Goal: Information Seeking & Learning: Compare options

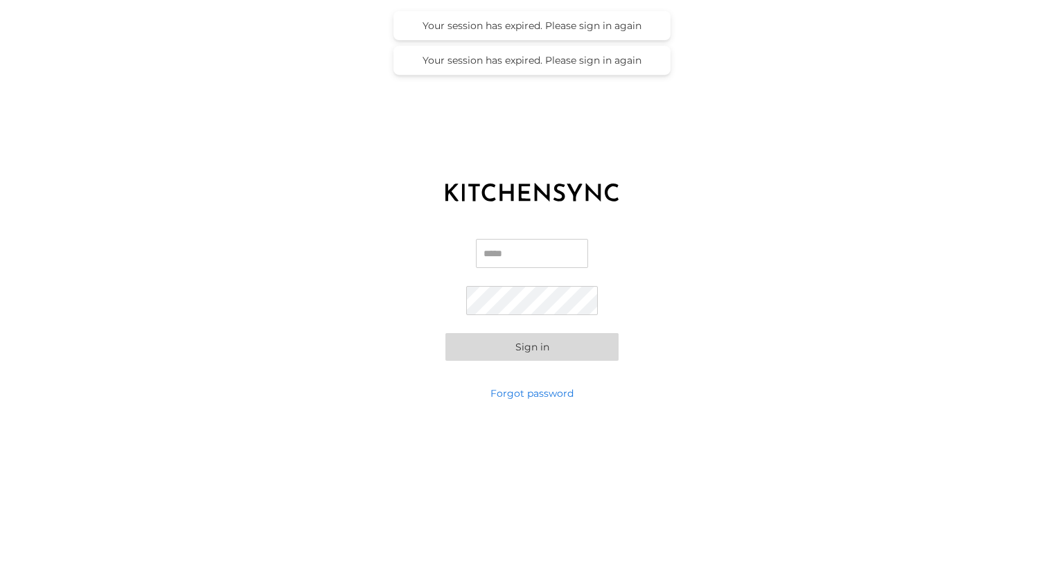
type input "**********"
click at [532, 348] on button "Sign in" at bounding box center [531, 347] width 173 height 28
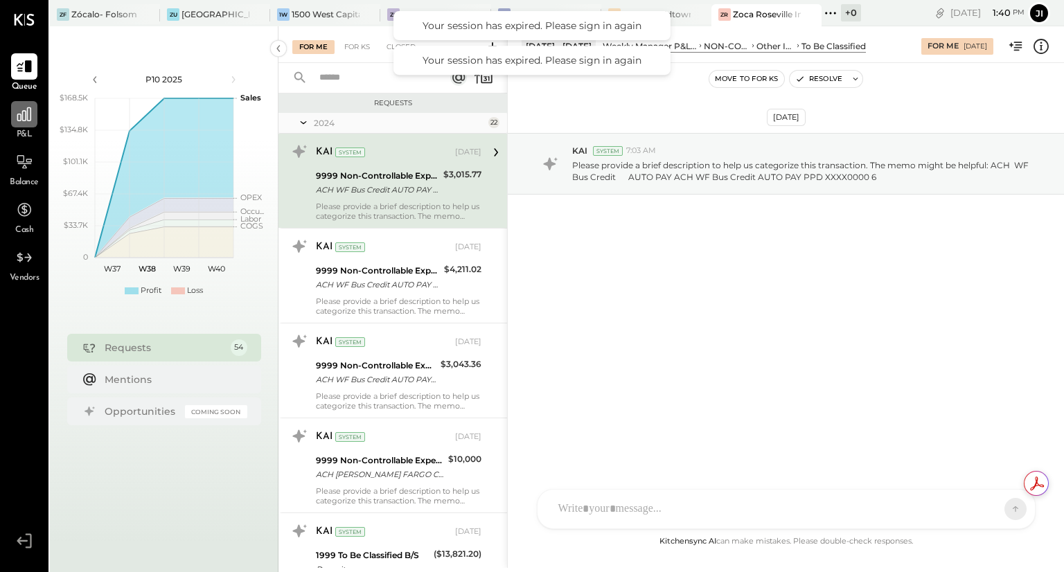
click at [28, 118] on icon at bounding box center [24, 114] width 18 height 18
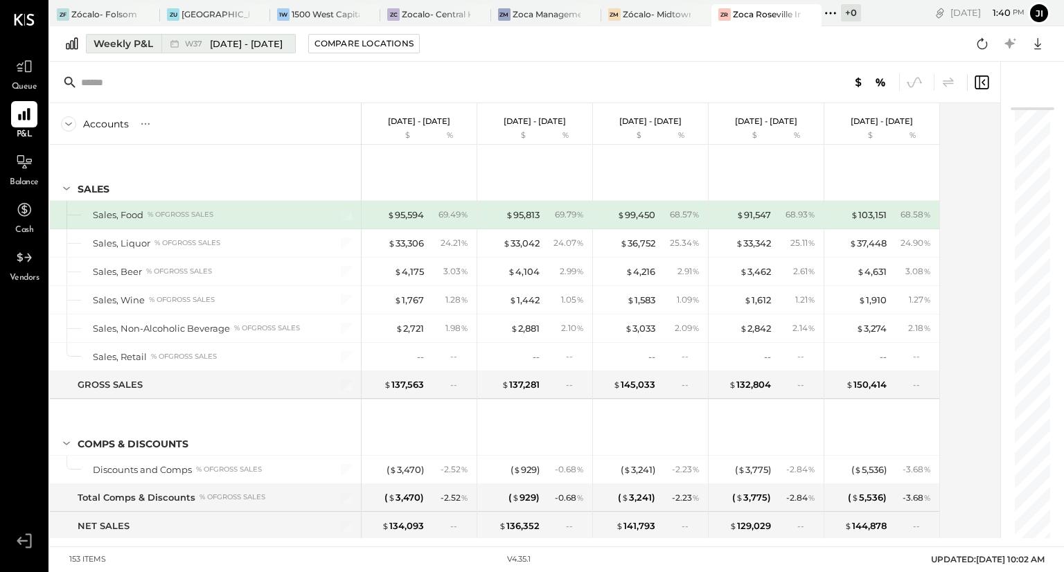
click at [235, 43] on span "[DATE] - [DATE]" at bounding box center [246, 43] width 73 height 13
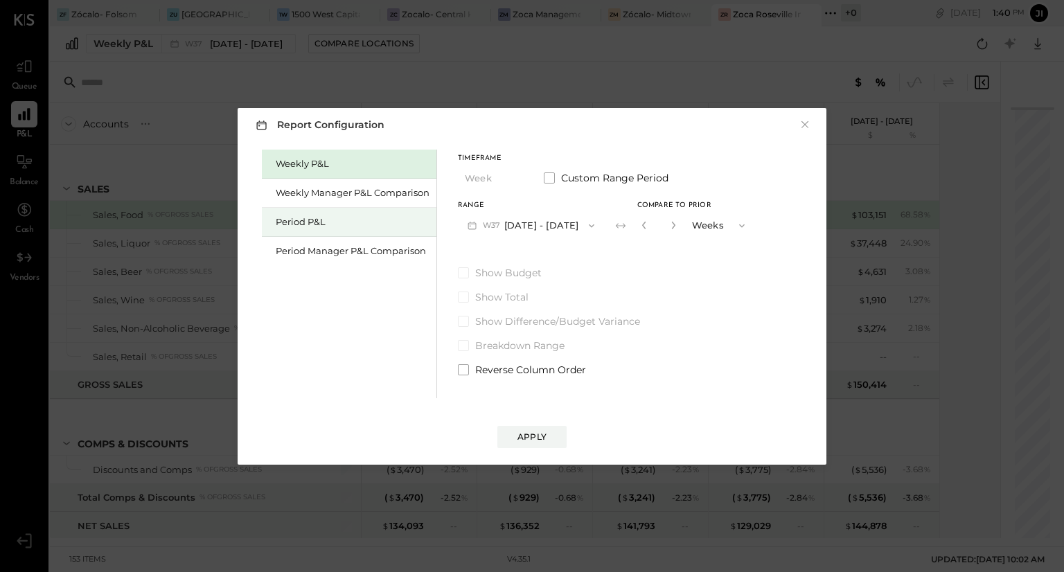
click at [319, 218] on div "Period P&L" at bounding box center [353, 221] width 154 height 13
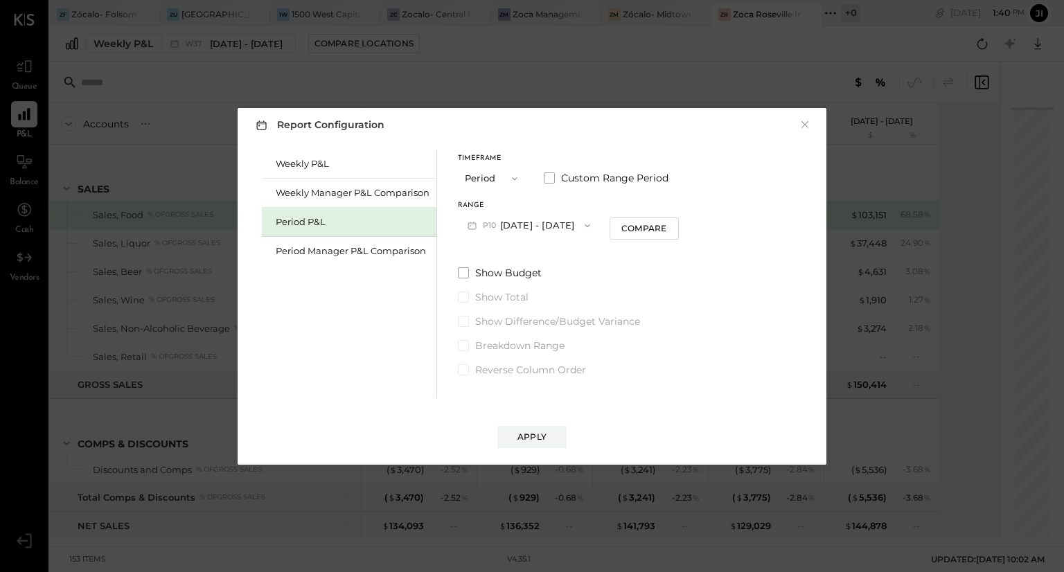
click at [565, 228] on button "P10 [DATE] - [DATE]" at bounding box center [529, 226] width 142 height 26
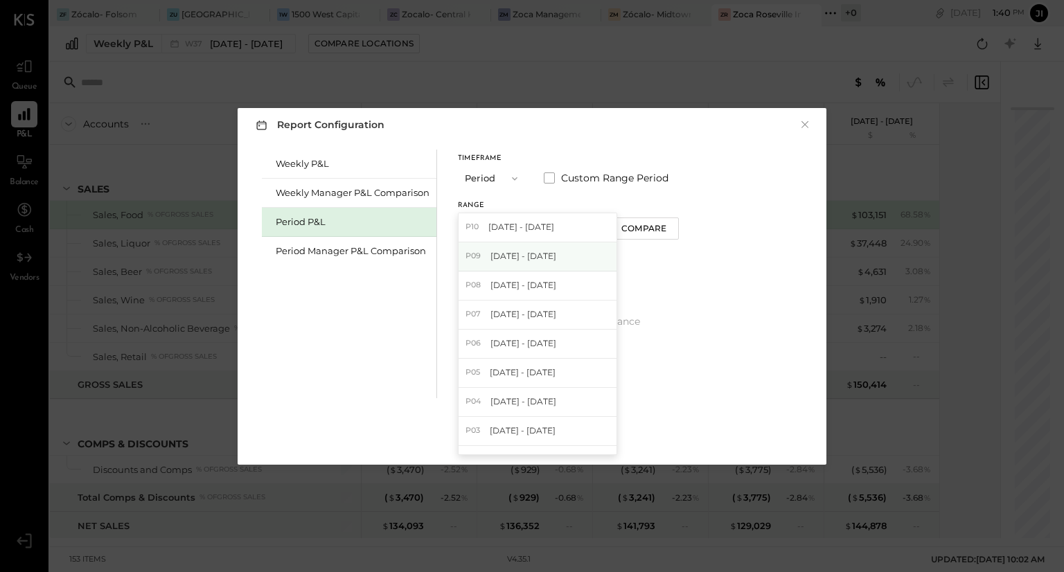
click at [552, 256] on span "[DATE] - [DATE]" at bounding box center [523, 256] width 66 height 12
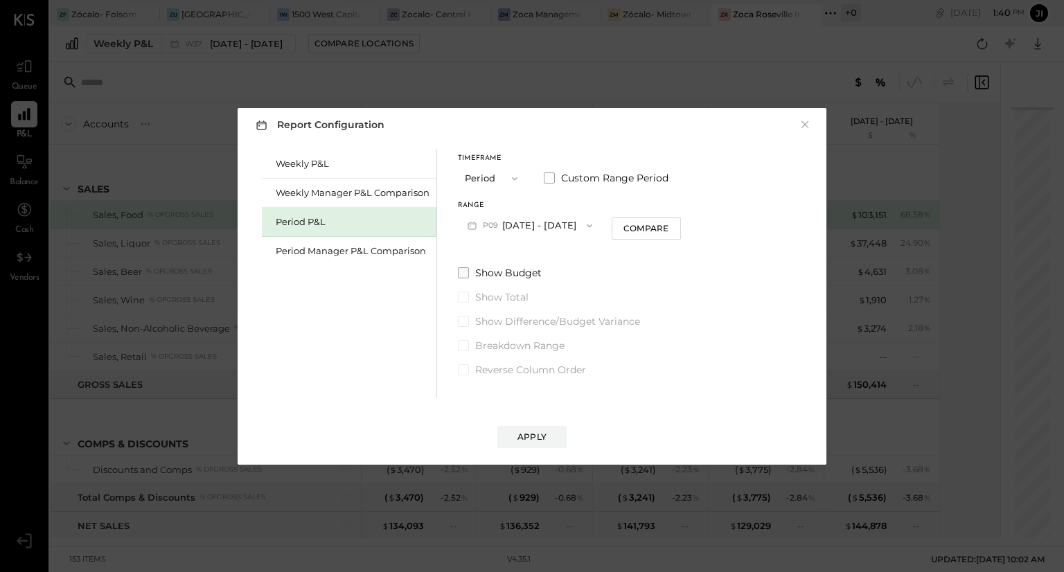
click at [505, 274] on span "Show Budget" at bounding box center [508, 273] width 67 height 14
click at [504, 319] on span "Show Difference/Budget Variance" at bounding box center [557, 321] width 165 height 14
click at [640, 230] on div "Compare" at bounding box center [645, 228] width 45 height 12
click at [675, 227] on icon "button" at bounding box center [671, 225] width 8 height 8
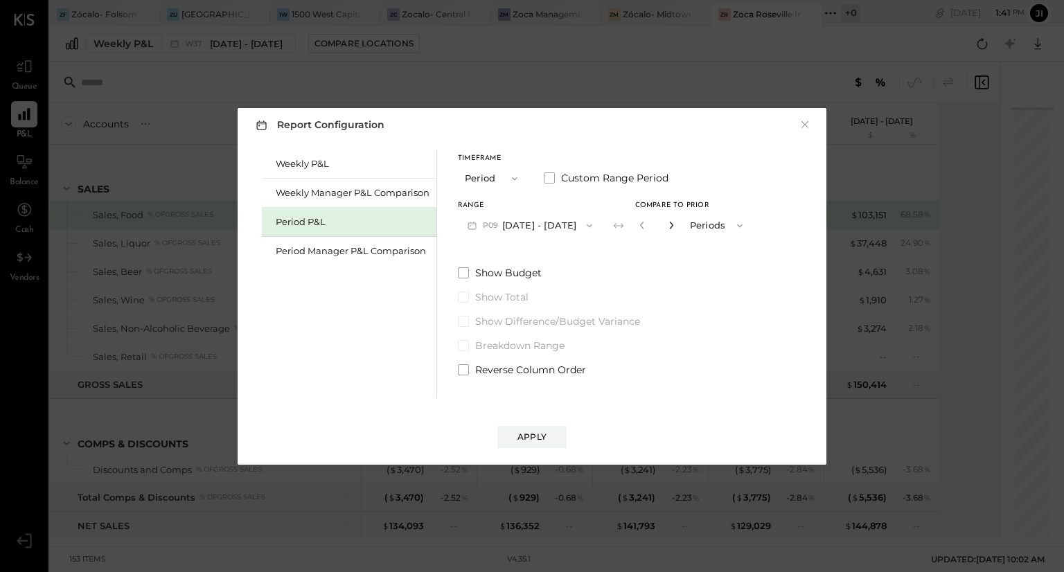
type input "*"
click at [544, 432] on div "Apply" at bounding box center [531, 437] width 29 height 12
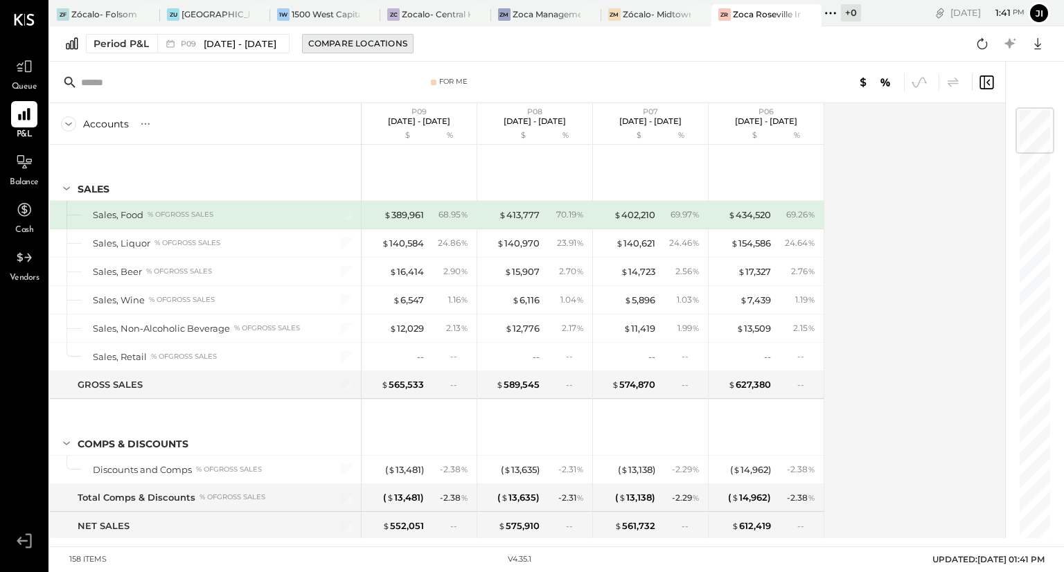
click at [392, 42] on div "Compare Locations" at bounding box center [357, 43] width 99 height 12
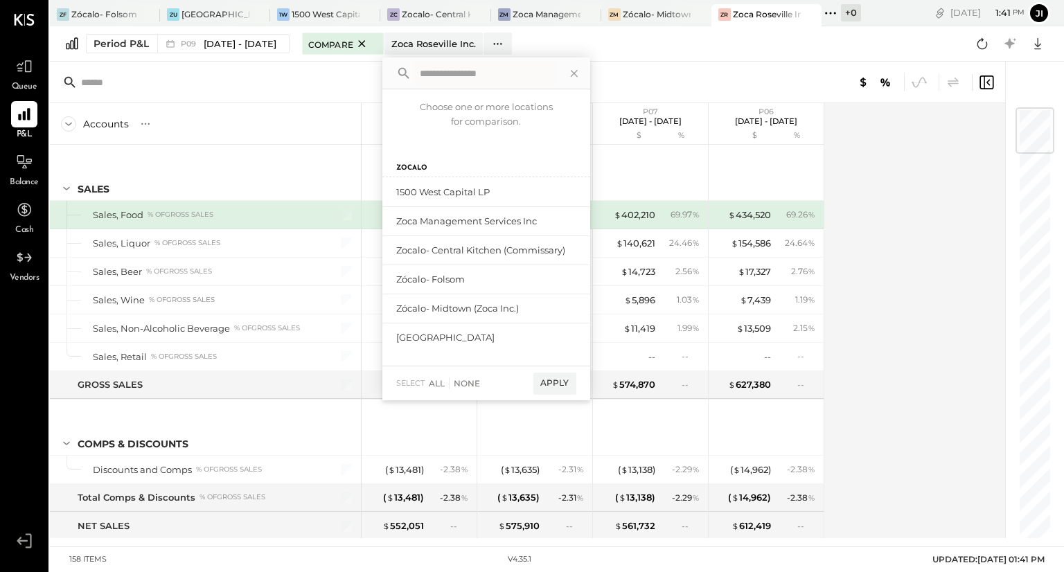
click at [384, 42] on button "Compare" at bounding box center [343, 44] width 82 height 22
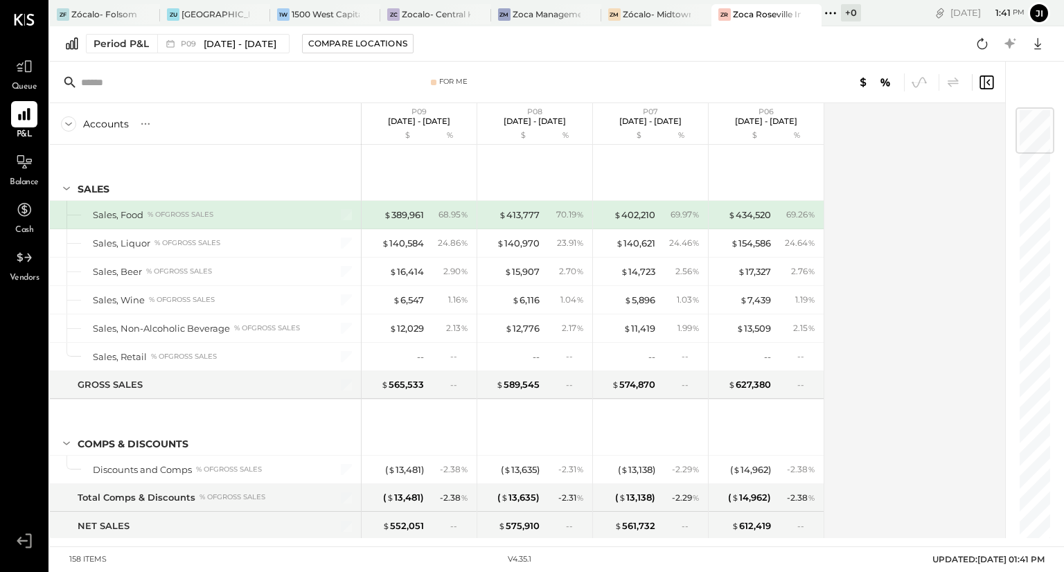
click at [894, 159] on div "Accounts S % GL P09 Aug 11 - Sep 7, 2025 $ % P08 Jul 14 - Aug 10, 2025 $ % P07 …" at bounding box center [528, 320] width 957 height 435
click at [141, 45] on div "Period P&L" at bounding box center [121, 44] width 55 height 14
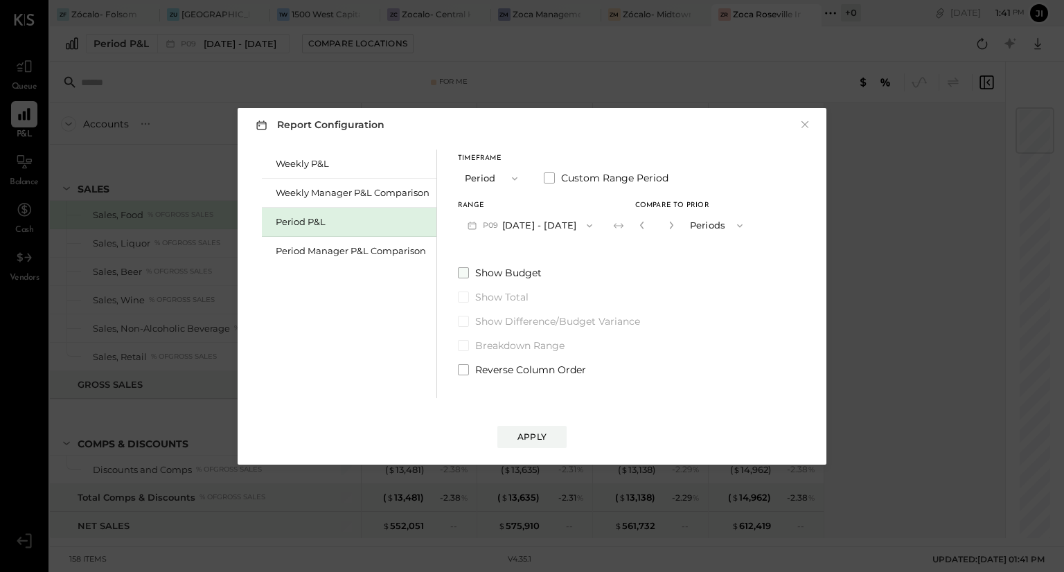
click at [466, 276] on span at bounding box center [463, 272] width 11 height 11
click at [466, 367] on span at bounding box center [463, 369] width 11 height 11
click at [528, 432] on div "Apply" at bounding box center [531, 437] width 29 height 12
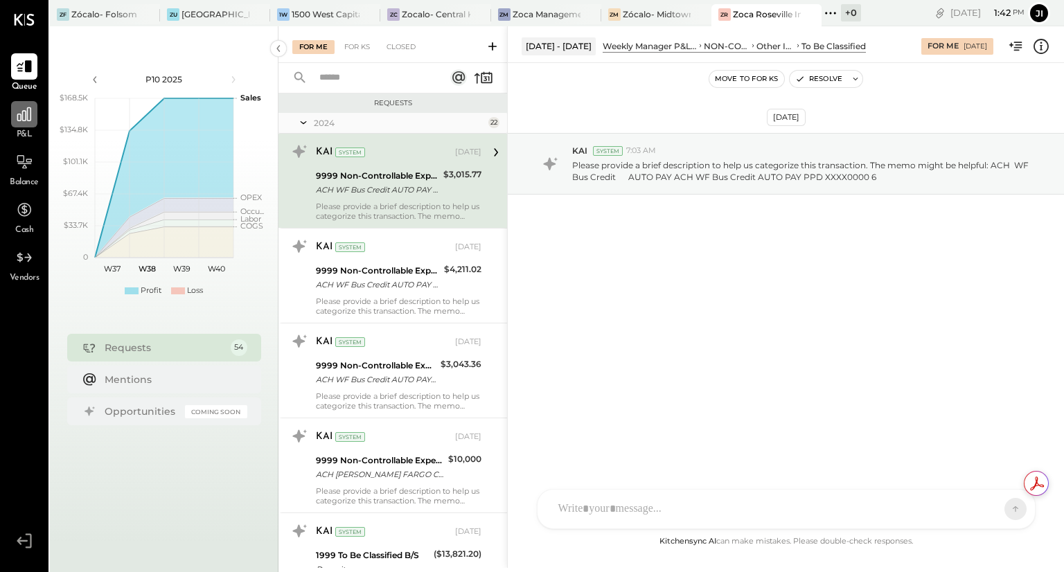
click at [17, 121] on icon at bounding box center [24, 114] width 18 height 18
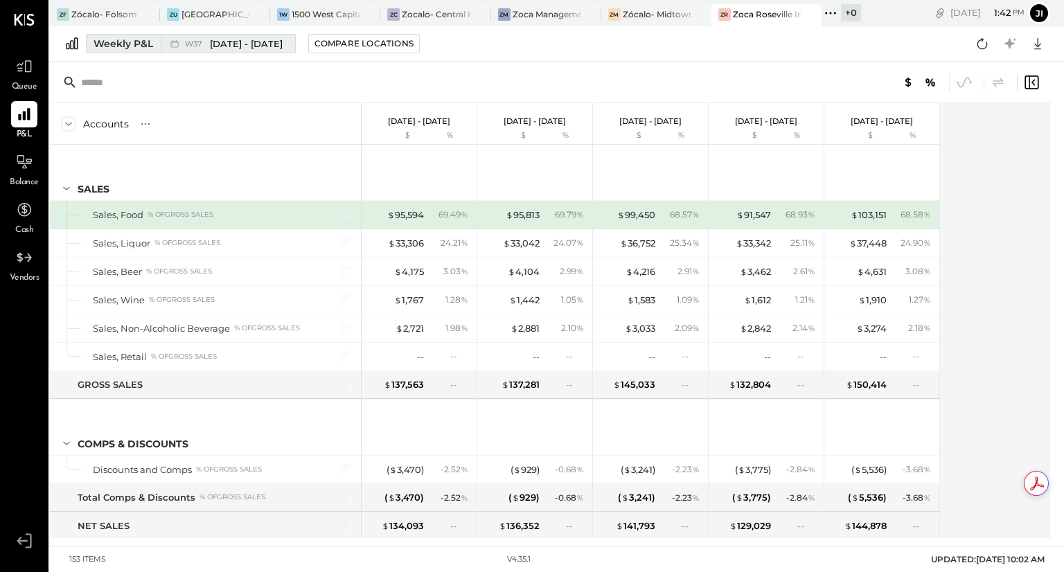
click at [125, 43] on div "Weekly P&L" at bounding box center [124, 44] width 60 height 14
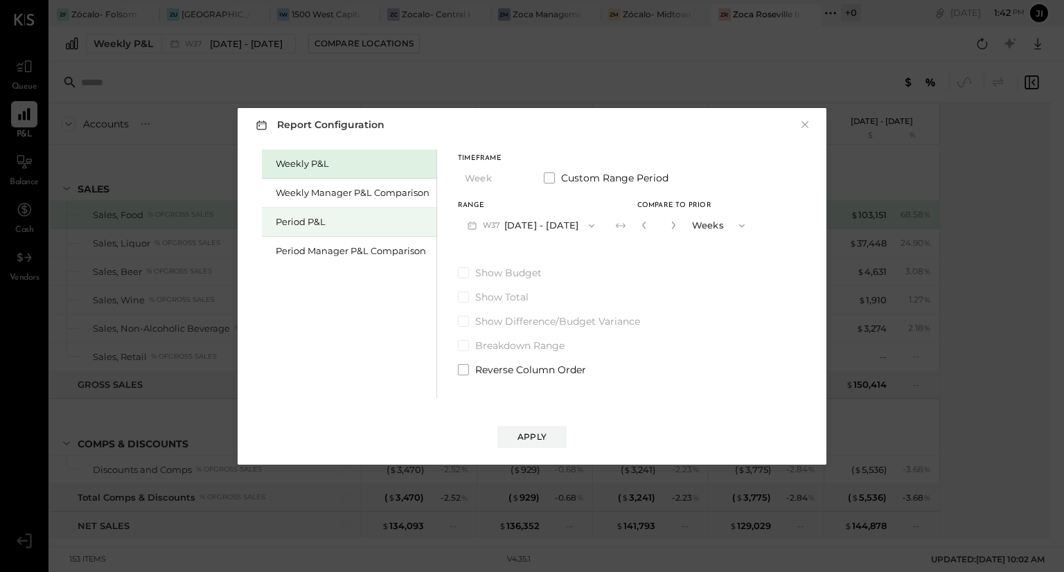
click at [291, 215] on div "Period P&L" at bounding box center [353, 221] width 154 height 13
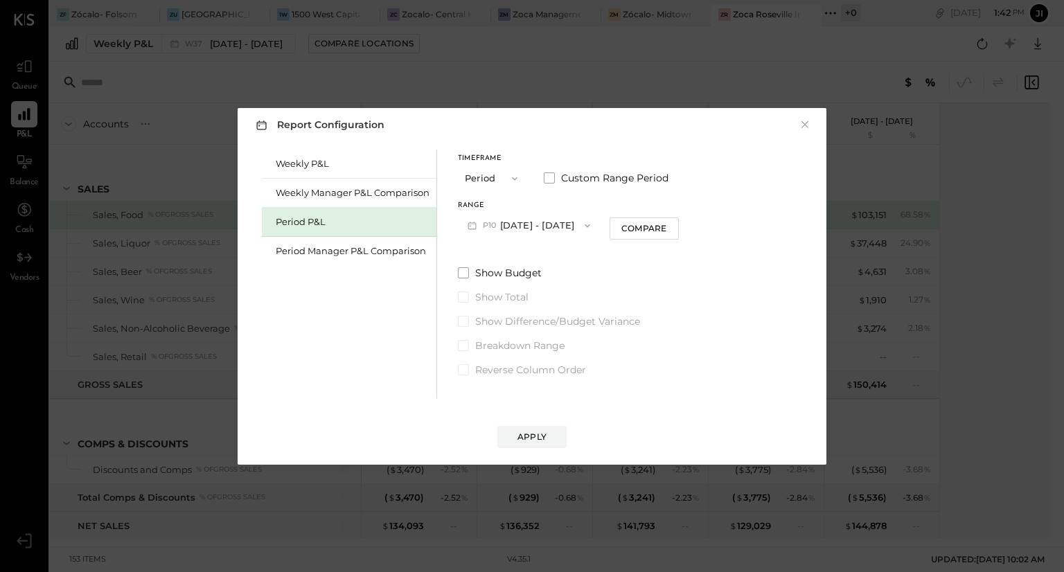
click at [576, 228] on button "P10 [DATE] - [DATE]" at bounding box center [529, 226] width 142 height 26
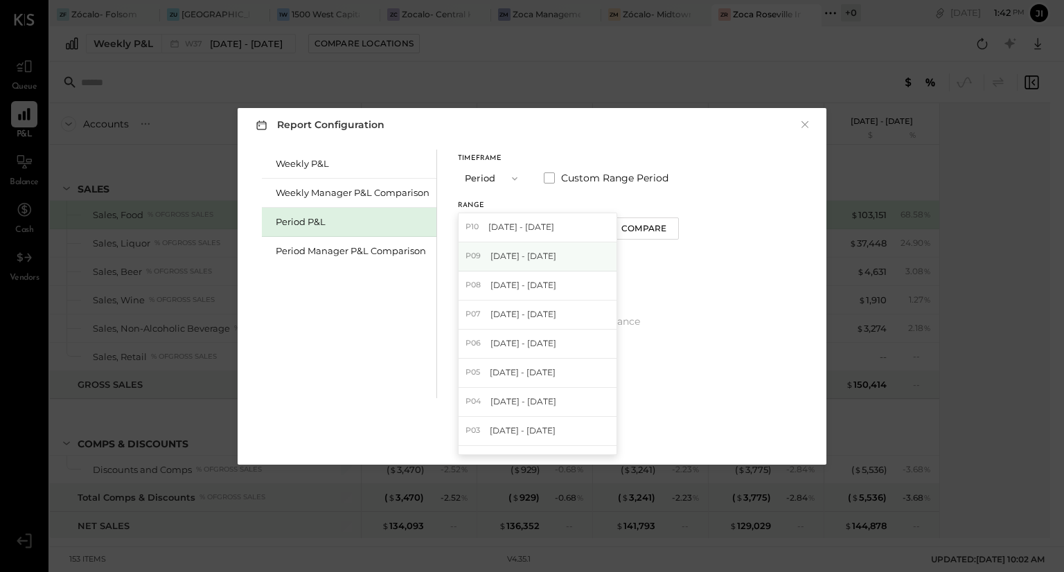
click at [556, 260] on span "[DATE] - [DATE]" at bounding box center [523, 256] width 66 height 12
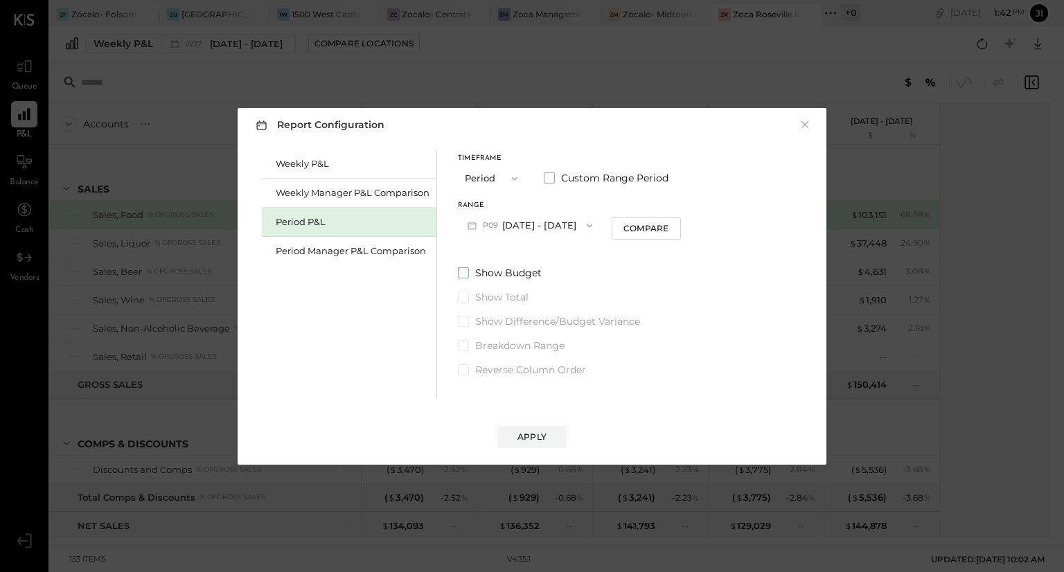
click at [510, 272] on span "Show Budget" at bounding box center [508, 273] width 67 height 14
click at [510, 322] on span "Show Difference/Budget Variance" at bounding box center [557, 321] width 165 height 14
click at [524, 438] on div "Apply" at bounding box center [531, 437] width 29 height 12
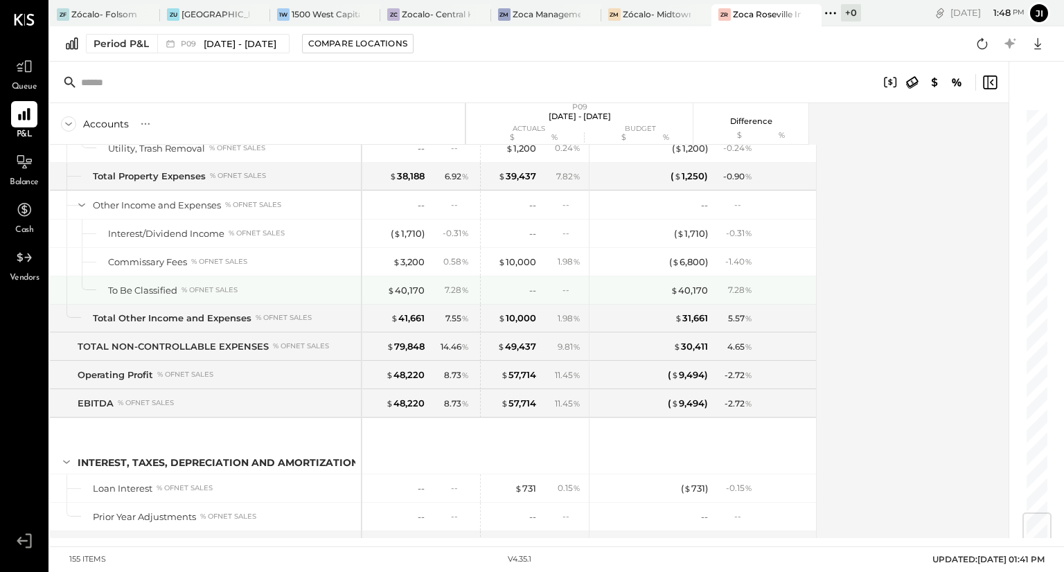
scroll to position [3411, 0]
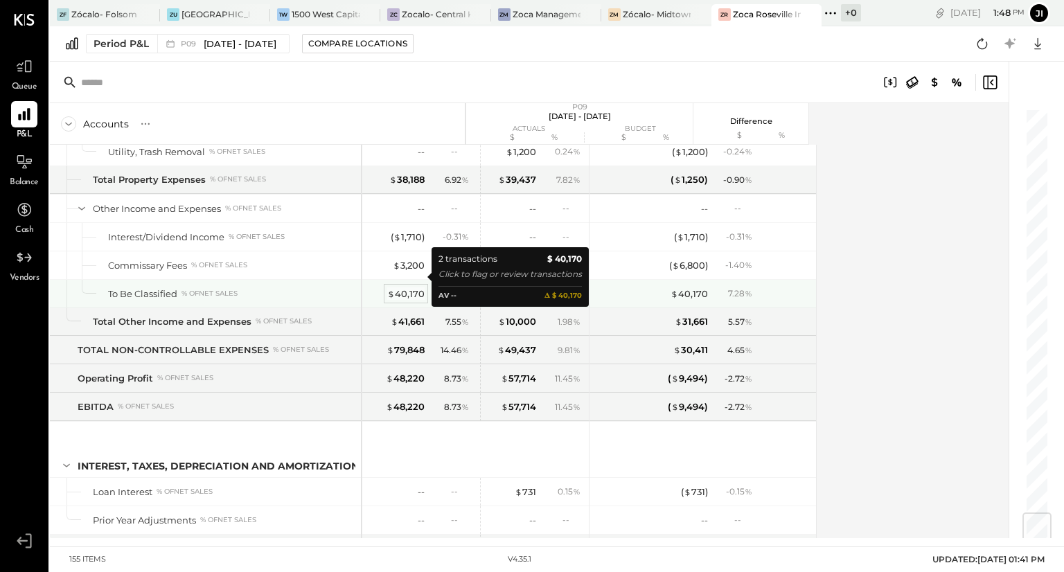
click at [409, 287] on div "$ 40,170" at bounding box center [405, 293] width 37 height 13
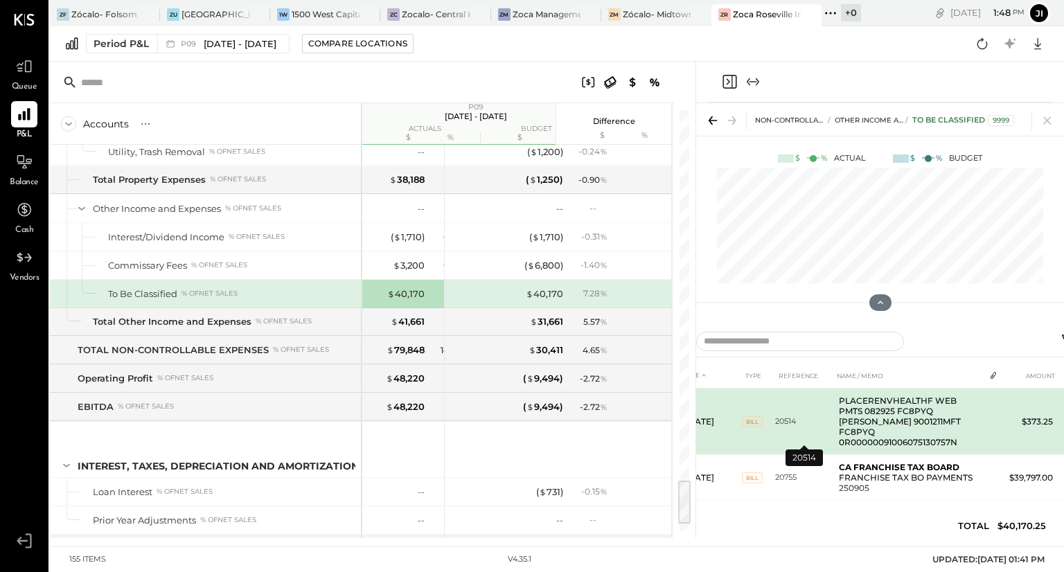
scroll to position [1, 0]
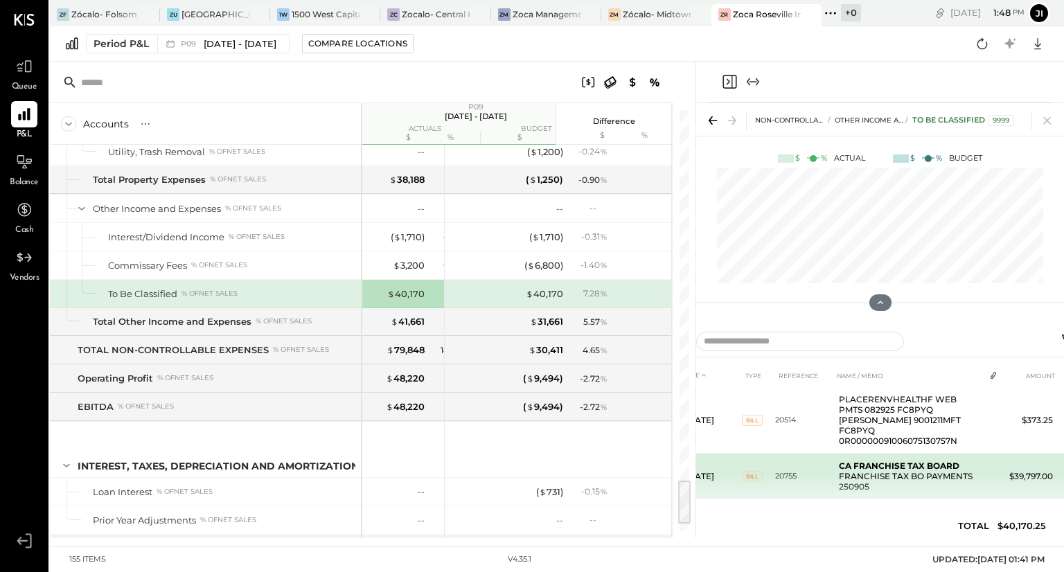
click at [1022, 461] on td "$39,797.00" at bounding box center [1031, 477] width 55 height 46
click at [892, 461] on b "CA FRANCHISE TAX BOARD" at bounding box center [899, 466] width 121 height 10
click at [754, 471] on span "BILL" at bounding box center [752, 476] width 21 height 11
click at [715, 463] on td "[DATE]" at bounding box center [711, 477] width 62 height 46
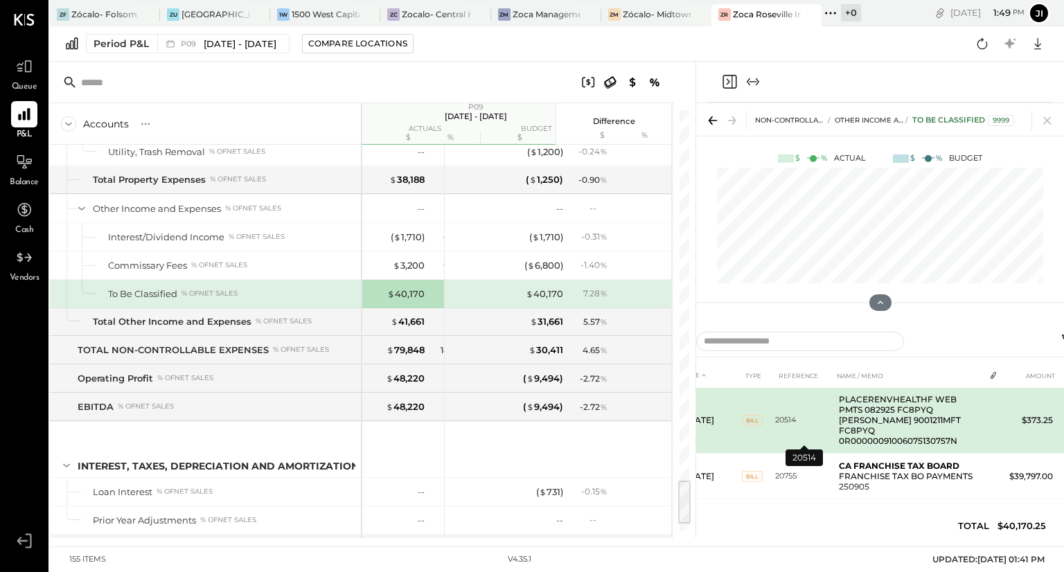
scroll to position [0, 0]
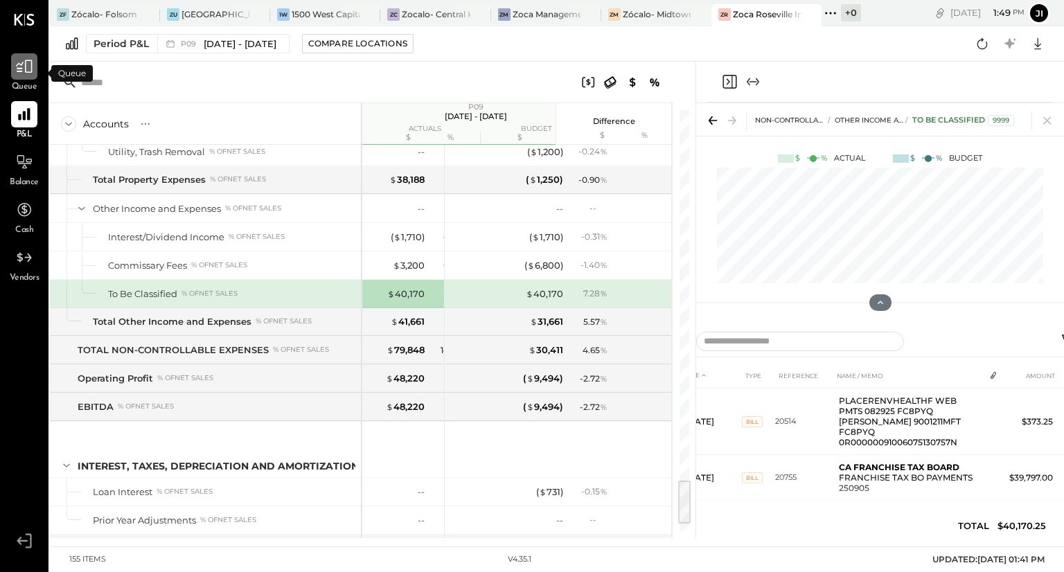
click at [28, 73] on icon at bounding box center [24, 66] width 18 height 18
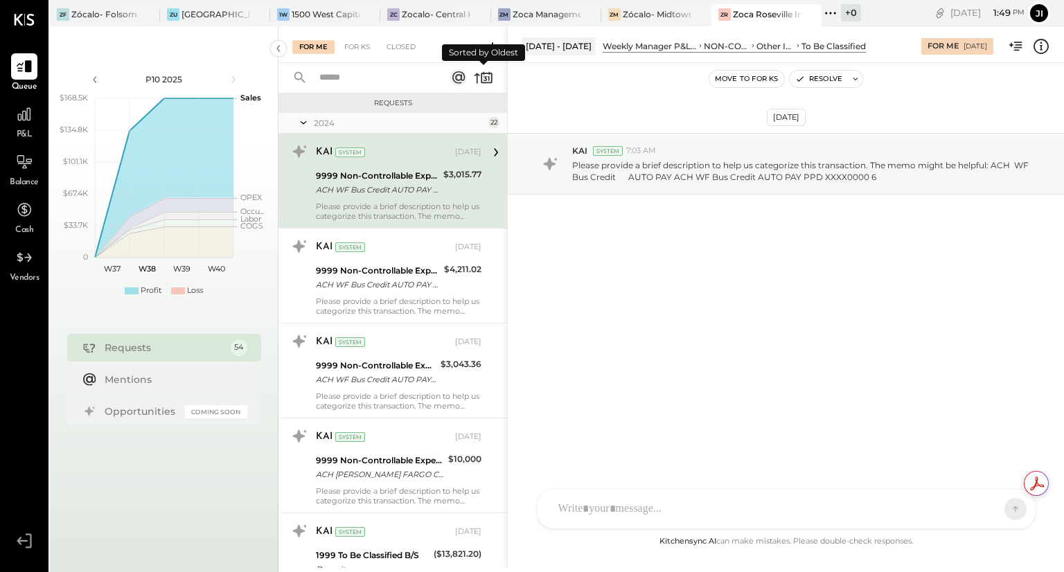
click at [488, 75] on icon at bounding box center [483, 77] width 19 height 19
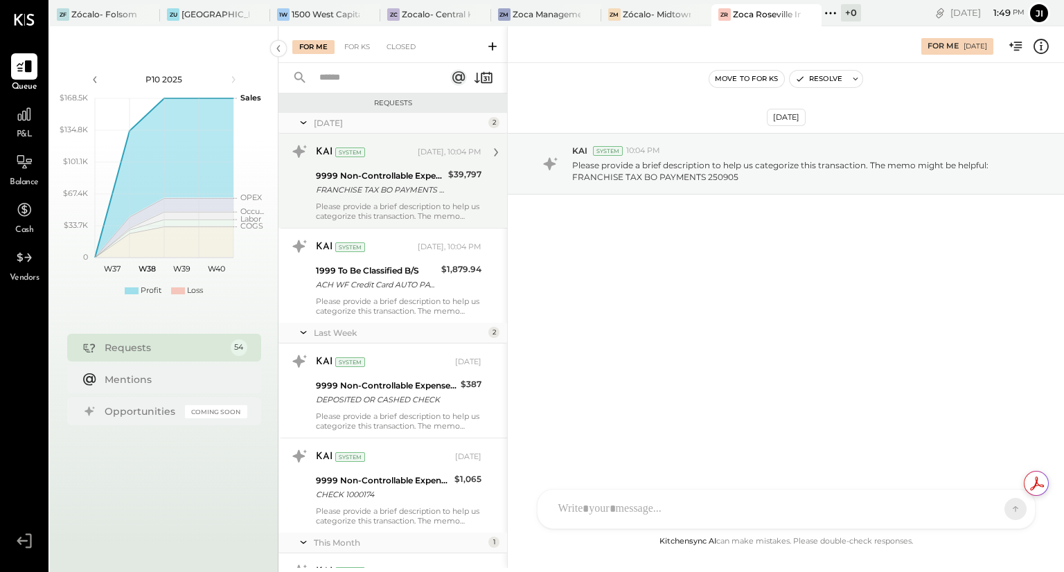
click at [433, 176] on div "9999 Non-Controllable Expenses:Other Income and Expenses:To Be Classified" at bounding box center [380, 176] width 128 height 14
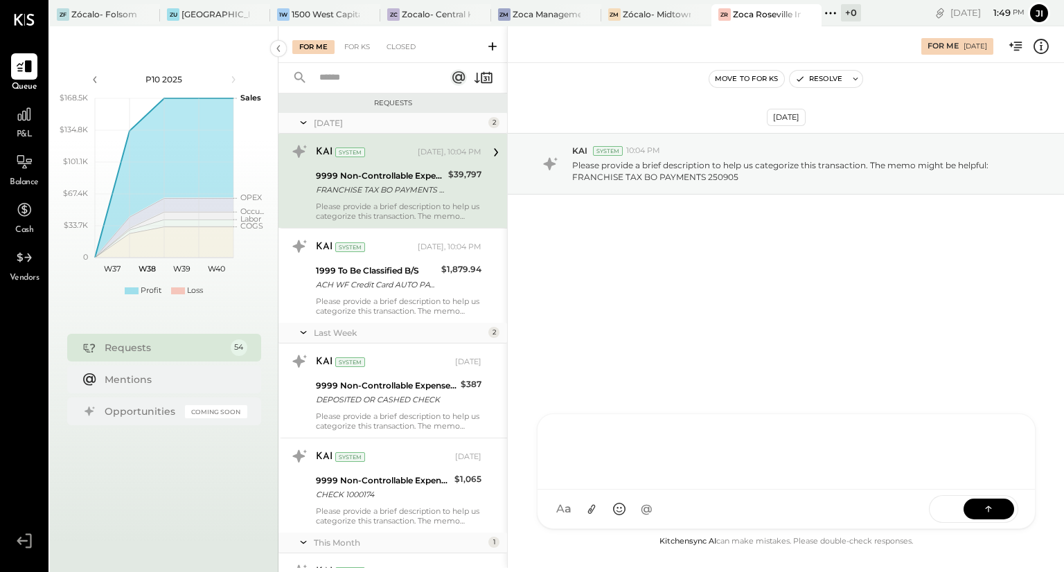
click at [613, 500] on div "AM [PERSON_NAME] RS [PERSON_NAME] S [PERSON_NAME] UM [PERSON_NAME] [PERSON_NAME…" at bounding box center [786, 472] width 499 height 116
click at [28, 115] on icon at bounding box center [24, 114] width 18 height 18
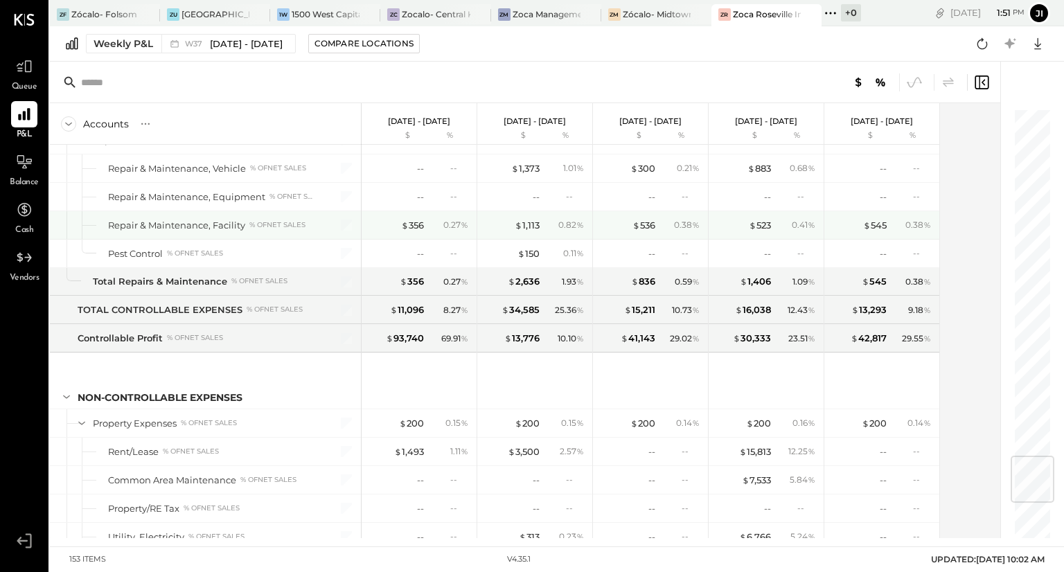
scroll to position [2936, 0]
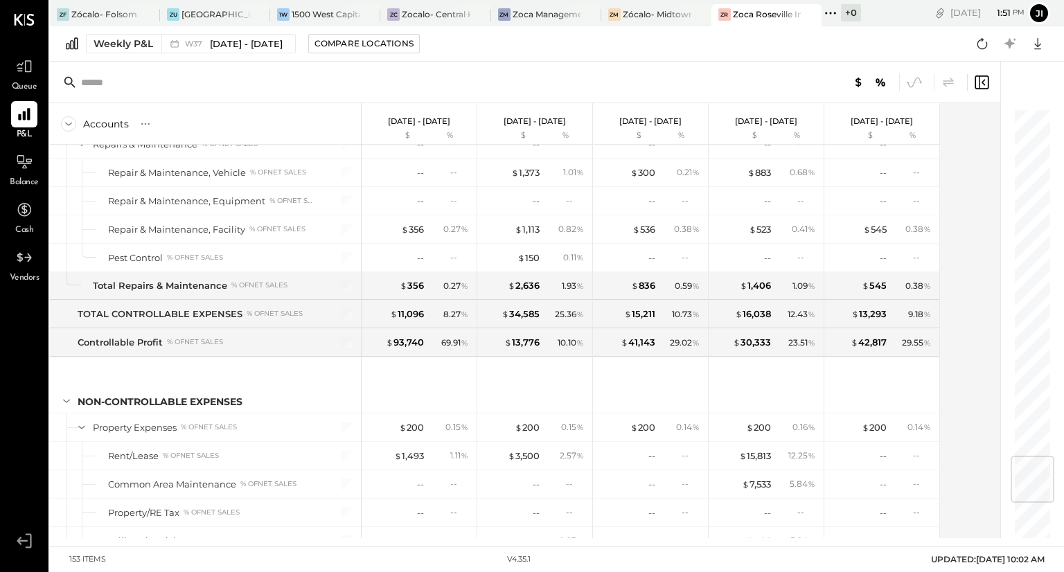
click at [70, 121] on icon at bounding box center [68, 123] width 15 height 15
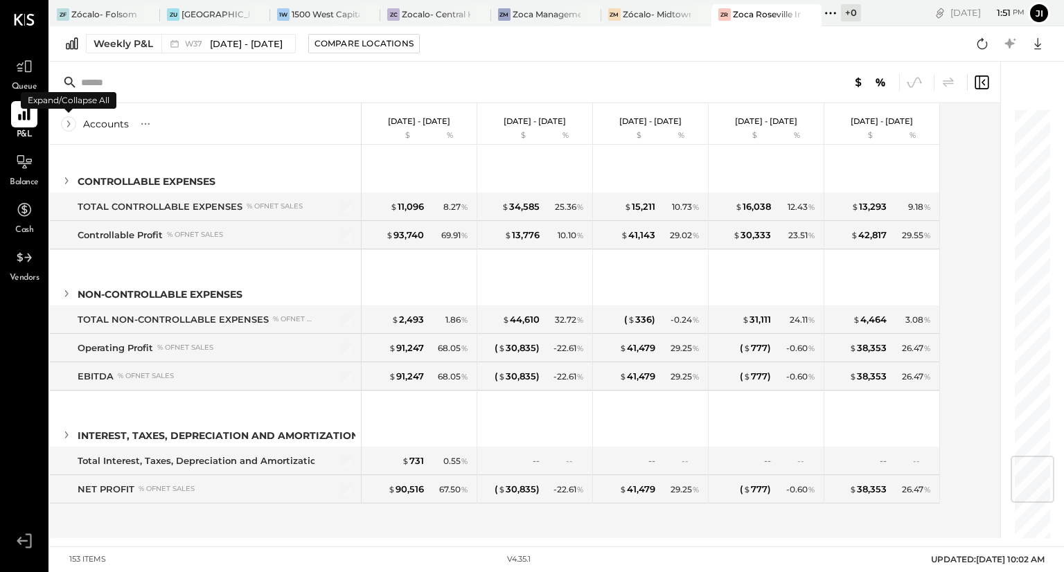
scroll to position [364, 0]
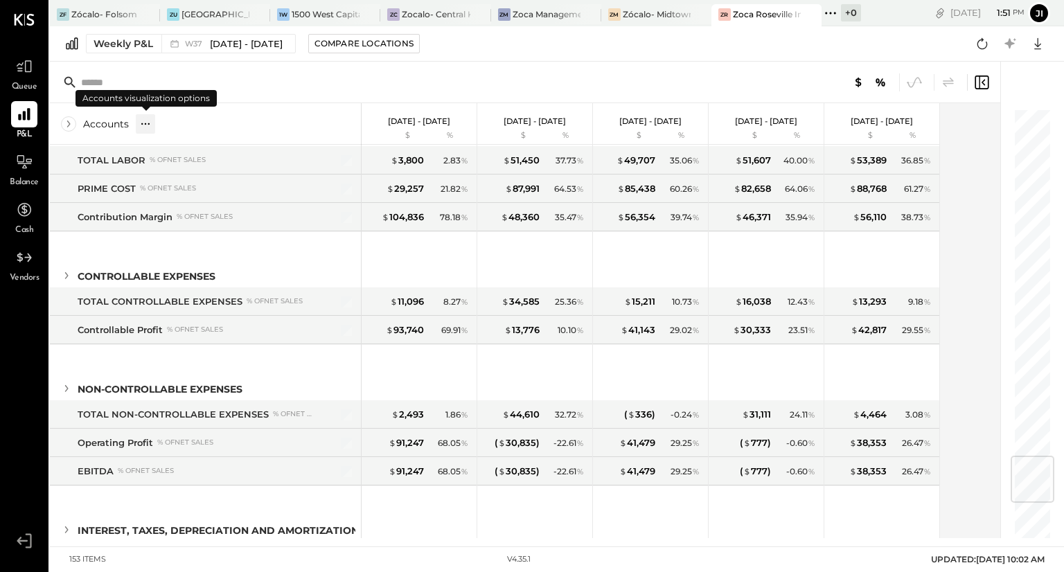
click at [147, 125] on icon at bounding box center [146, 124] width 14 height 14
click at [67, 125] on icon at bounding box center [68, 123] width 15 height 15
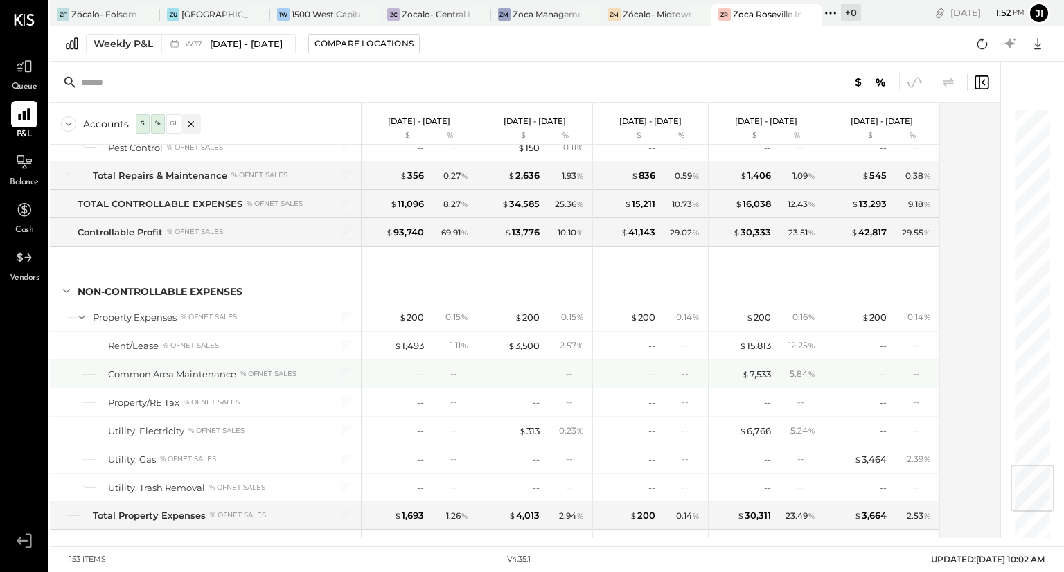
scroll to position [3008, 0]
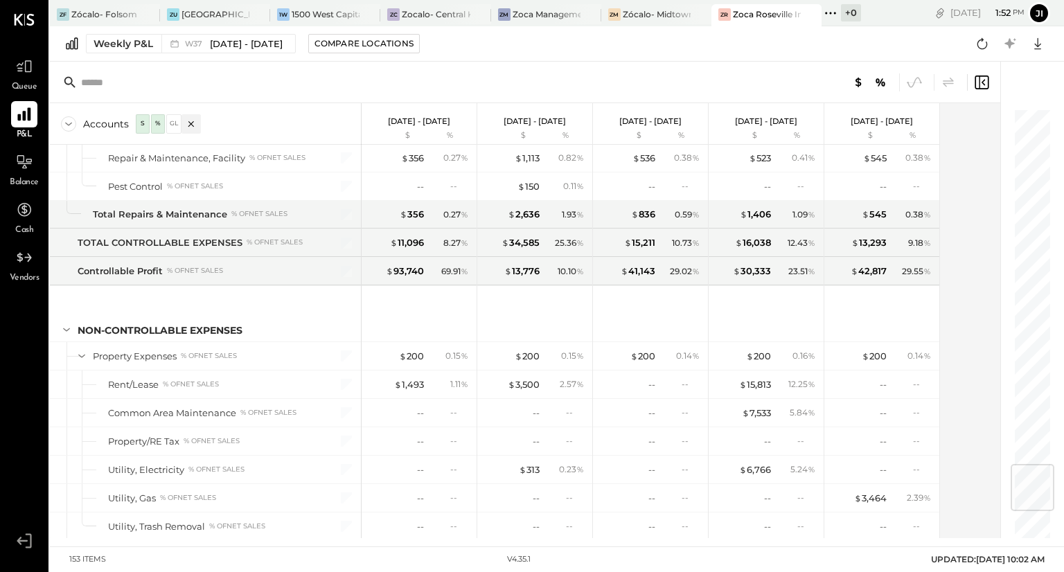
click at [11, 112] on div at bounding box center [24, 114] width 26 height 26
click at [33, 65] on icon at bounding box center [24, 66] width 18 height 18
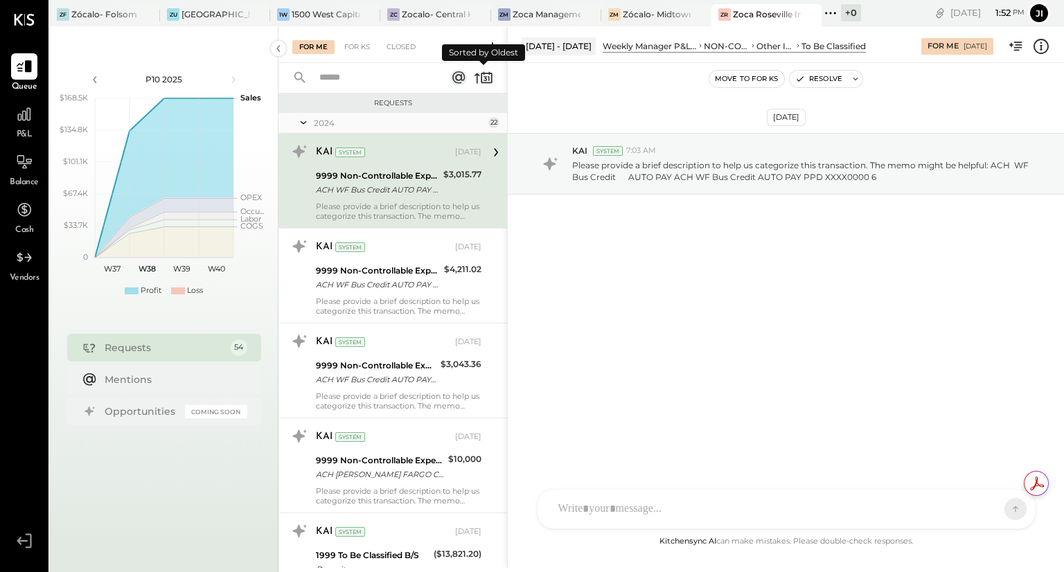
click at [486, 69] on icon at bounding box center [483, 77] width 19 height 19
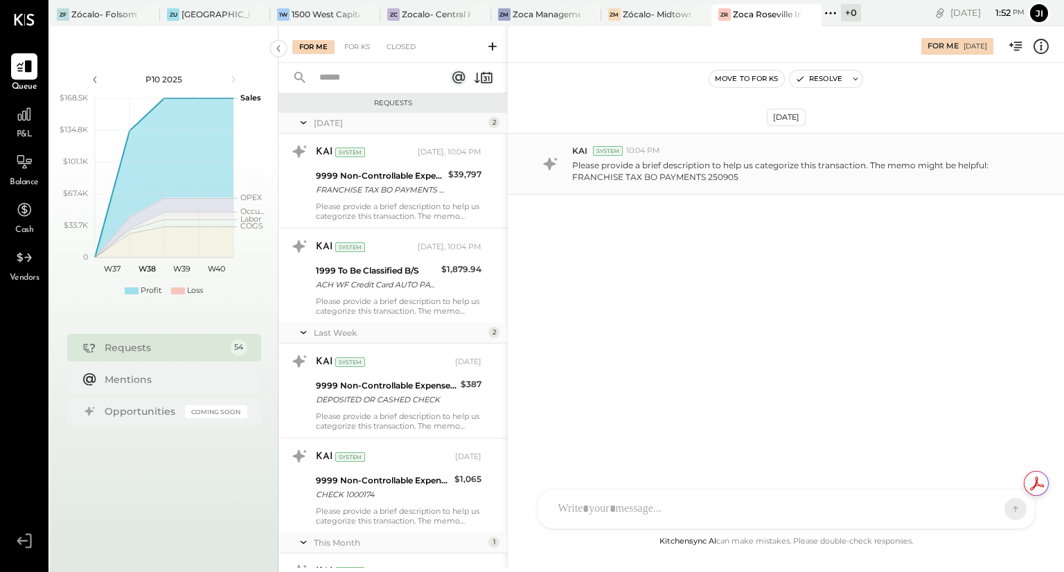
click at [681, 170] on p "Please provide a brief description to help us categorize this transaction. The …" at bounding box center [800, 171] width 457 height 24
click at [794, 167] on p "Please provide a brief description to help us categorize this transaction. The …" at bounding box center [800, 171] width 457 height 24
click at [675, 173] on p "Please provide a brief description to help us categorize this transaction. The …" at bounding box center [800, 171] width 457 height 24
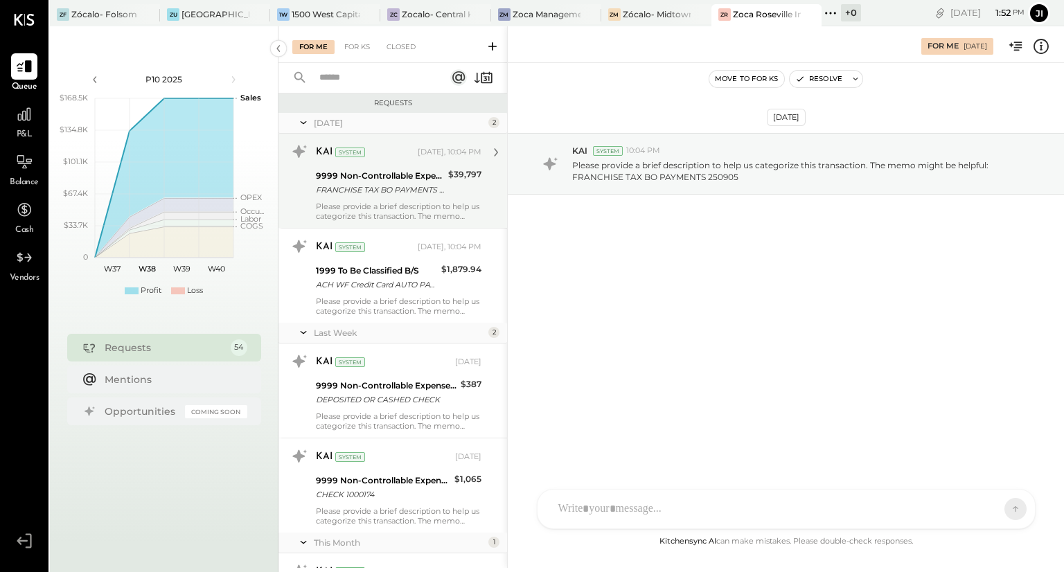
click at [413, 198] on div "KAI System [DATE], 10:04 PM 9999 Non-Controllable Expenses:Other Income and Exp…" at bounding box center [399, 181] width 166 height 80
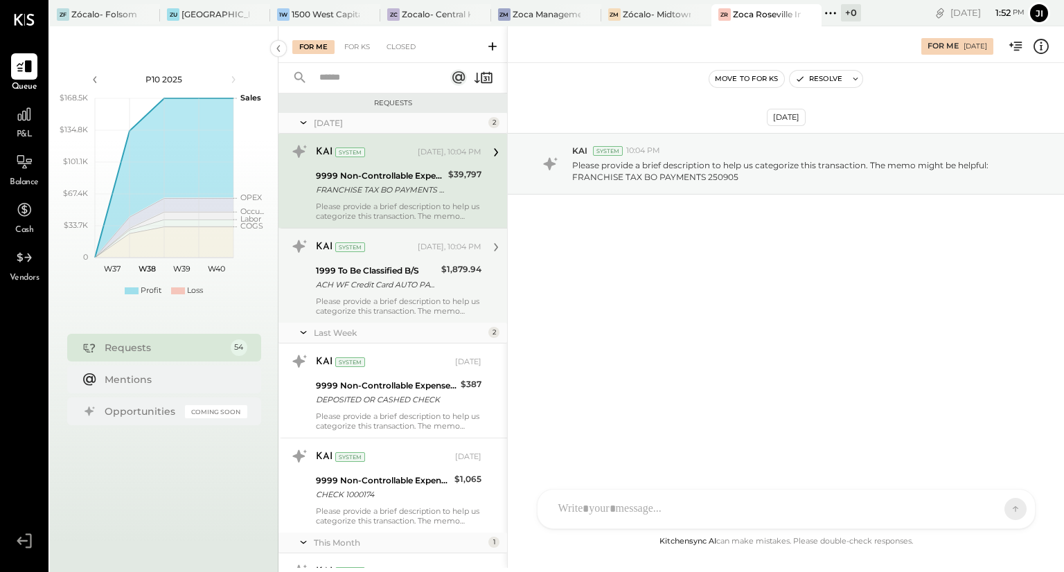
click at [398, 269] on div "1999 To Be Classified B/S" at bounding box center [376, 271] width 121 height 14
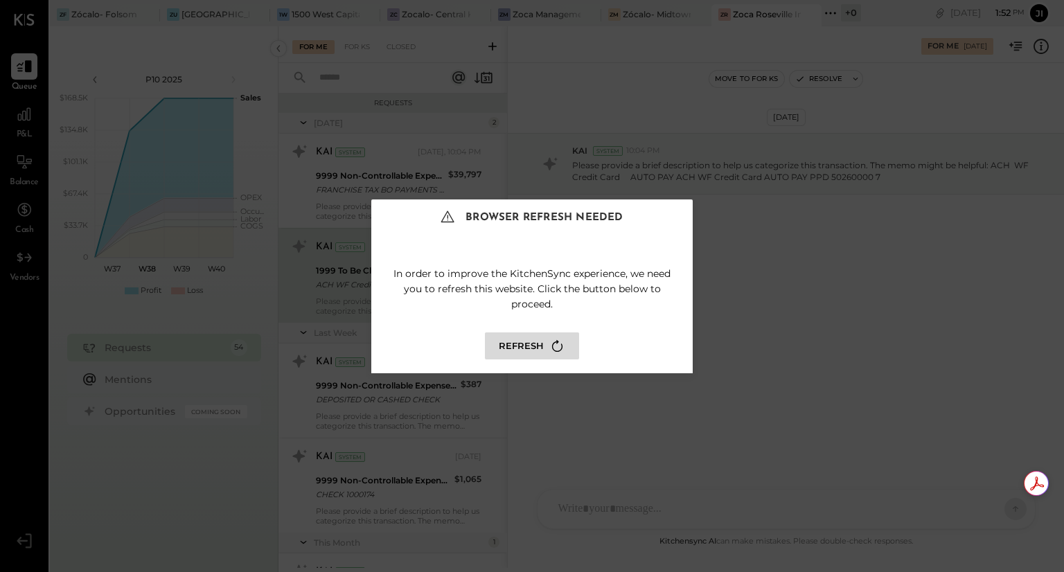
click at [539, 342] on button "Refresh" at bounding box center [532, 346] width 94 height 27
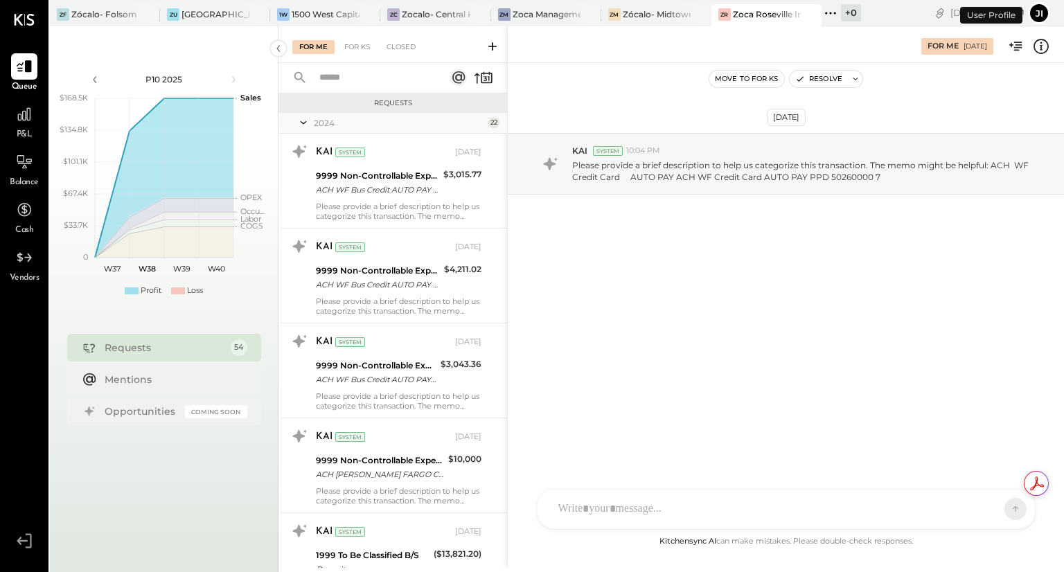
scroll to position [4747, 0]
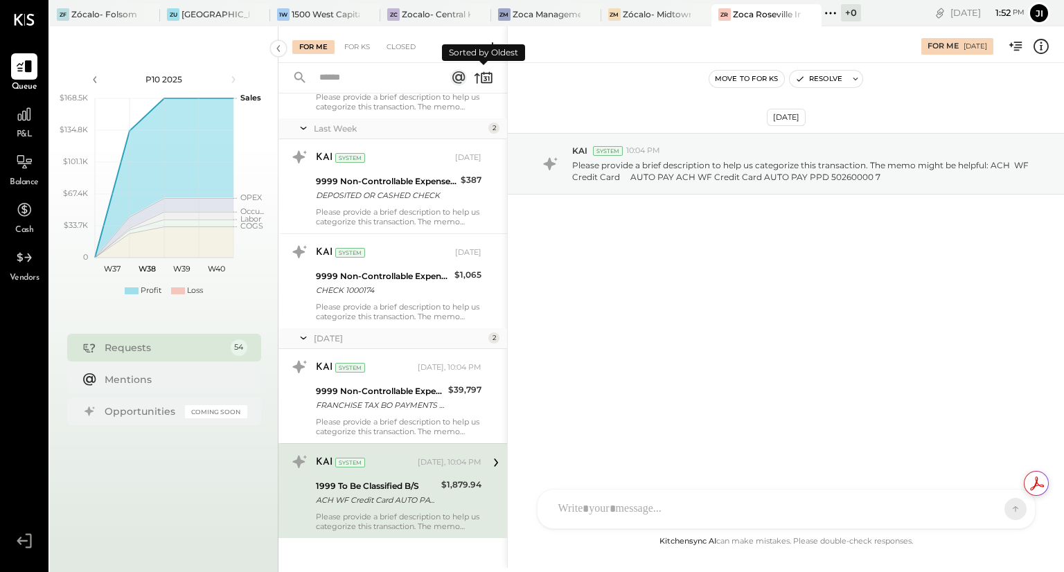
click at [487, 76] on icon at bounding box center [483, 77] width 19 height 19
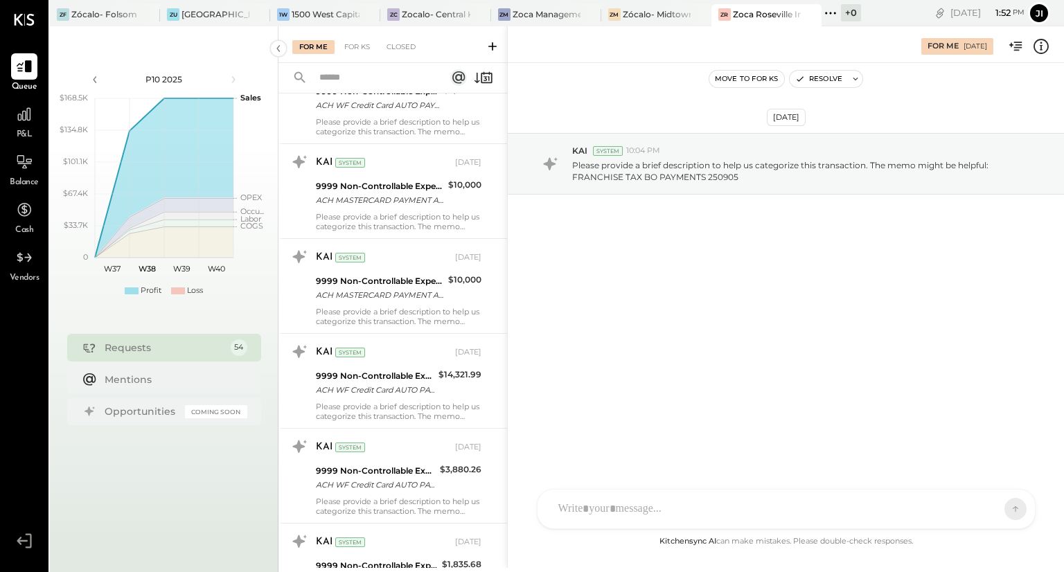
scroll to position [3231, 0]
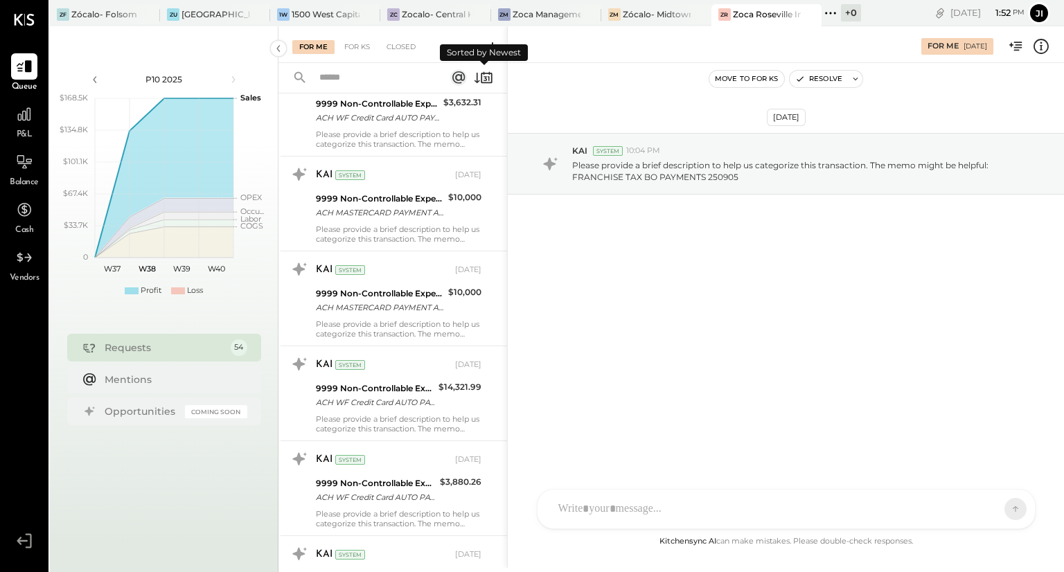
click at [485, 74] on icon at bounding box center [483, 77] width 19 height 19
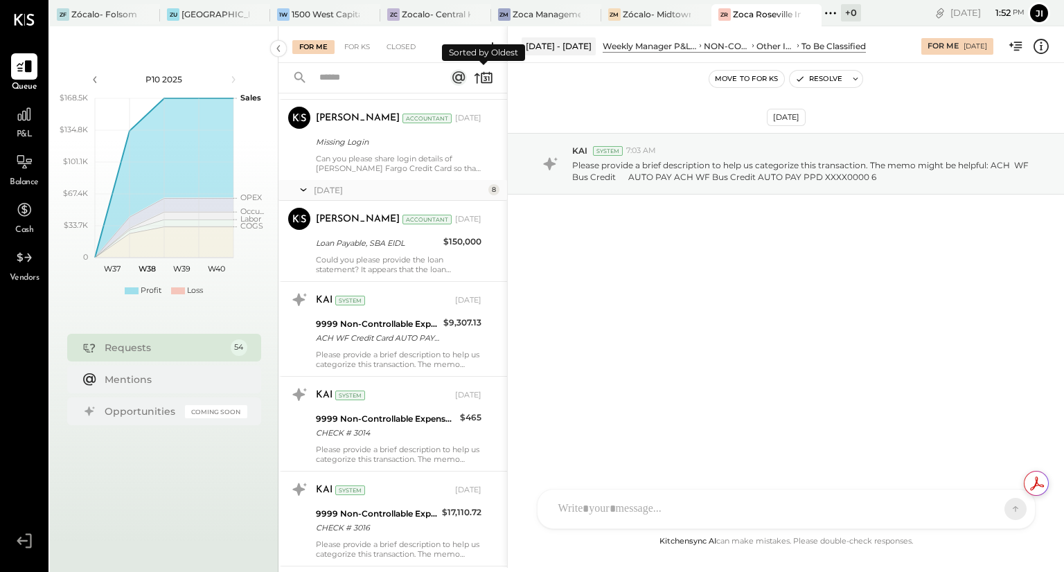
click at [486, 74] on icon at bounding box center [483, 77] width 19 height 19
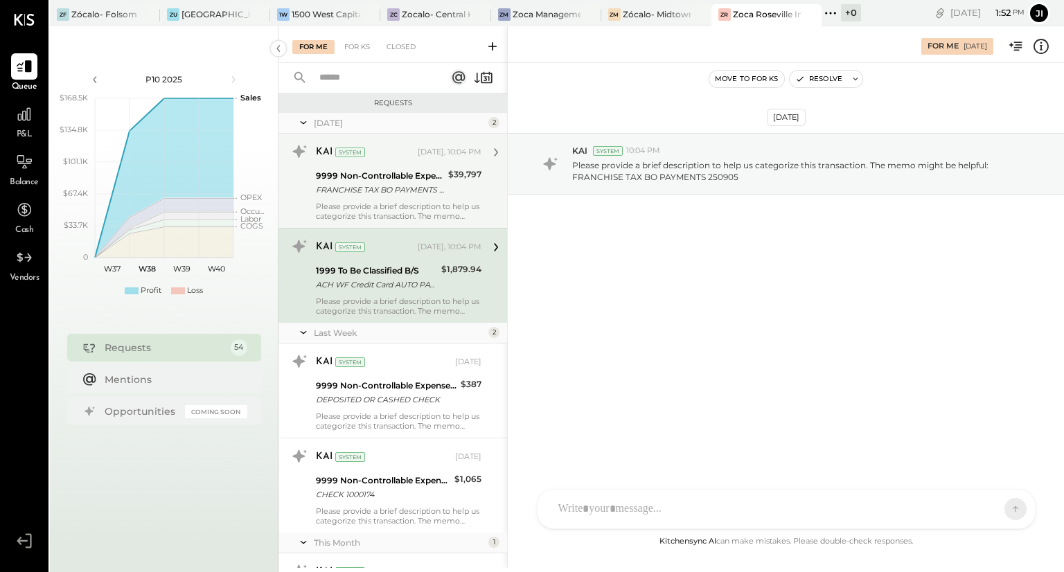
click at [472, 188] on div "$39,797" at bounding box center [464, 183] width 33 height 30
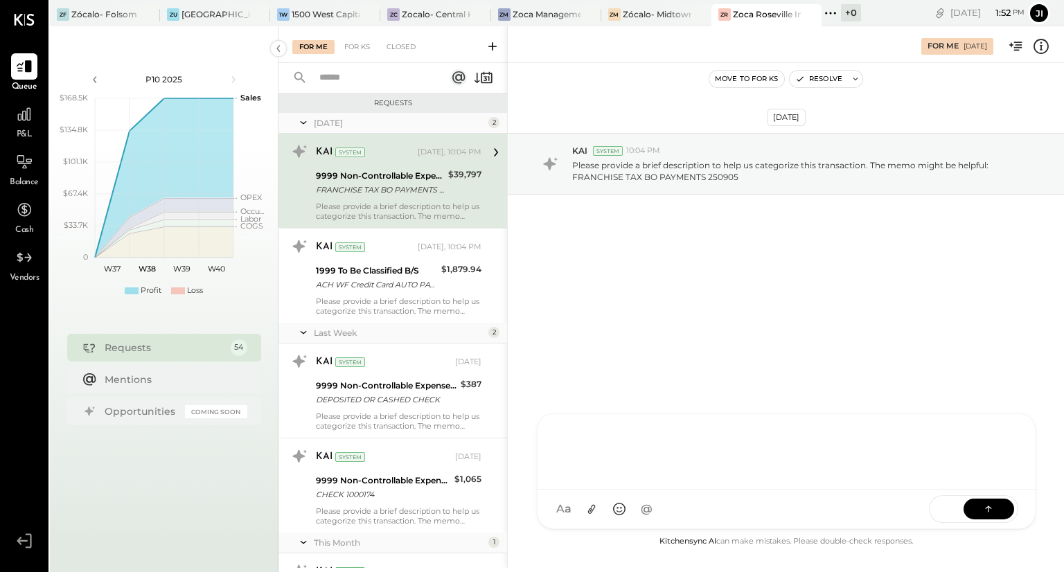
click at [644, 508] on div "AM [PERSON_NAME] RS [PERSON_NAME] S [PERSON_NAME] UM [PERSON_NAME] [PERSON_NAME…" at bounding box center [786, 472] width 499 height 116
click at [984, 513] on icon at bounding box center [989, 509] width 14 height 14
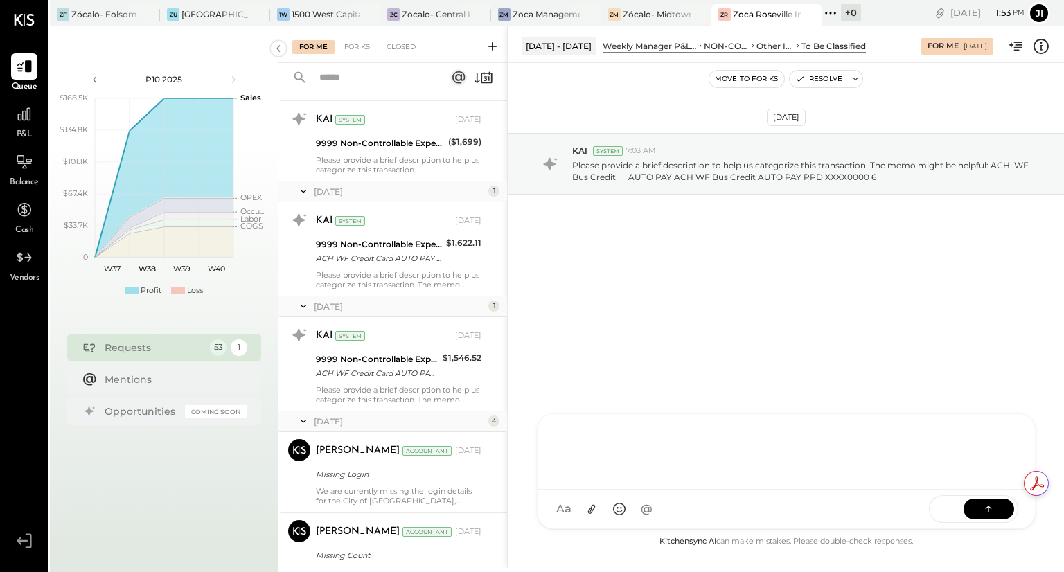
scroll to position [1923, 0]
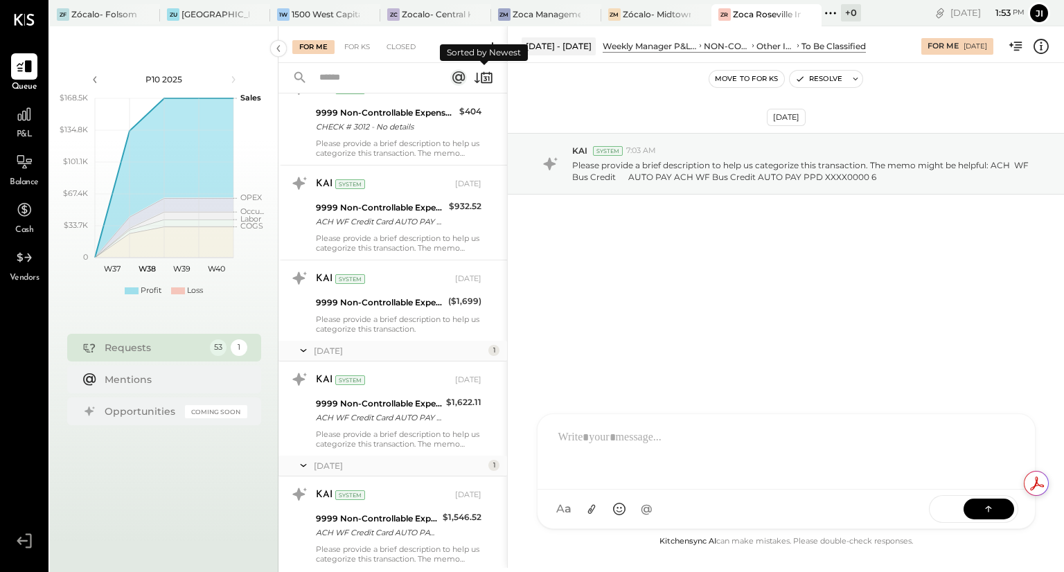
click at [486, 85] on icon at bounding box center [483, 77] width 19 height 19
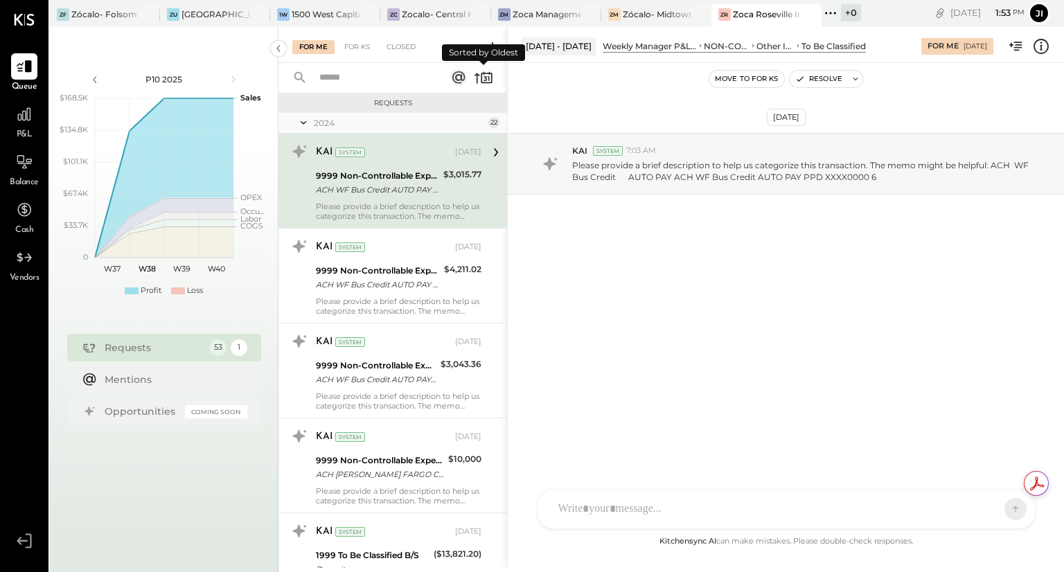
click at [481, 80] on icon at bounding box center [486, 78] width 11 height 10
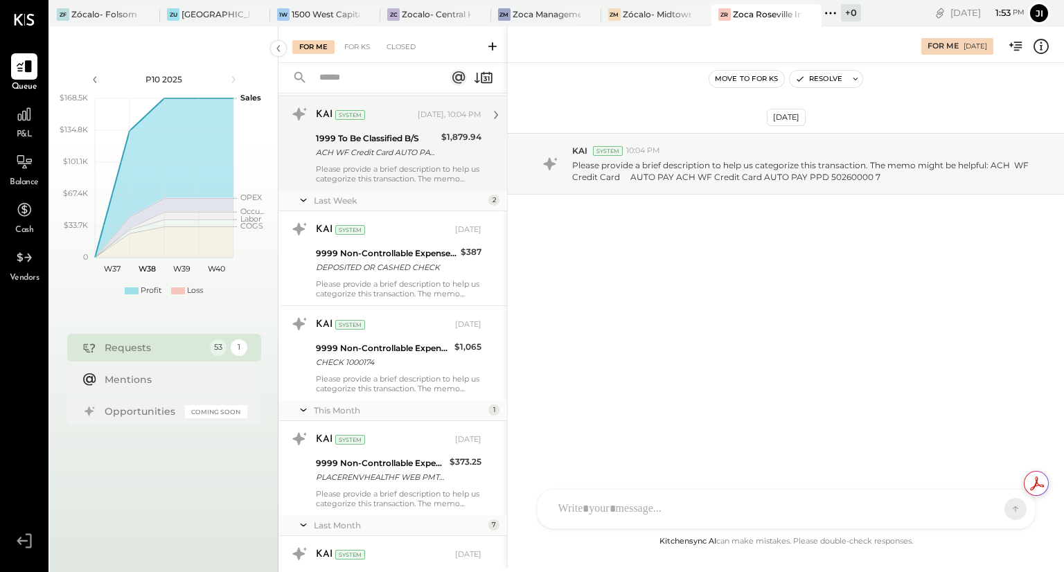
scroll to position [43, 0]
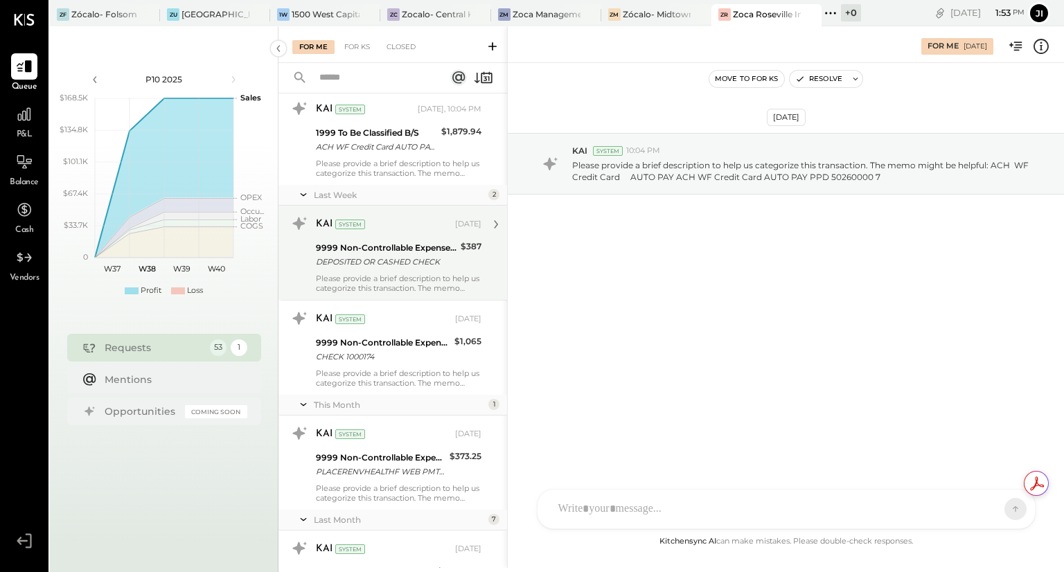
click at [438, 247] on div "9999 Non-Controllable Expenses:Other Income and Expenses:To Be Classified" at bounding box center [386, 248] width 141 height 14
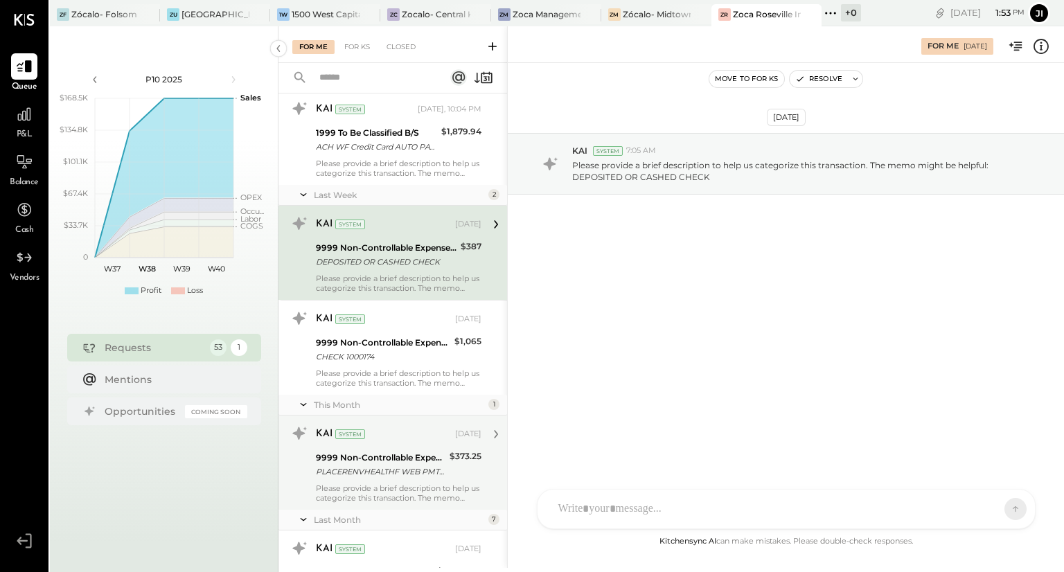
click at [424, 454] on div "9999 Non-Controllable Expenses:Other Income and Expenses:To Be Classified" at bounding box center [381, 458] width 130 height 14
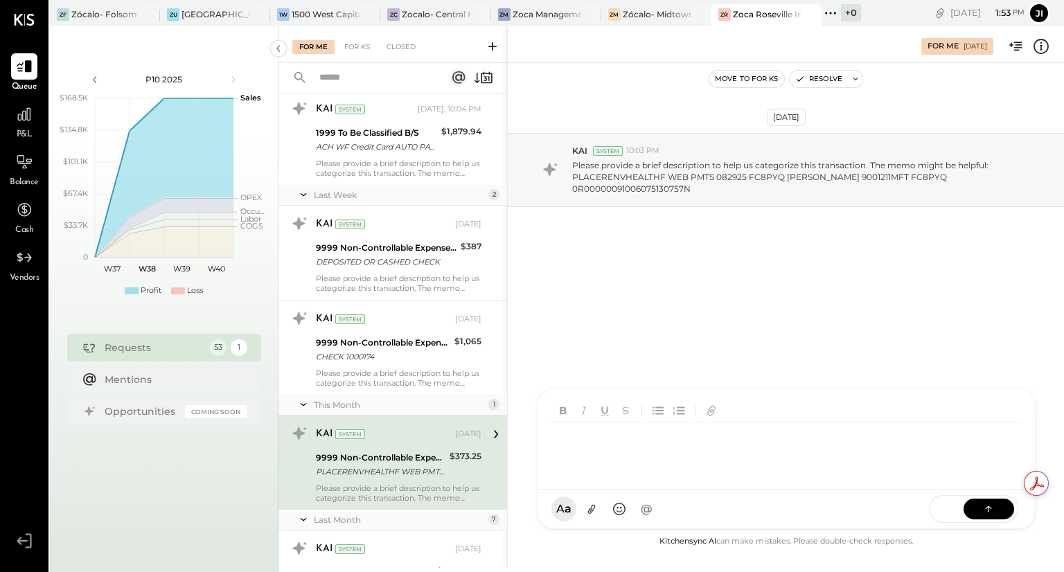
click at [608, 509] on div "AM [PERSON_NAME] RS [PERSON_NAME] S [PERSON_NAME] UM [PERSON_NAME] [PERSON_NAME…" at bounding box center [786, 459] width 499 height 141
click at [978, 506] on button at bounding box center [989, 508] width 51 height 21
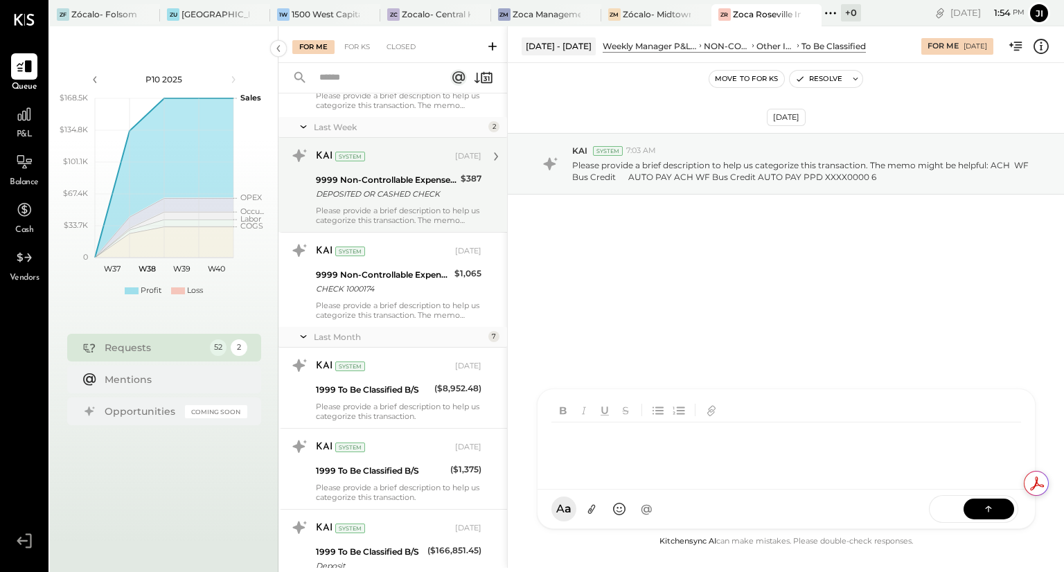
scroll to position [111, 0]
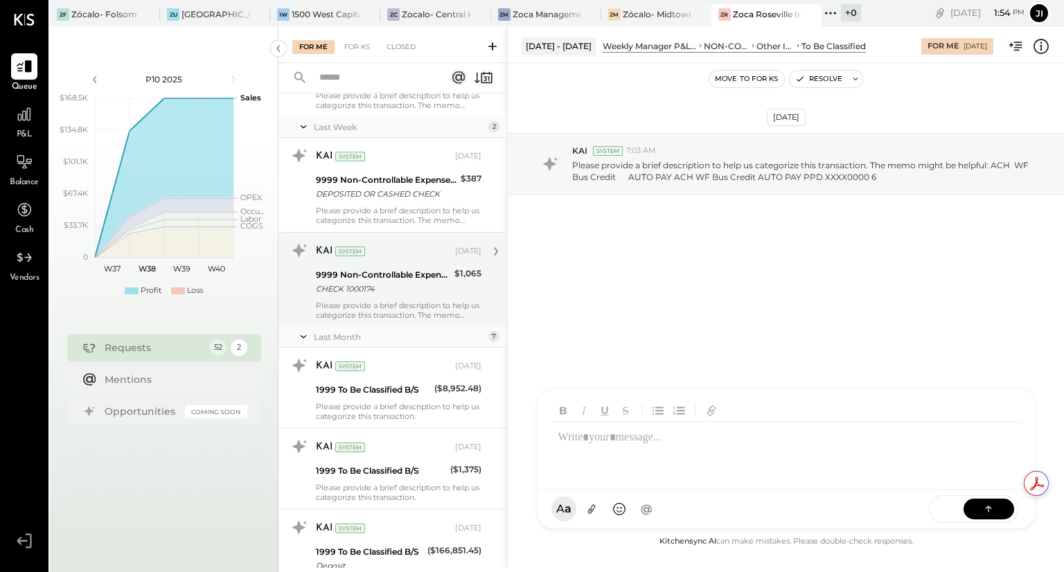
click at [397, 281] on div "9999 Non-Controllable Expenses:Other Income and Expenses:To Be Classified" at bounding box center [383, 275] width 134 height 14
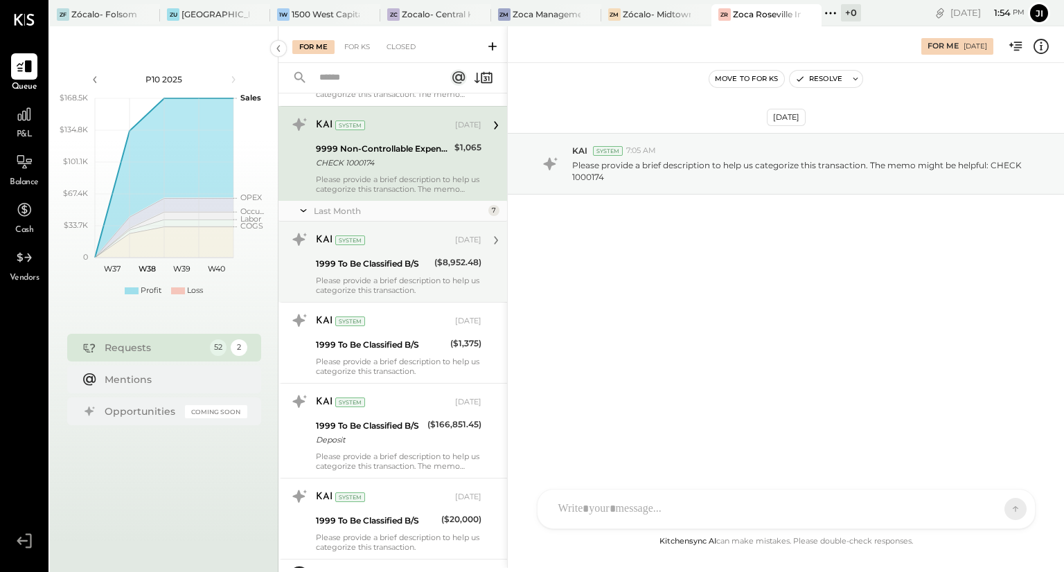
scroll to position [238, 0]
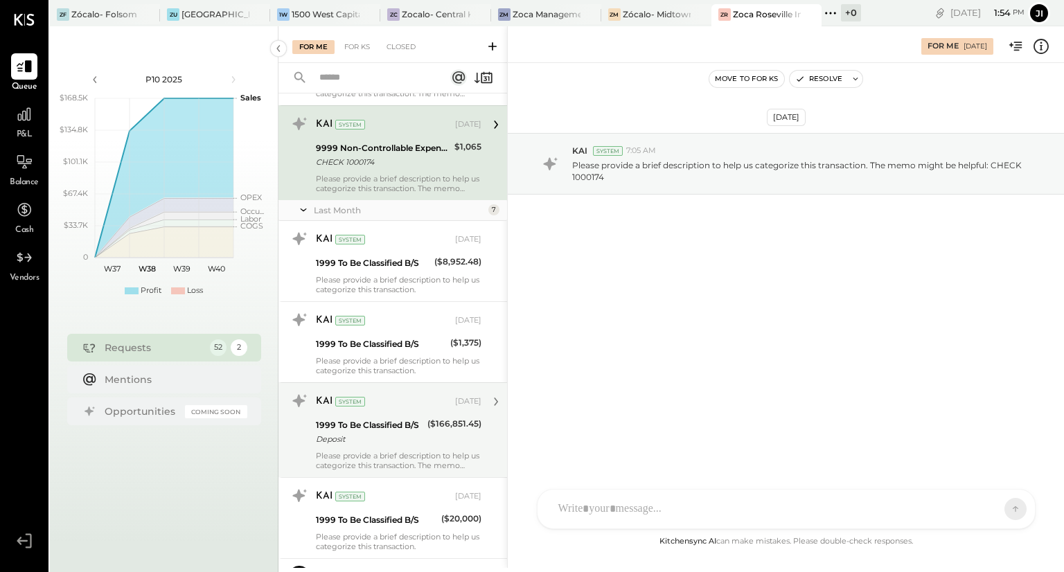
click at [384, 427] on div "1999 To Be Classified B/S" at bounding box center [369, 425] width 107 height 14
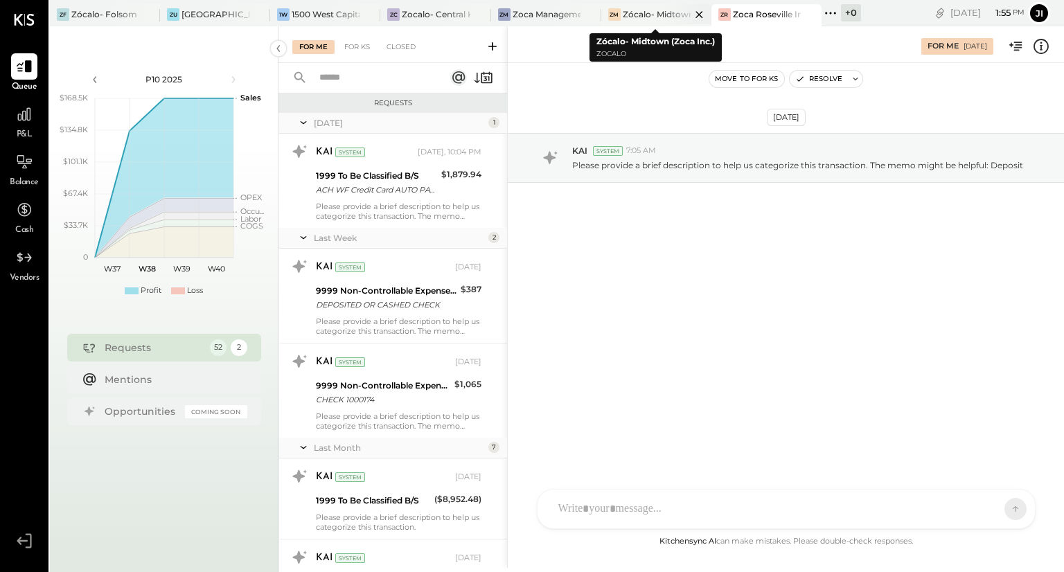
click at [665, 21] on div at bounding box center [687, 14] width 48 height 20
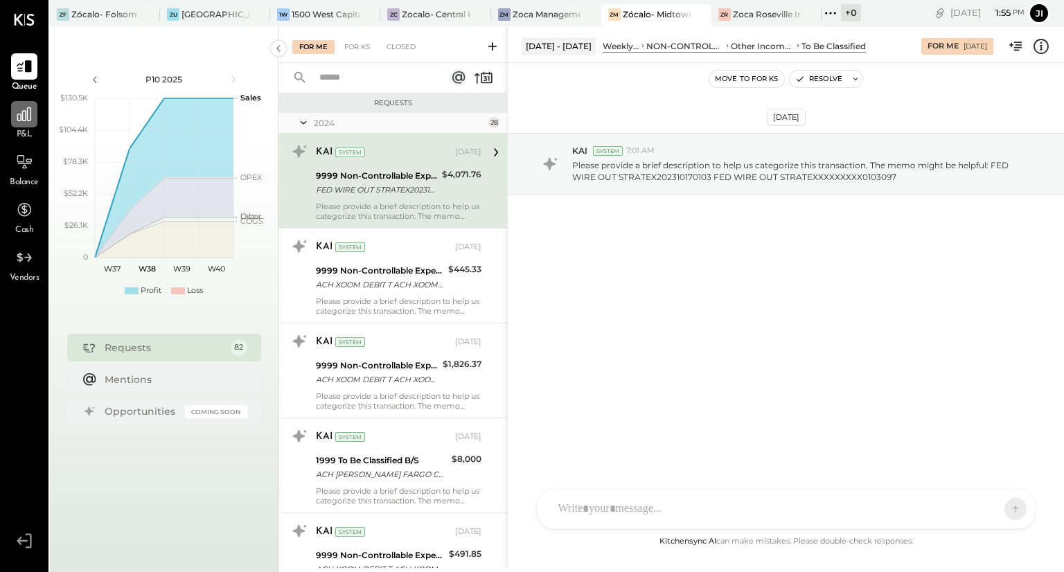
click at [20, 121] on icon at bounding box center [24, 114] width 18 height 18
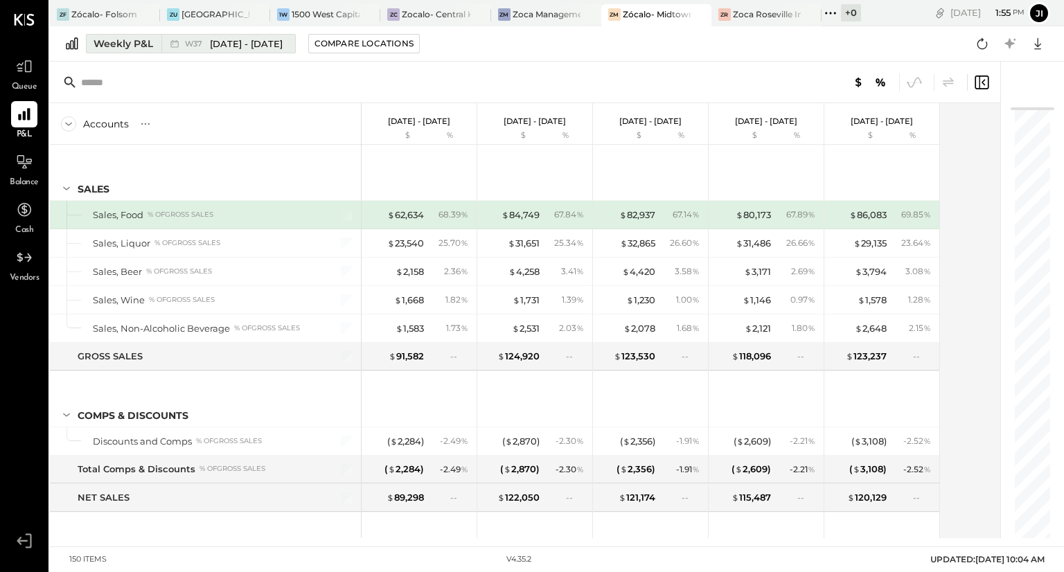
click at [261, 43] on span "[DATE] - [DATE]" at bounding box center [246, 43] width 73 height 13
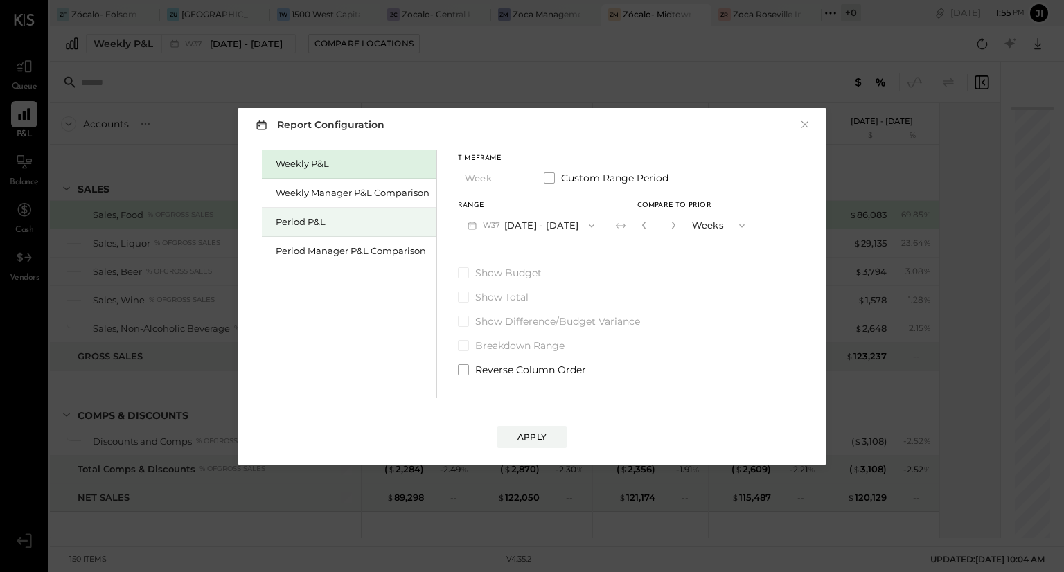
click at [282, 218] on div "Period P&L" at bounding box center [353, 221] width 154 height 13
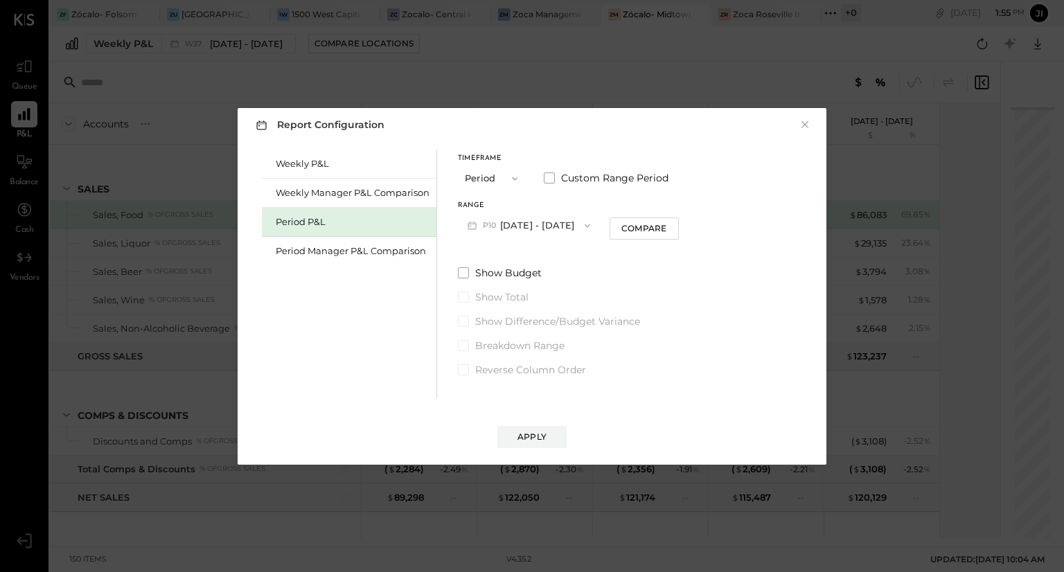
click at [502, 227] on button "P10 [DATE] - [DATE]" at bounding box center [529, 226] width 142 height 26
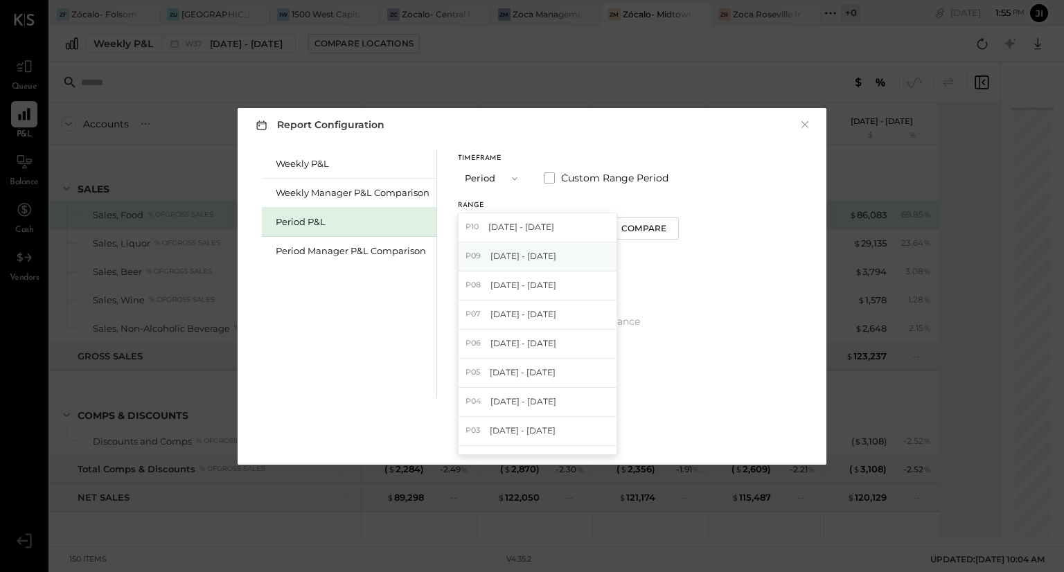
click at [498, 260] on span "[DATE] - [DATE]" at bounding box center [523, 256] width 66 height 12
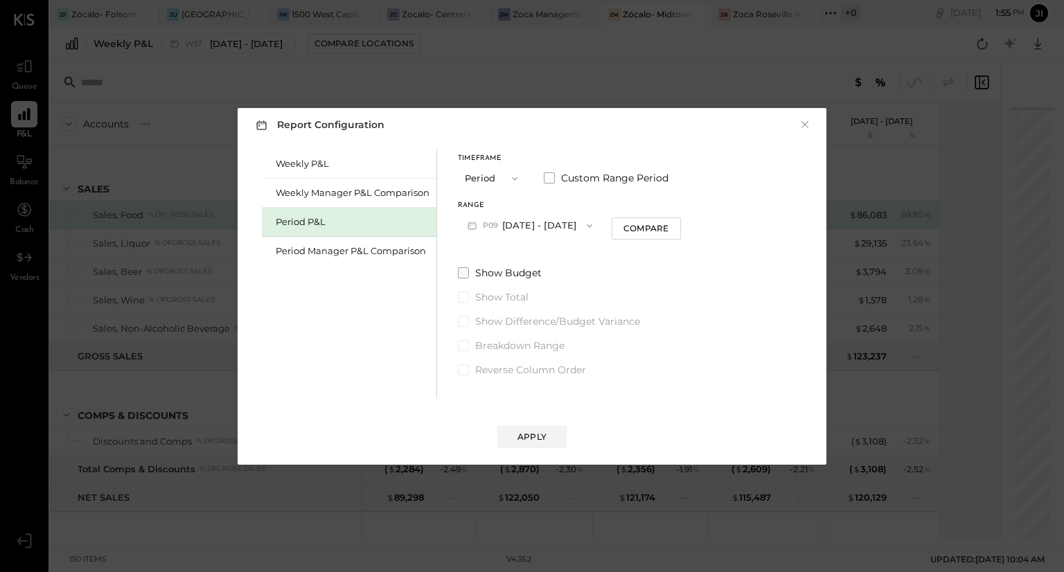
click at [513, 268] on span "Show Budget" at bounding box center [508, 273] width 67 height 14
click at [511, 320] on span "Show Difference/Budget Variance" at bounding box center [557, 321] width 165 height 14
click at [526, 434] on div "Apply" at bounding box center [531, 437] width 29 height 12
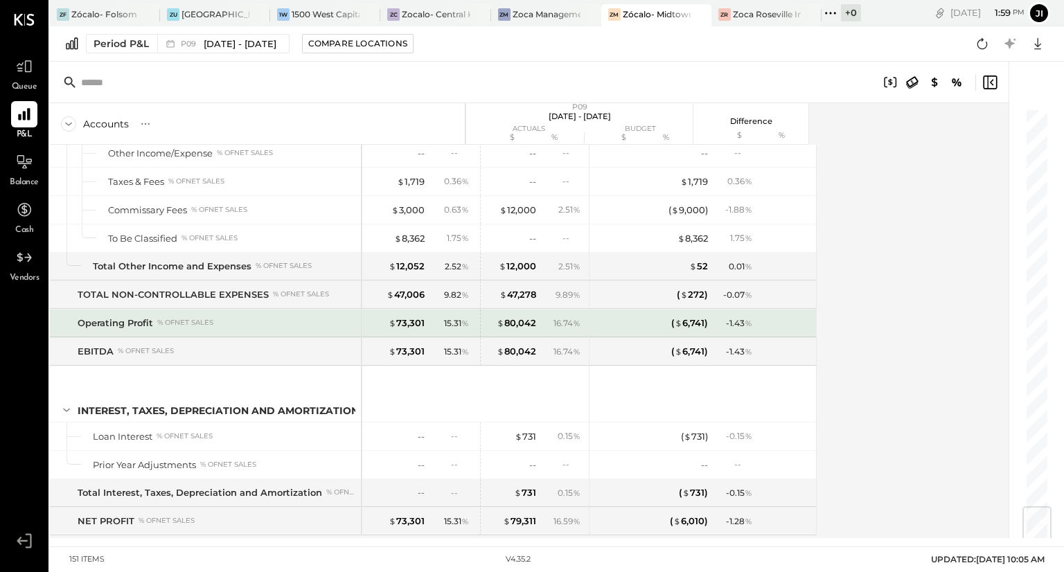
scroll to position [3368, 0]
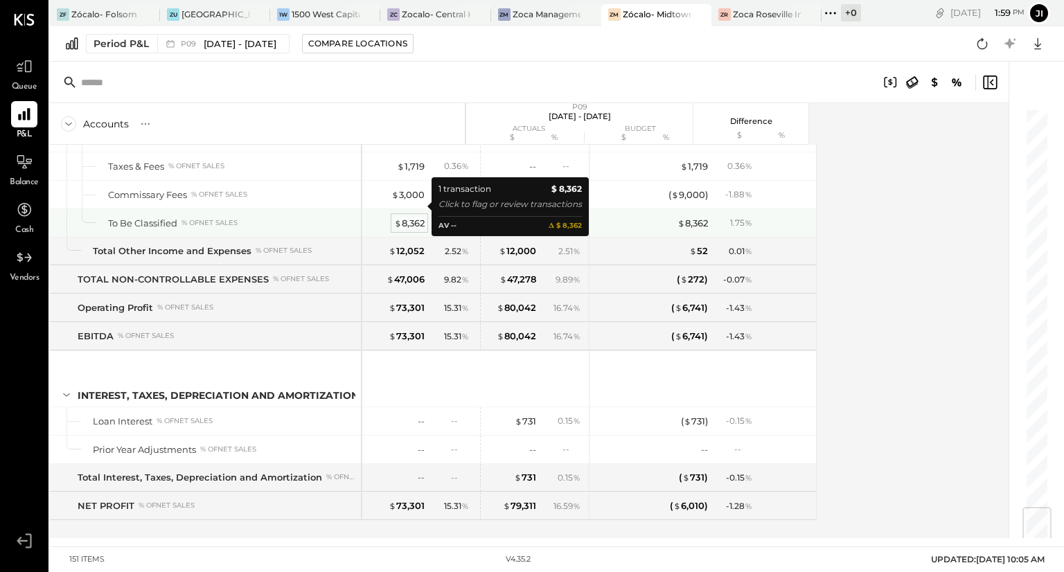
click at [409, 217] on div "$ 8,362" at bounding box center [409, 223] width 30 height 13
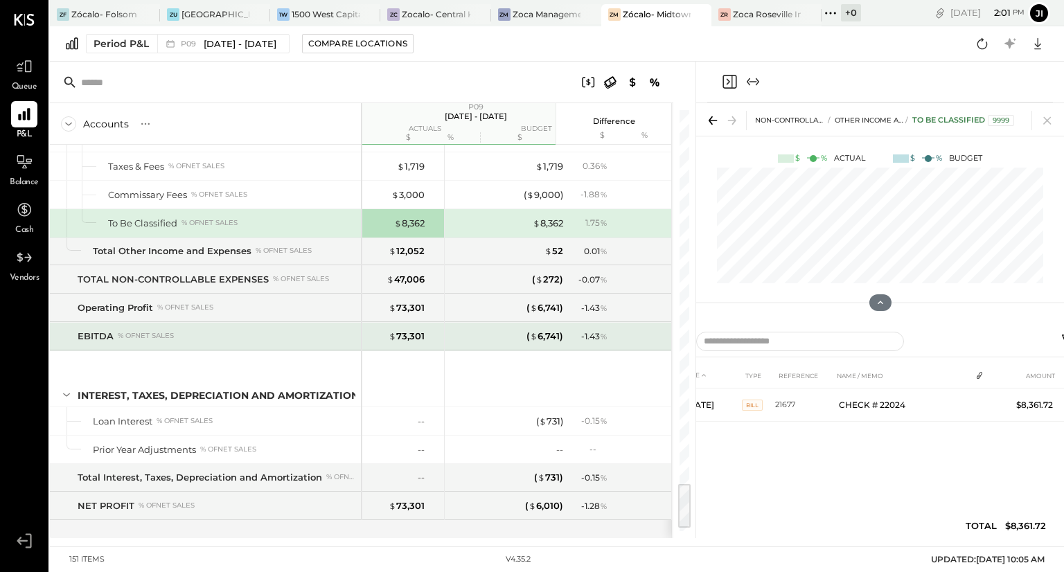
scroll to position [3334, 0]
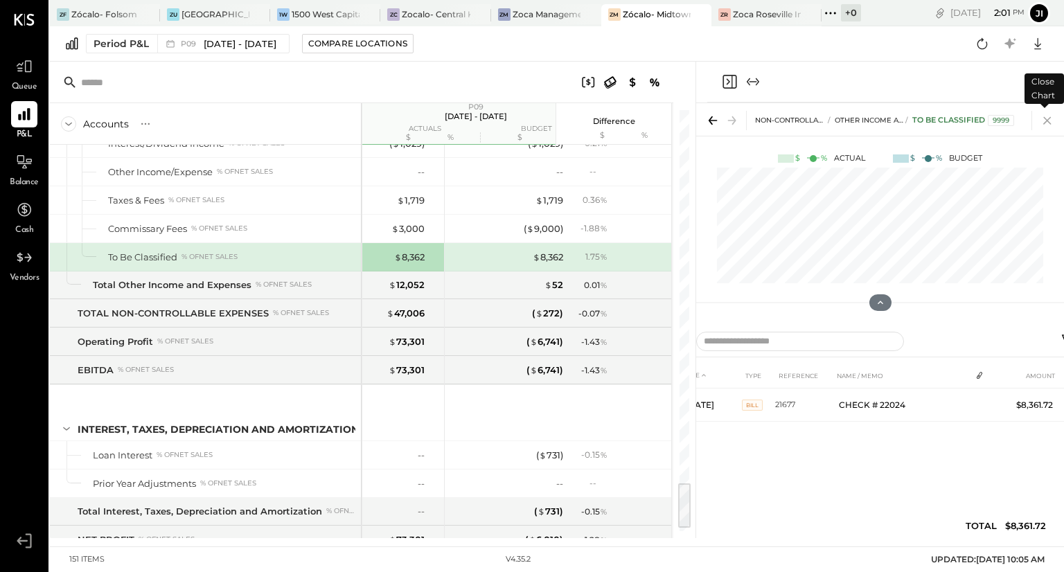
click at [1049, 122] on icon at bounding box center [1047, 121] width 8 height 8
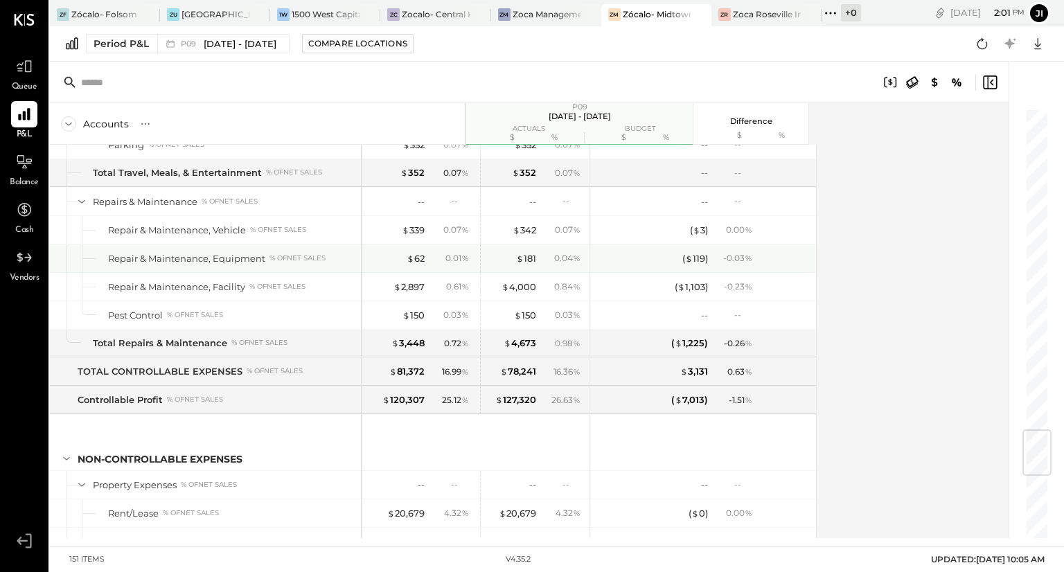
scroll to position [2711, 0]
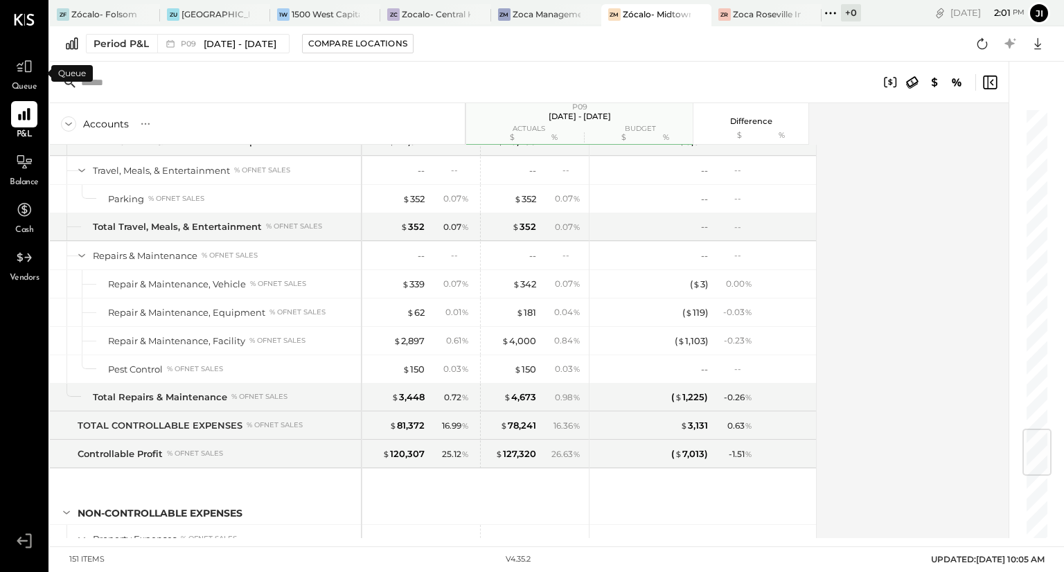
click at [31, 86] on span "Queue" at bounding box center [25, 87] width 26 height 12
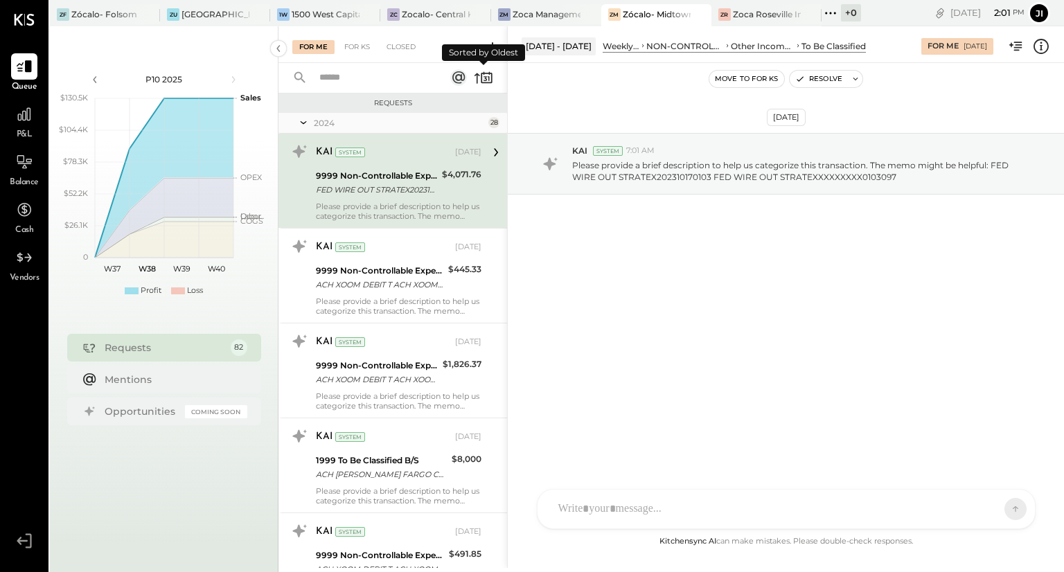
click at [484, 73] on icon at bounding box center [484, 73] width 1 height 3
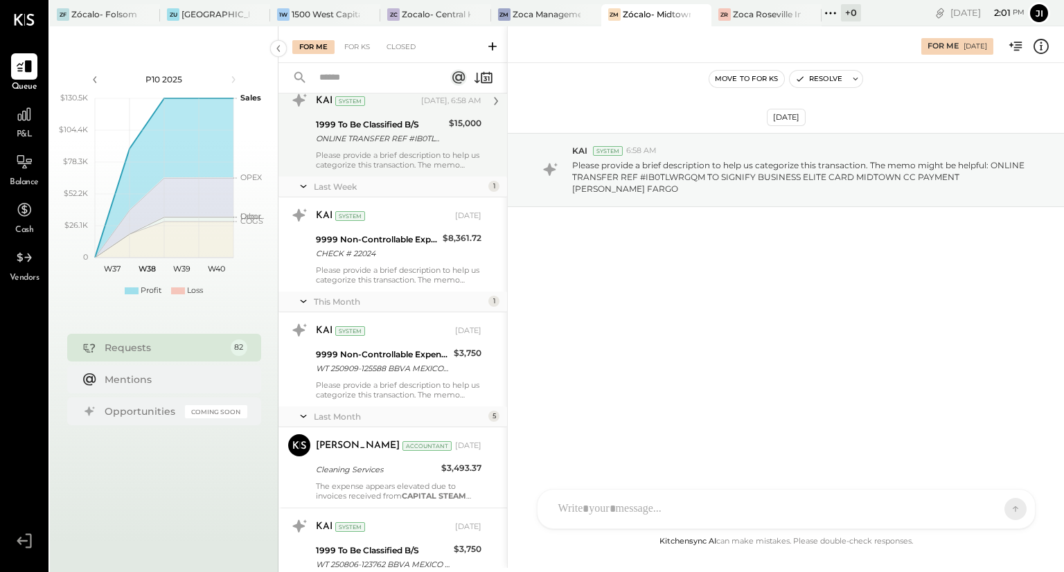
scroll to position [60, 0]
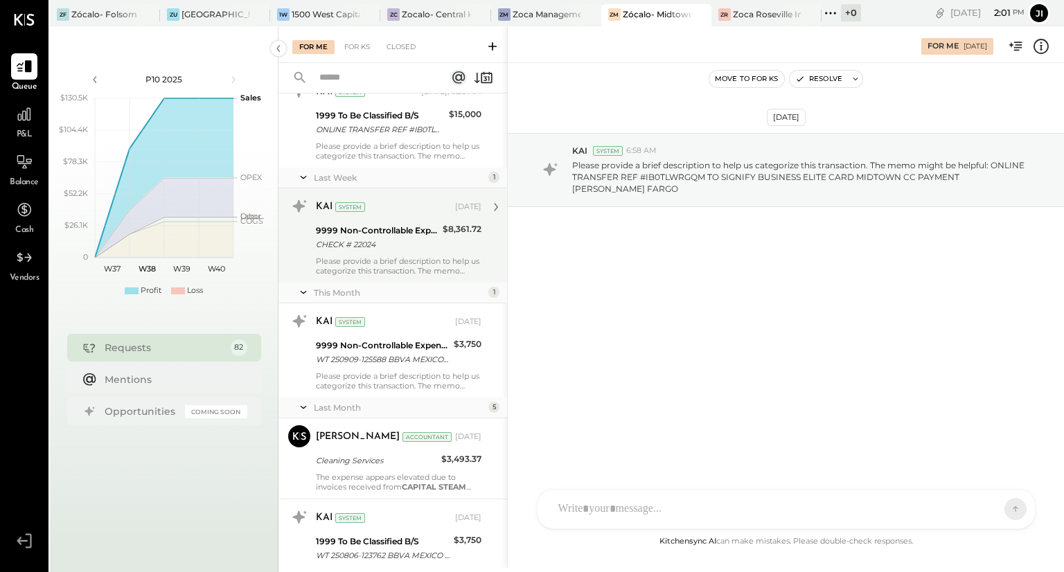
click at [409, 241] on div "CHECK # 22024" at bounding box center [377, 245] width 123 height 14
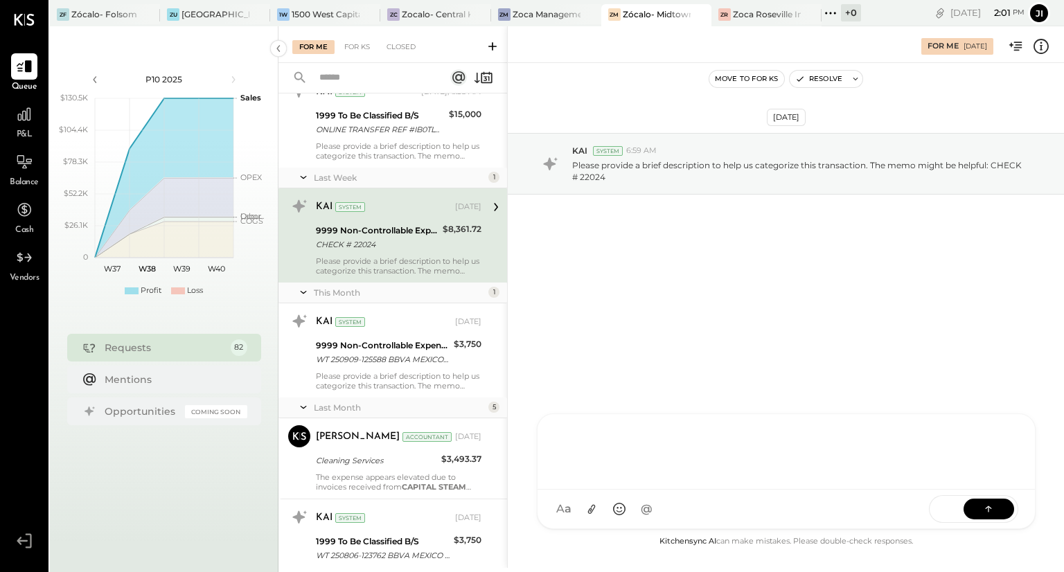
click at [621, 508] on div "AM Ali Mehdi RS Rushabh Shah S Sasha TM Tasmir Malek I Isaac UM Unnati M. Ralot…" at bounding box center [786, 472] width 499 height 116
click at [25, 112] on icon at bounding box center [24, 114] width 14 height 14
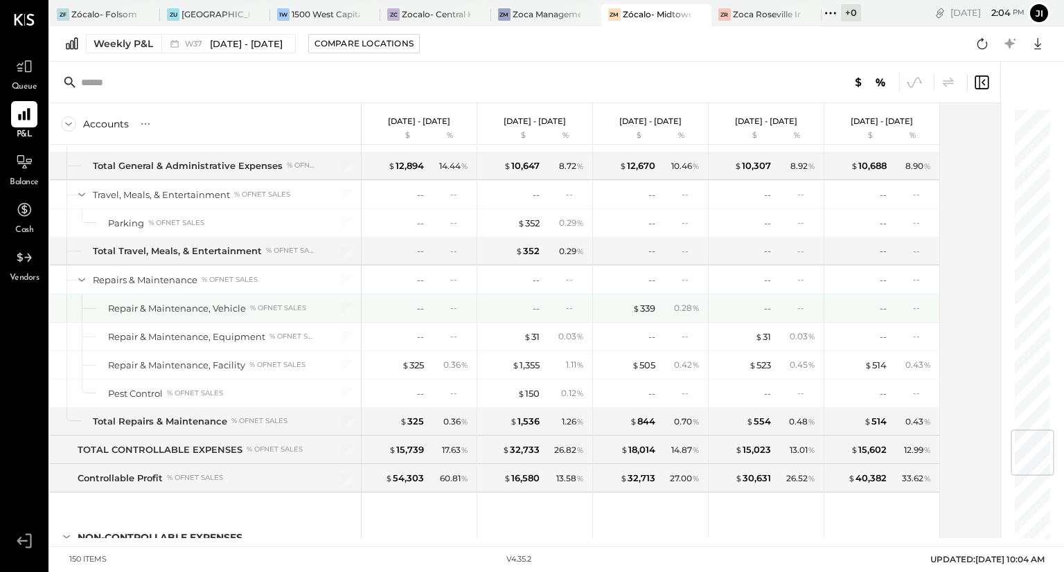
scroll to position [2715, 0]
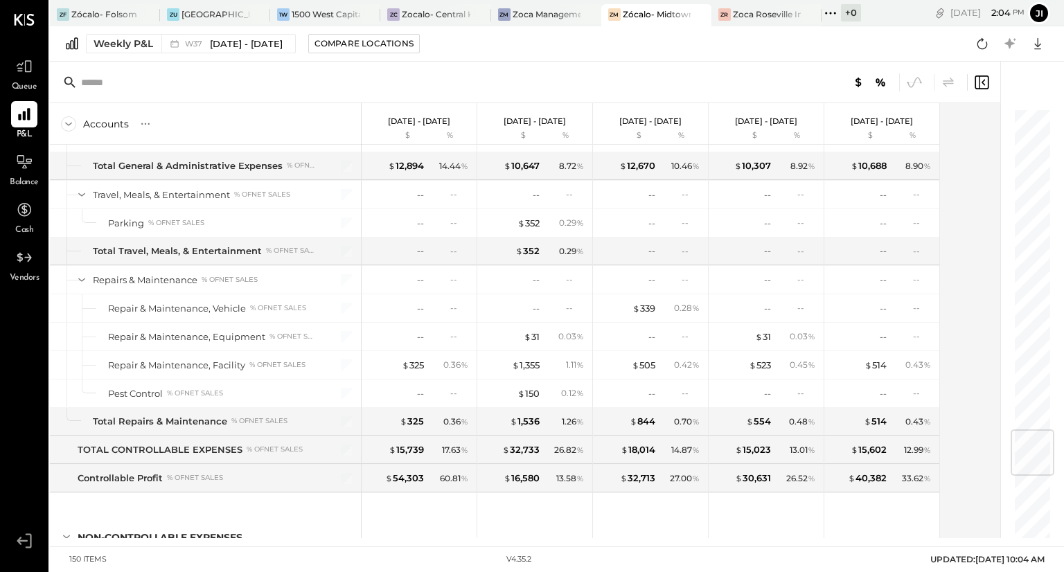
click at [28, 85] on span "Queue" at bounding box center [25, 87] width 26 height 12
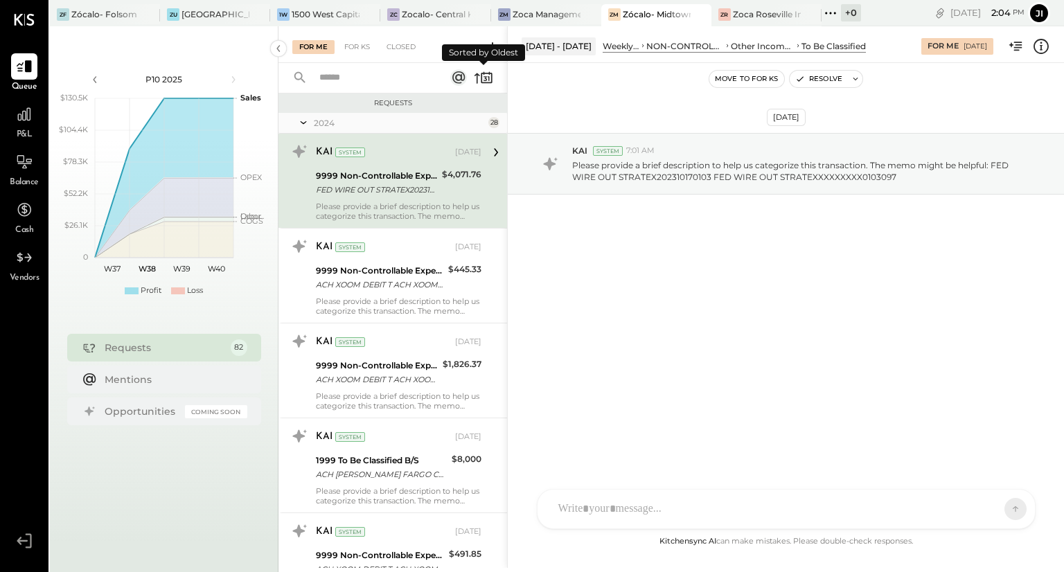
click at [487, 80] on icon at bounding box center [483, 77] width 19 height 19
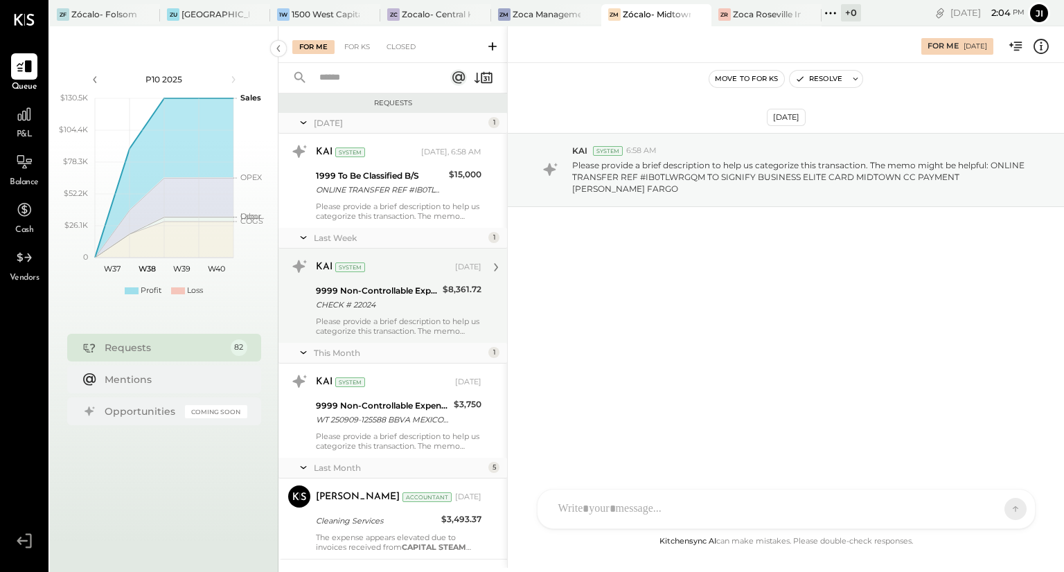
click at [393, 286] on div "9999 Non-Controllable Expenses:Other Income and Expenses:To Be Classified" at bounding box center [377, 291] width 123 height 14
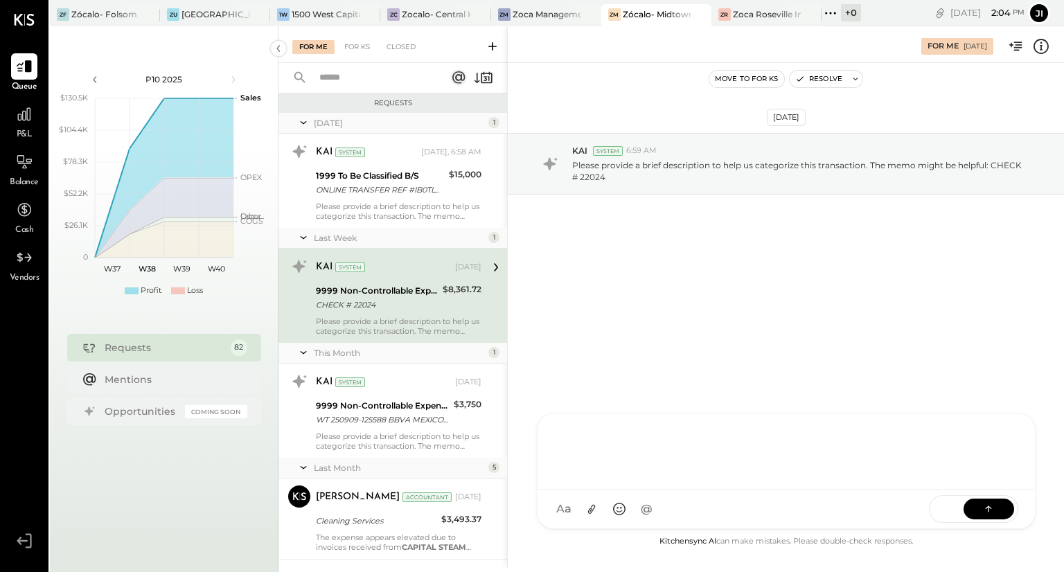
click at [605, 506] on div "AM Ali Mehdi RS Rushabh Shah S Sasha TM Tasmir Malek I Isaac UM Unnati M. Ralot…" at bounding box center [786, 472] width 499 height 116
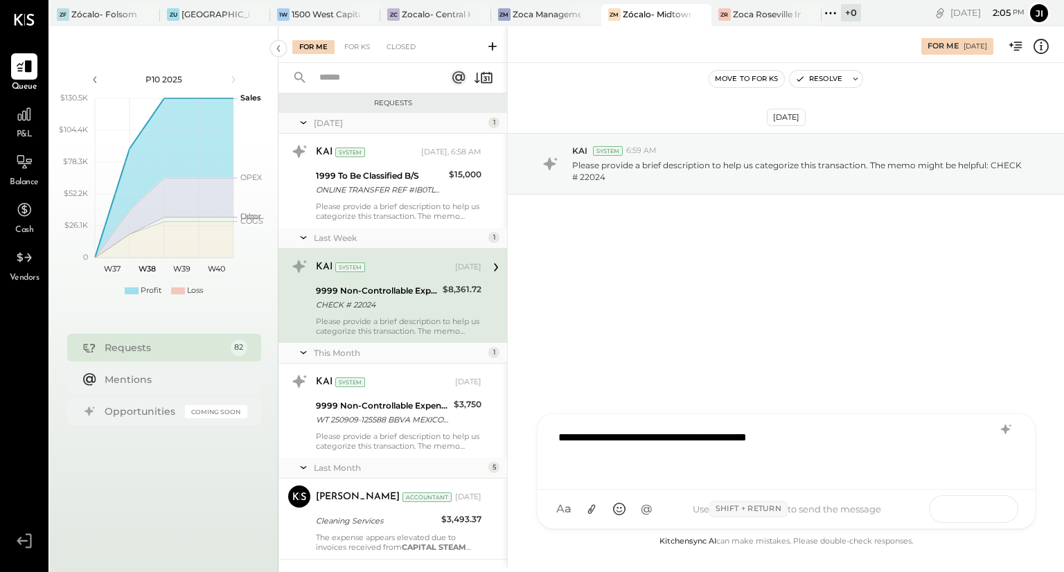
click at [980, 511] on button at bounding box center [989, 508] width 51 height 21
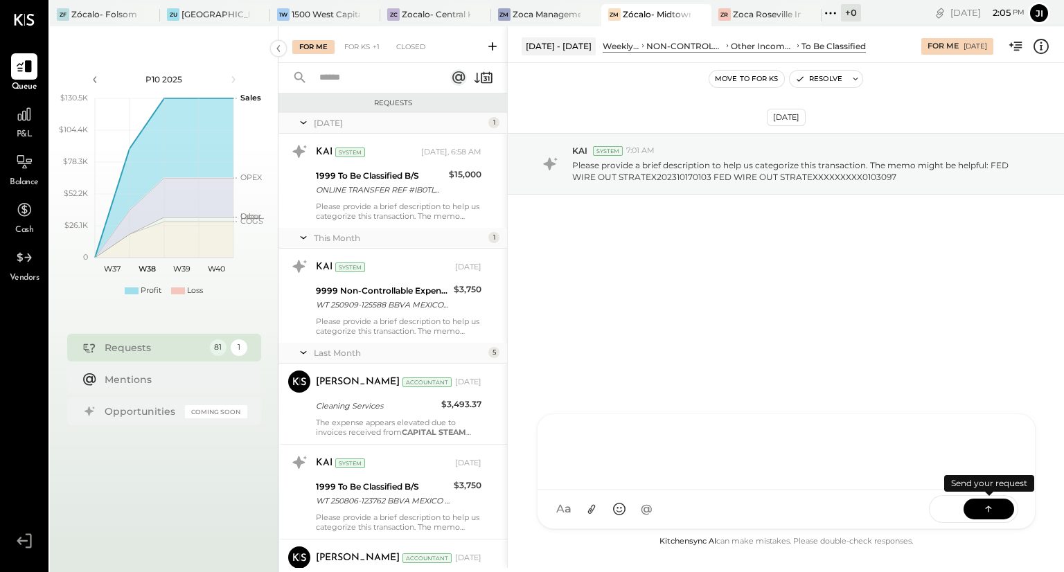
scroll to position [5414, 0]
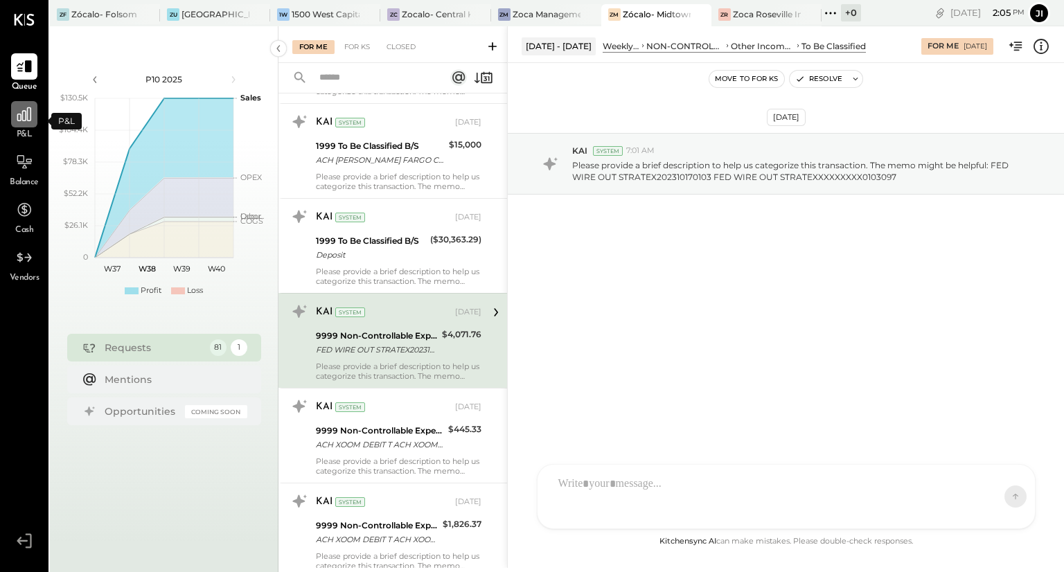
click at [24, 124] on div at bounding box center [24, 114] width 26 height 26
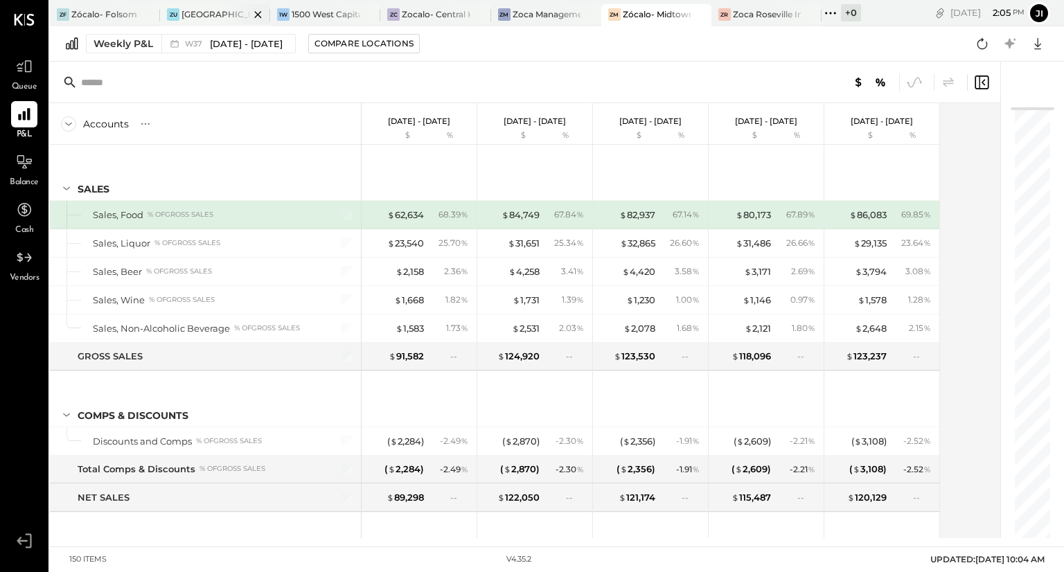
click at [205, 14] on div "[GEOGRAPHIC_DATA]" at bounding box center [215, 14] width 68 height 12
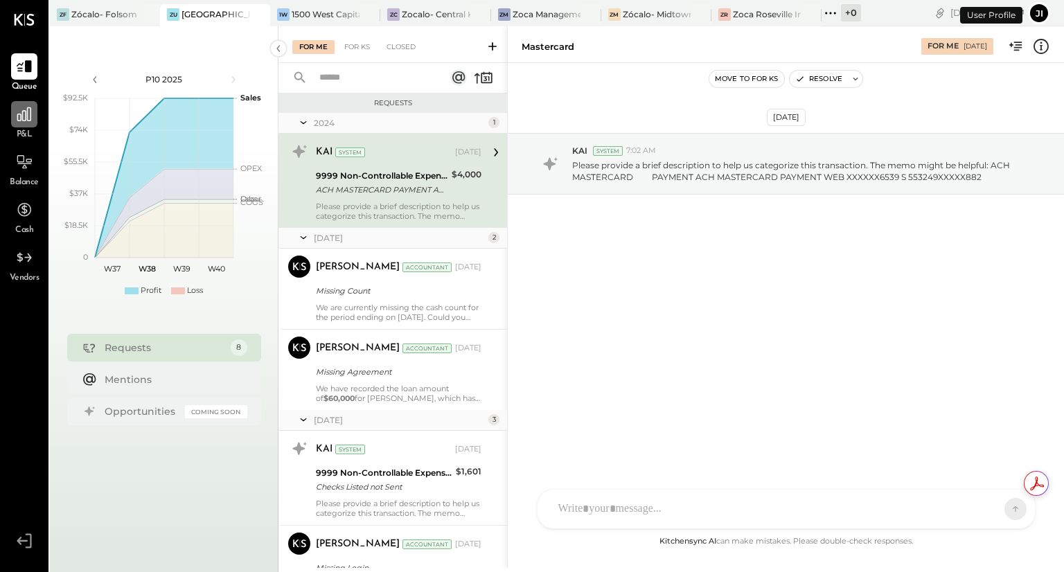
click at [28, 117] on icon at bounding box center [24, 114] width 18 height 18
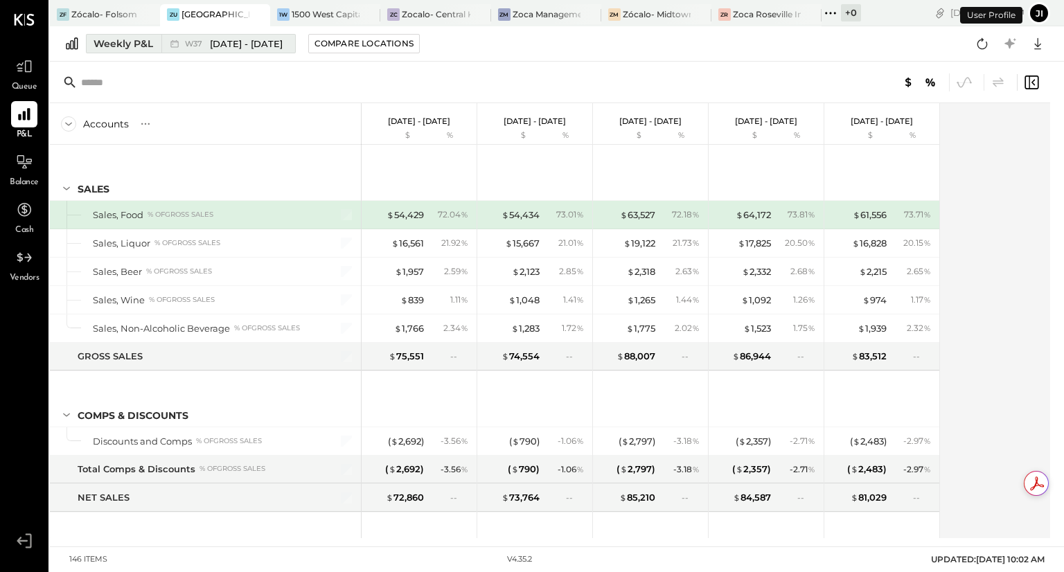
click at [250, 47] on span "[DATE] - [DATE]" at bounding box center [246, 43] width 73 height 13
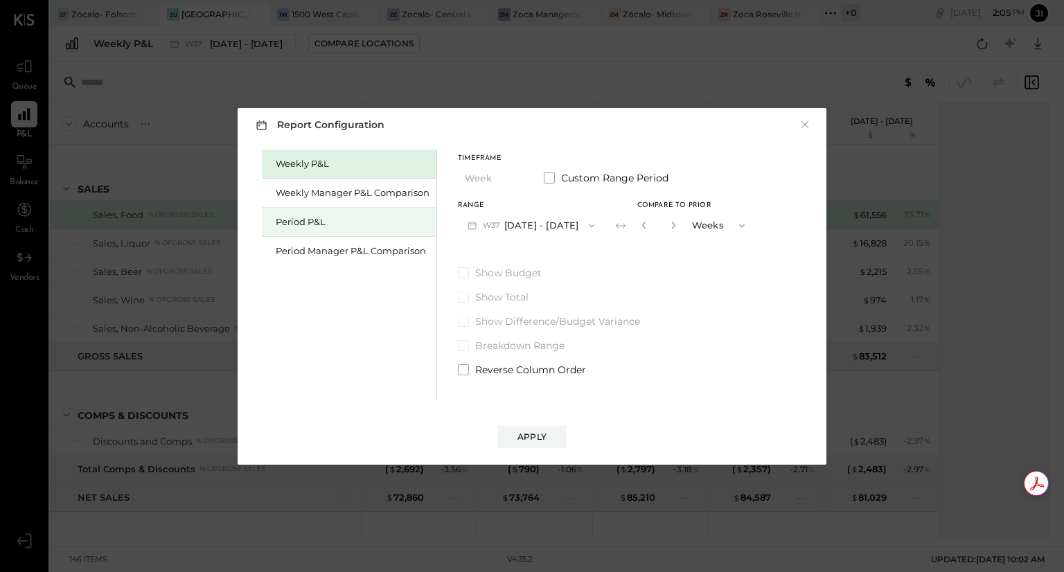
click at [313, 225] on div "Period P&L" at bounding box center [353, 221] width 154 height 13
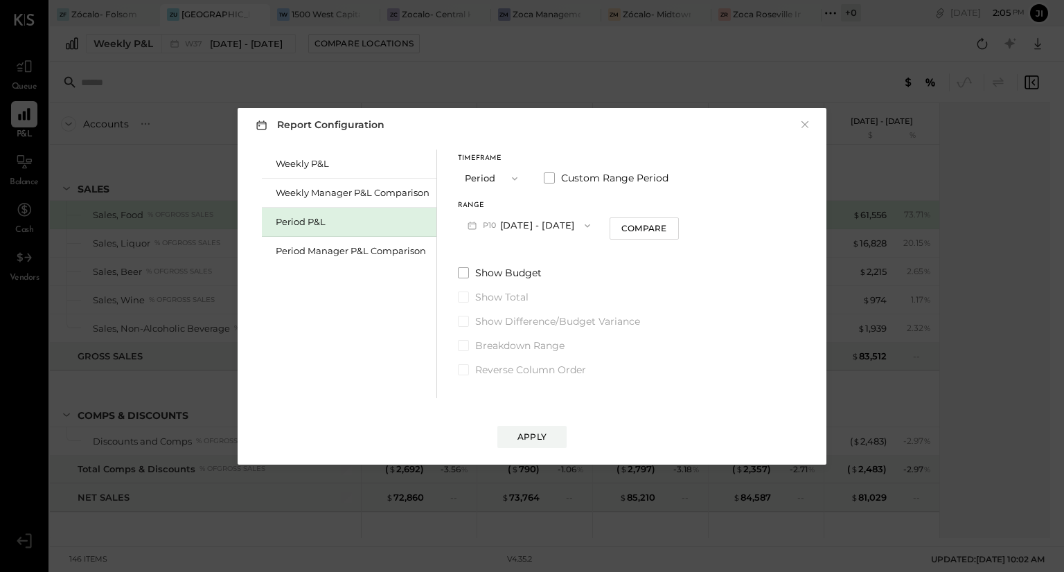
click at [543, 229] on button "P10 [DATE] - [DATE]" at bounding box center [529, 226] width 142 height 26
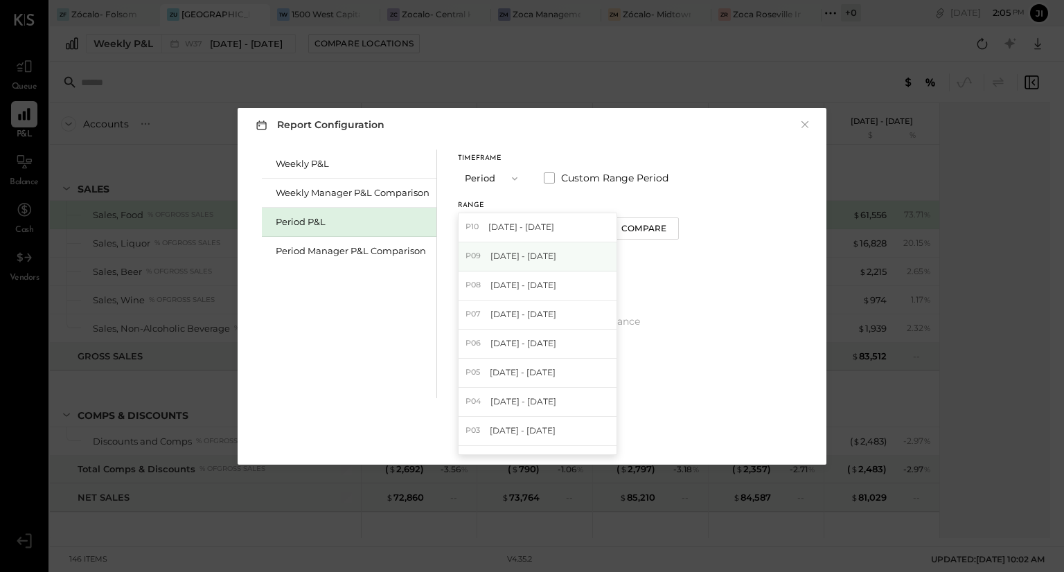
click at [546, 261] on span "[DATE] - [DATE]" at bounding box center [523, 256] width 66 height 12
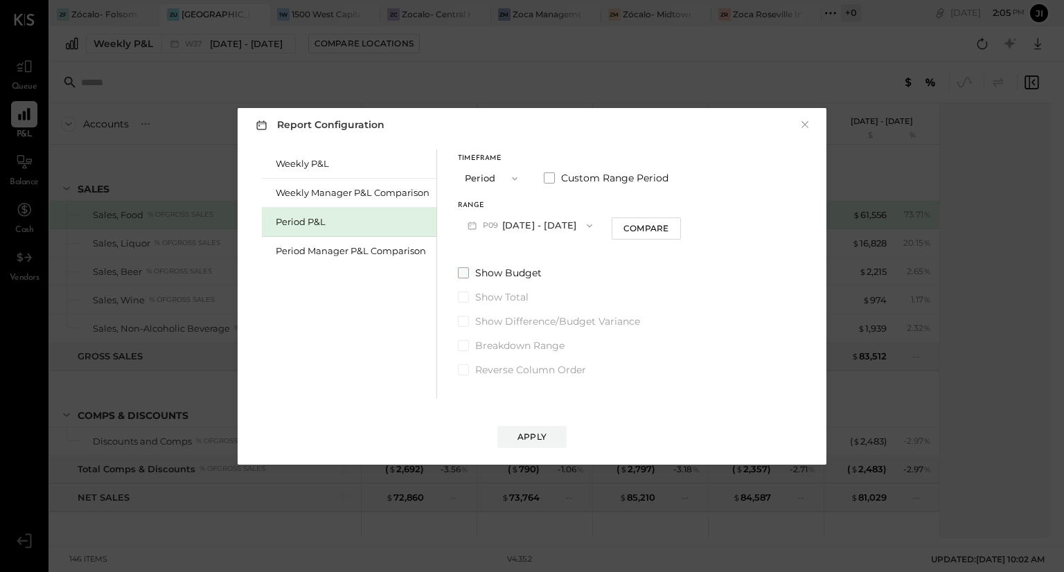
click at [523, 269] on span "Show Budget" at bounding box center [508, 273] width 67 height 14
click at [504, 325] on span "Show Difference/Budget Variance" at bounding box center [557, 321] width 165 height 14
click at [521, 439] on div "Apply" at bounding box center [531, 437] width 29 height 12
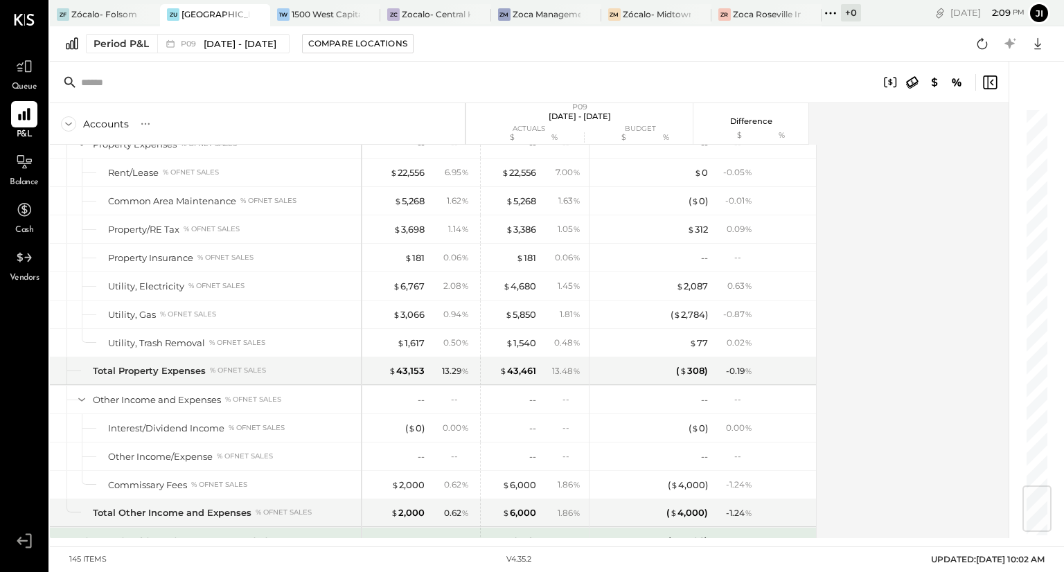
scroll to position [3227, 0]
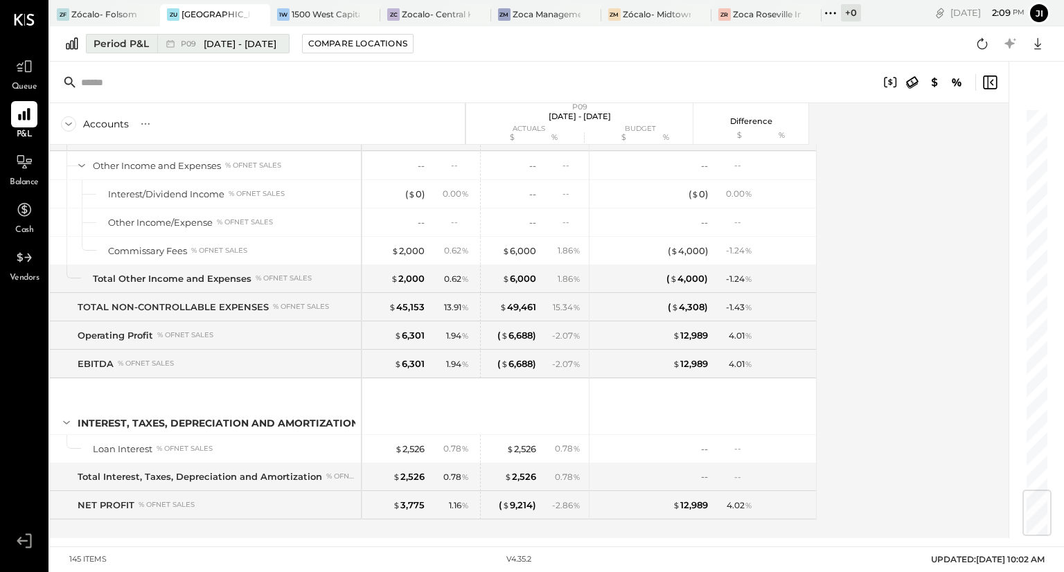
click at [129, 43] on div "Period P&L" at bounding box center [121, 44] width 55 height 14
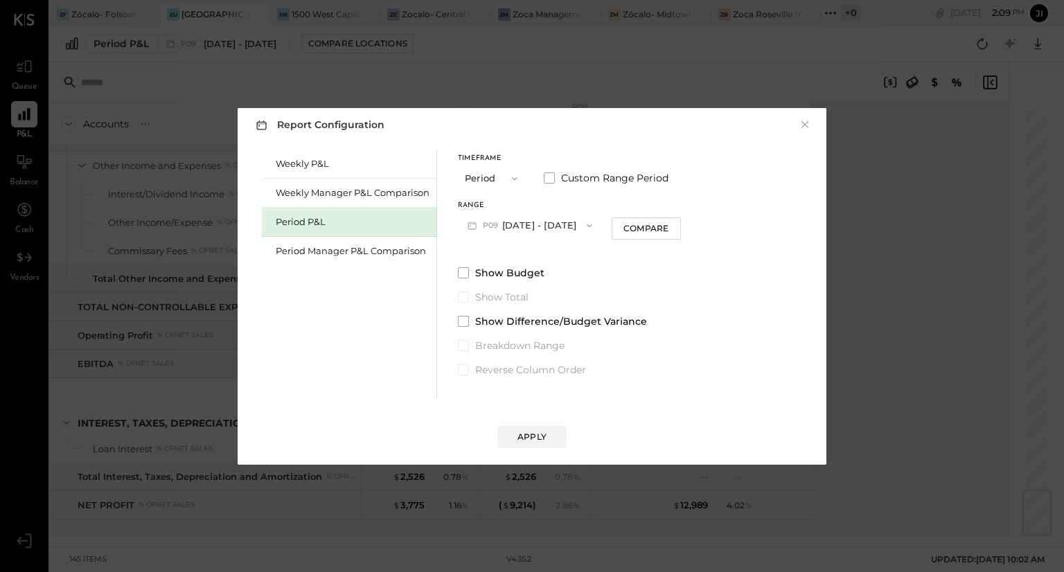
click at [362, 94] on div "Report Configuration × Weekly P&L Weekly Manager P&L Comparison Period P&L Peri…" at bounding box center [532, 286] width 617 height 384
click at [806, 120] on button "×" at bounding box center [805, 125] width 12 height 14
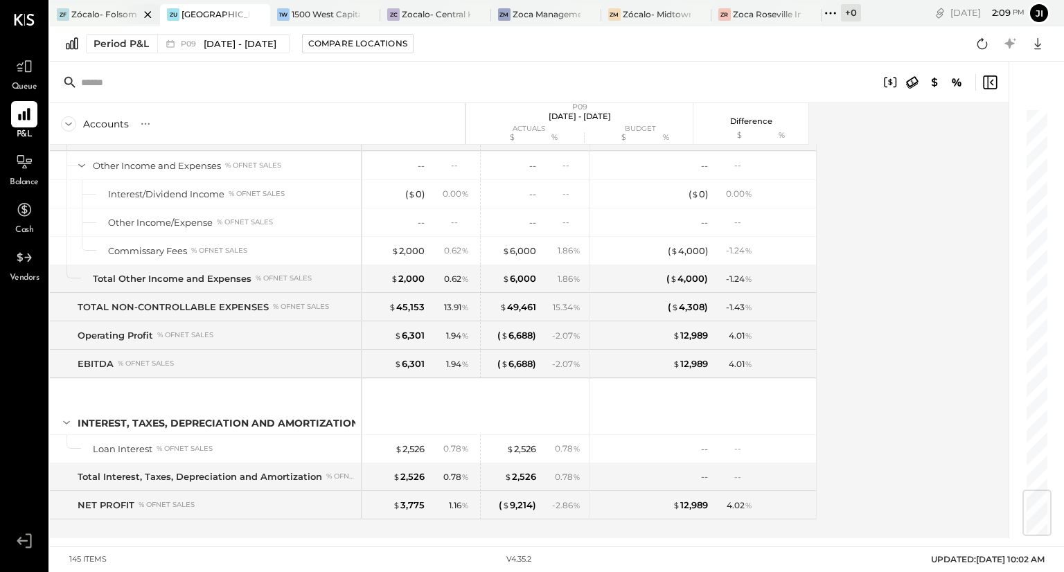
click at [115, 14] on div at bounding box center [136, 14] width 48 height 20
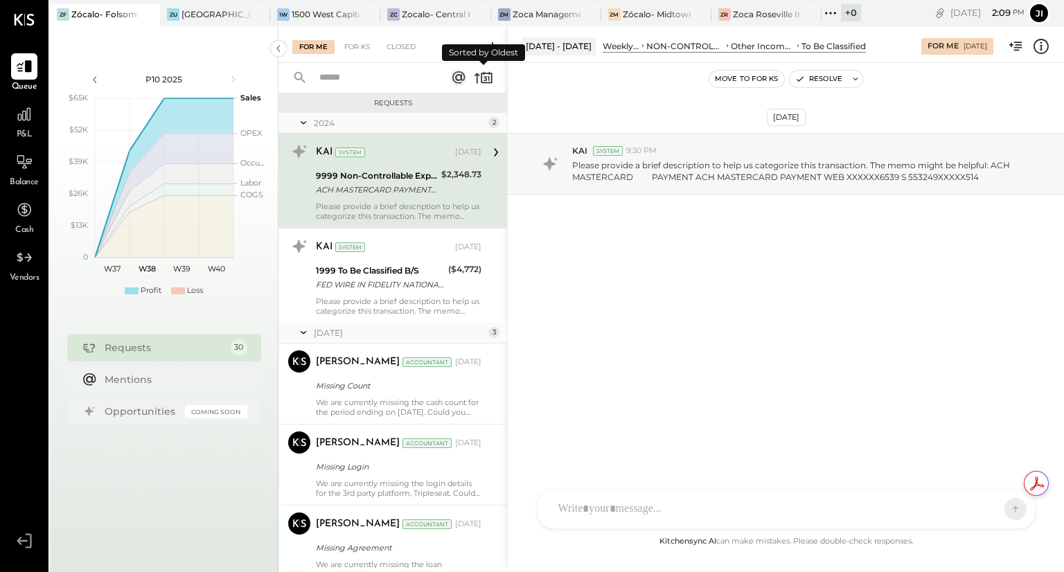
click at [489, 80] on icon at bounding box center [489, 79] width 2 height 5
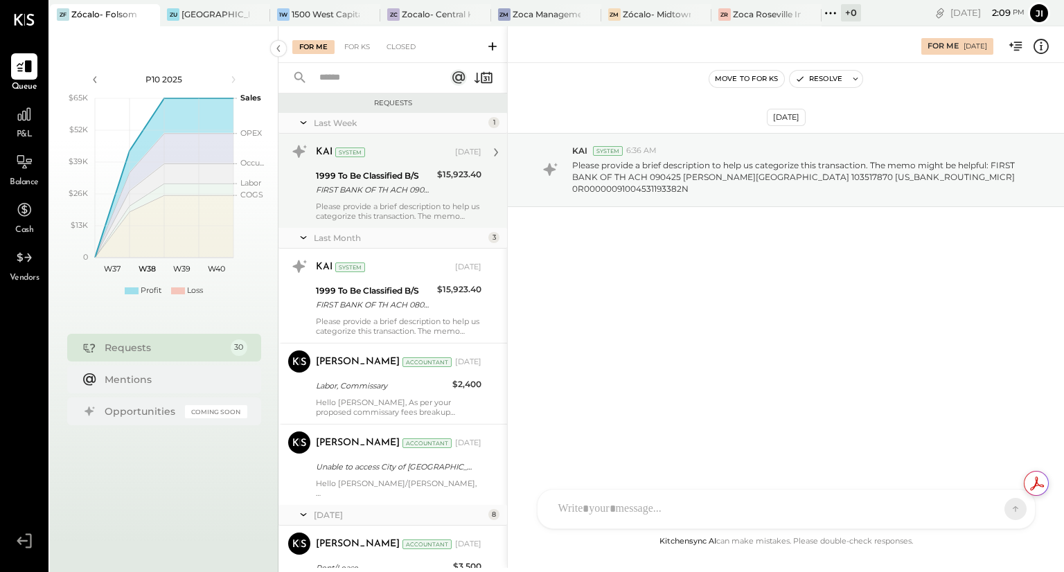
click at [435, 202] on div "Please provide a brief description to help us categorize this transaction. The …" at bounding box center [399, 211] width 166 height 19
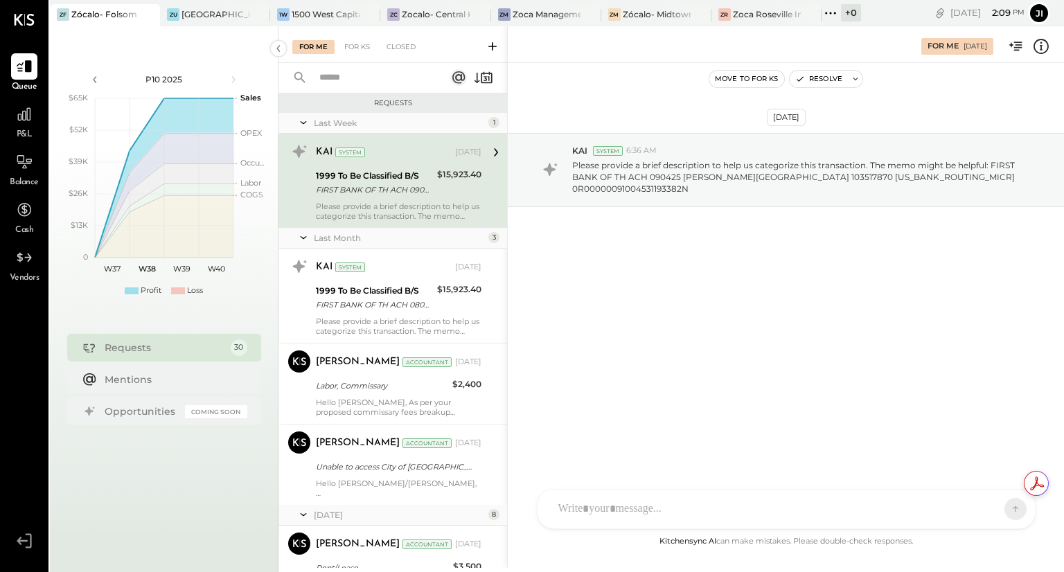
click at [628, 502] on div "AM Ali Mehdi RS Rushabh Shah S Sasha TM Tasmir Malek I Isaac UM Unnati M. Ralot…" at bounding box center [786, 509] width 499 height 40
click at [988, 511] on icon at bounding box center [989, 509] width 14 height 14
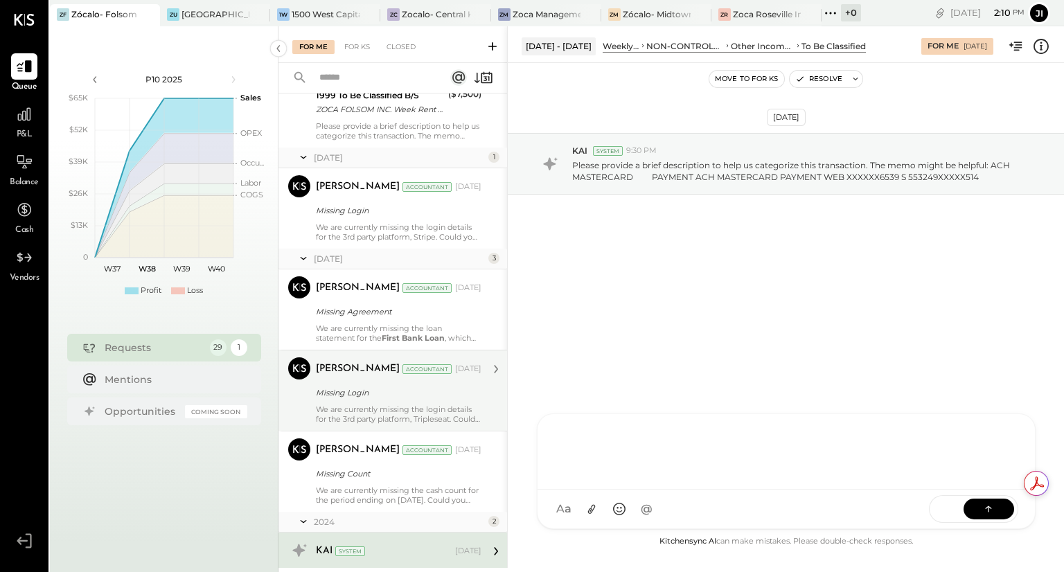
scroll to position [2151, 0]
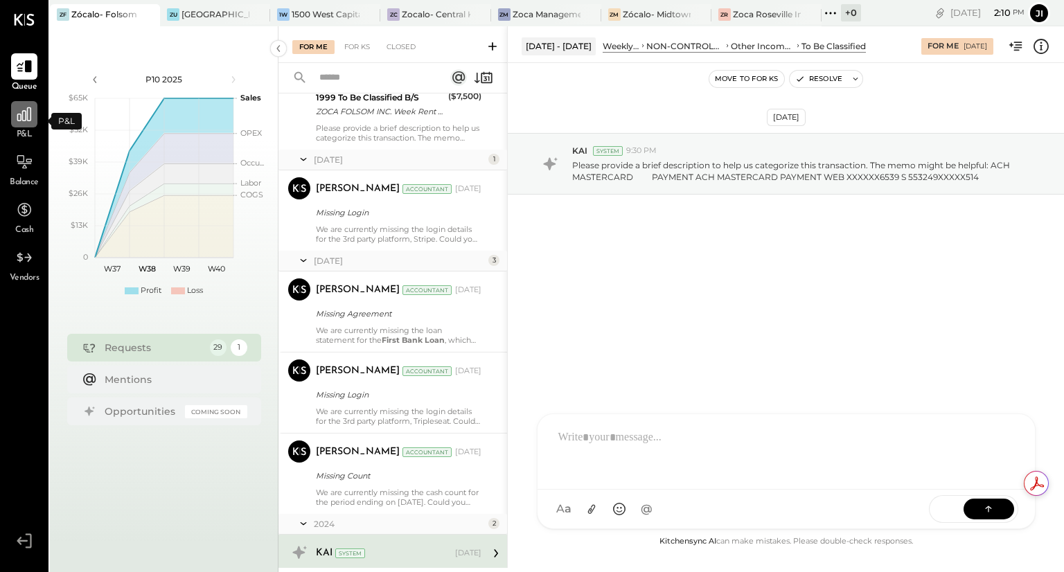
click at [26, 123] on icon at bounding box center [24, 114] width 18 height 18
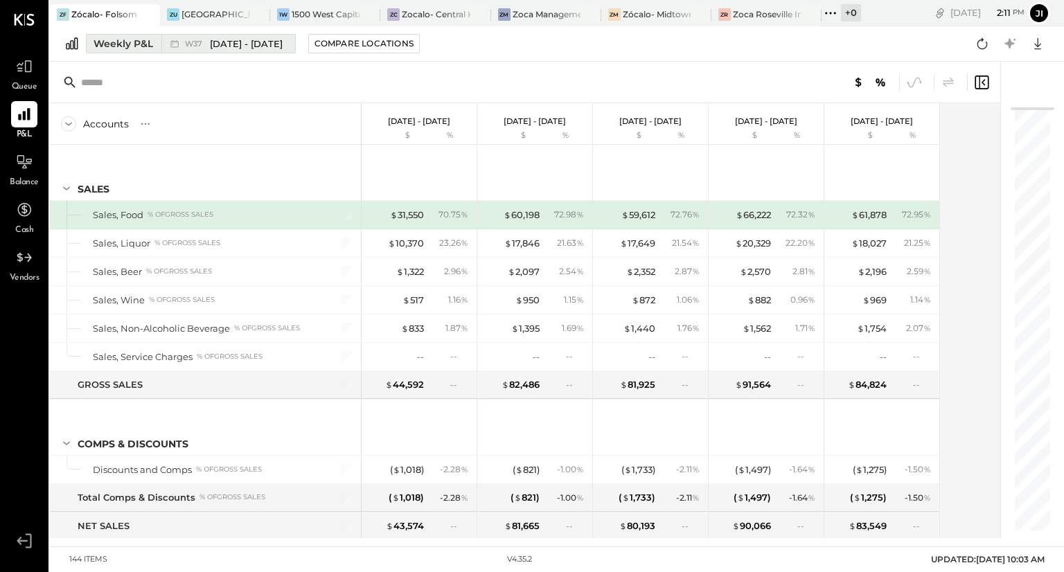
click at [224, 44] on span "[DATE] - [DATE]" at bounding box center [246, 43] width 73 height 13
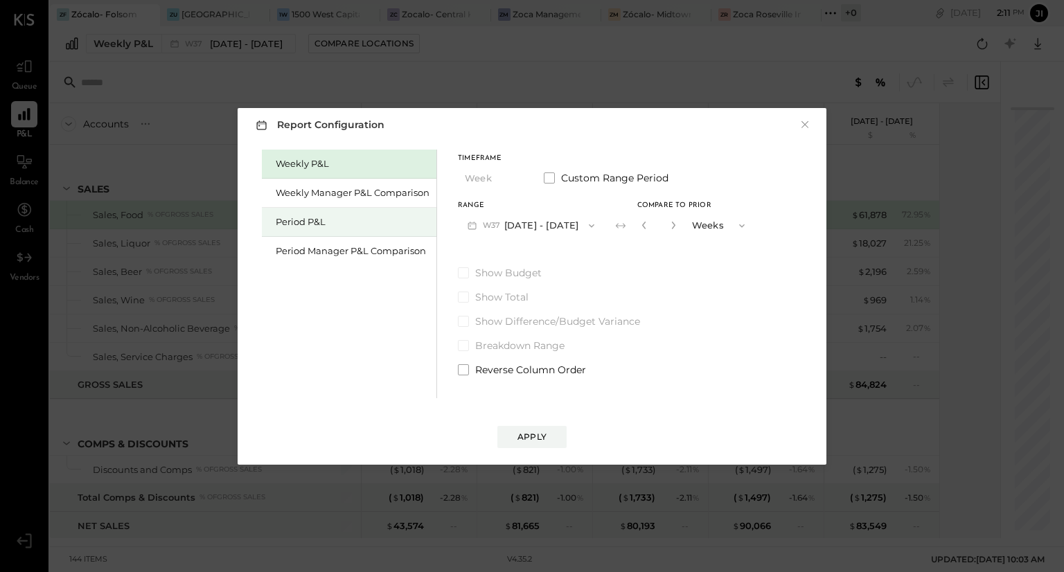
click at [296, 220] on div "Period P&L" at bounding box center [353, 221] width 154 height 13
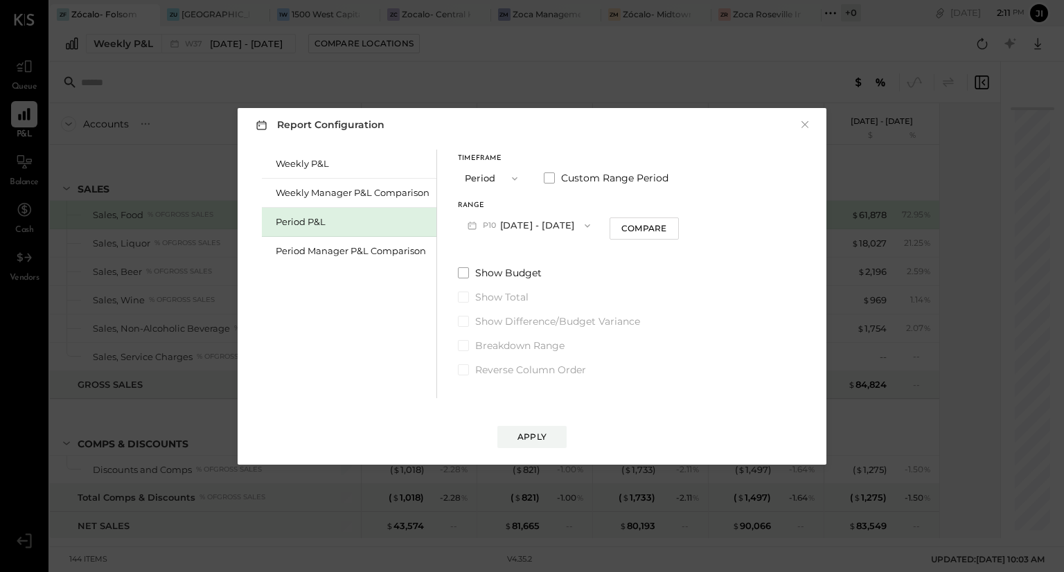
click at [548, 227] on button "P10 [DATE] - [DATE]" at bounding box center [529, 226] width 142 height 26
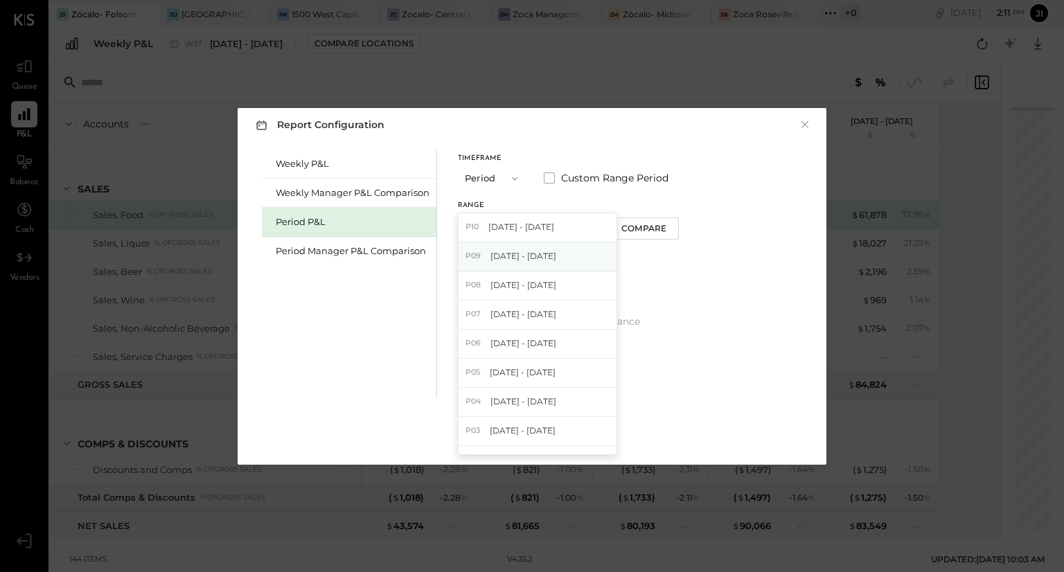
click at [542, 261] on span "[DATE] - [DATE]" at bounding box center [523, 256] width 66 height 12
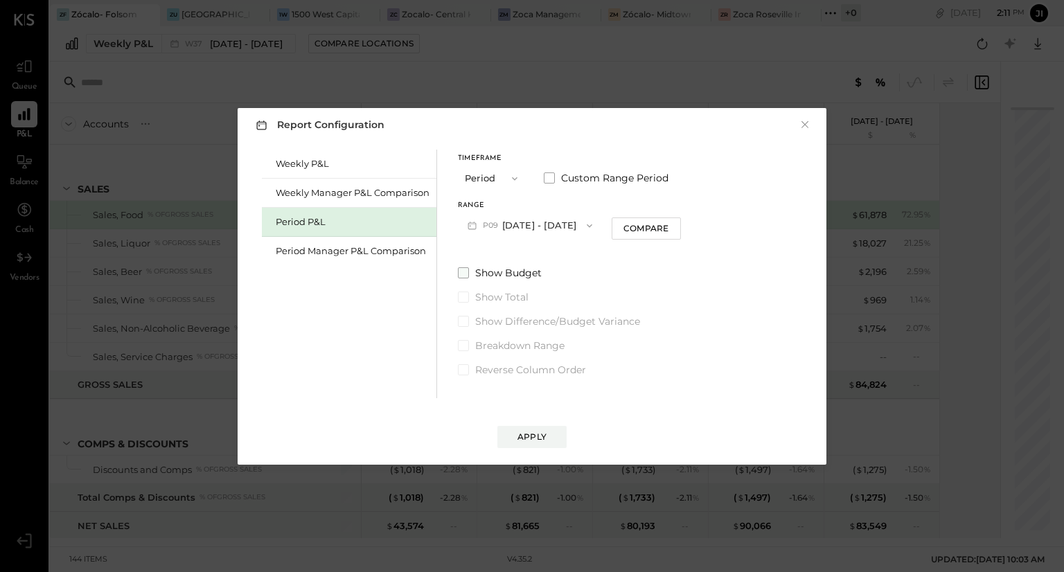
click at [515, 274] on span "Show Budget" at bounding box center [508, 273] width 67 height 14
click at [491, 321] on span "Show Difference/Budget Variance" at bounding box center [557, 321] width 165 height 14
click at [526, 438] on div "Apply" at bounding box center [531, 437] width 29 height 12
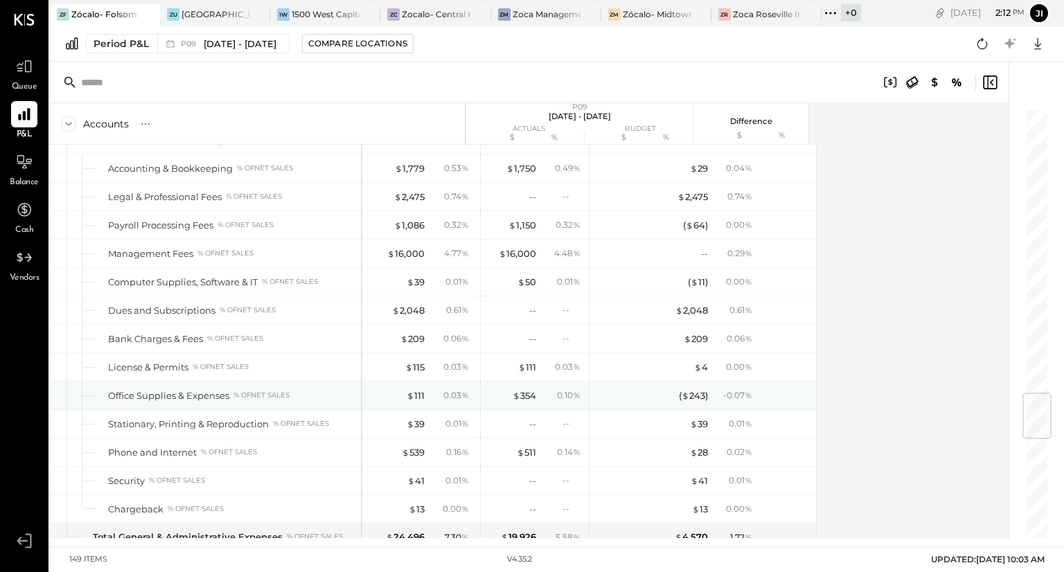
scroll to position [2391, 0]
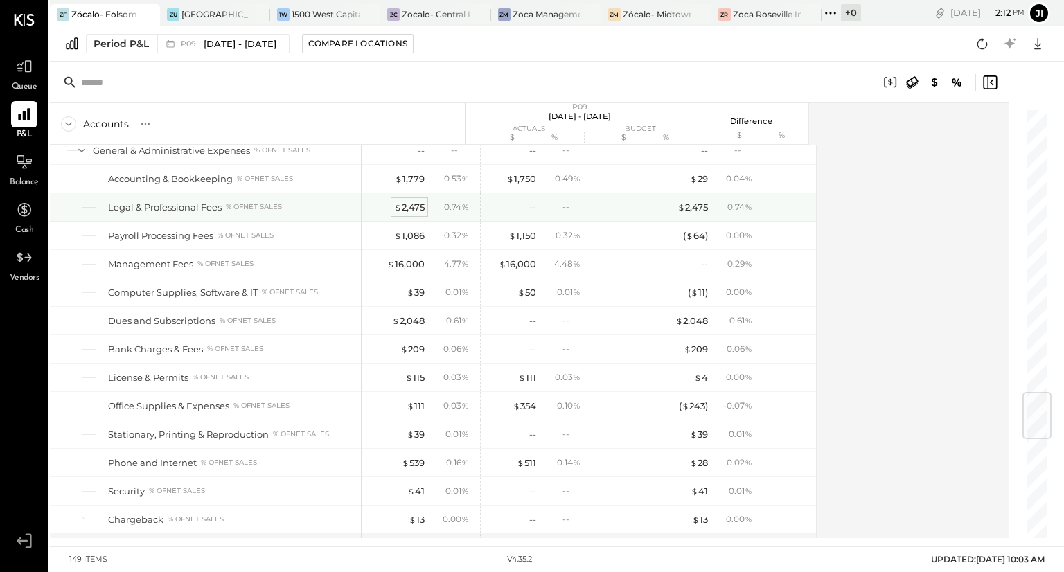
click at [414, 201] on div "$ 2,475" at bounding box center [409, 207] width 30 height 13
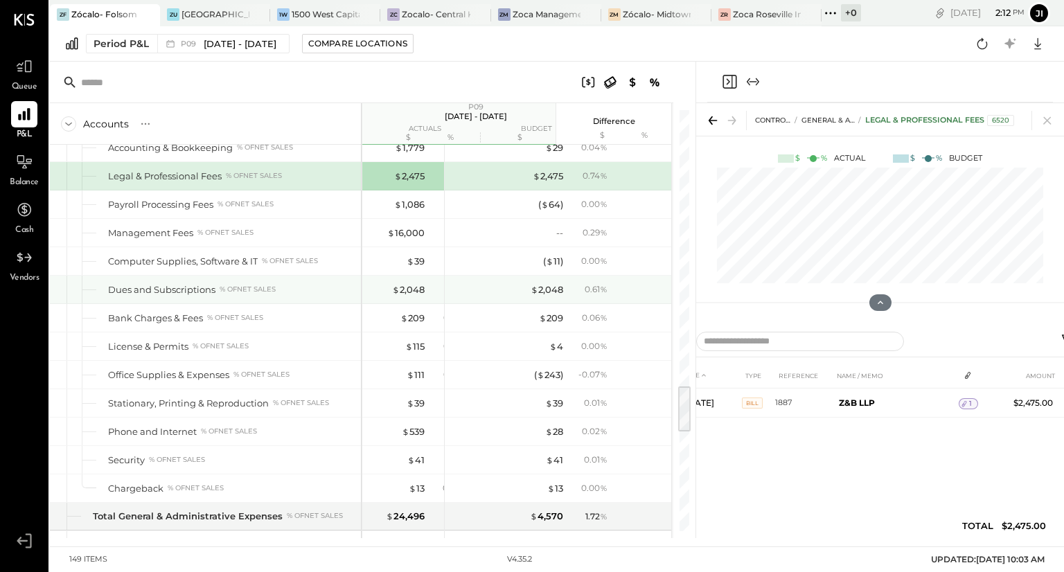
scroll to position [2414, 0]
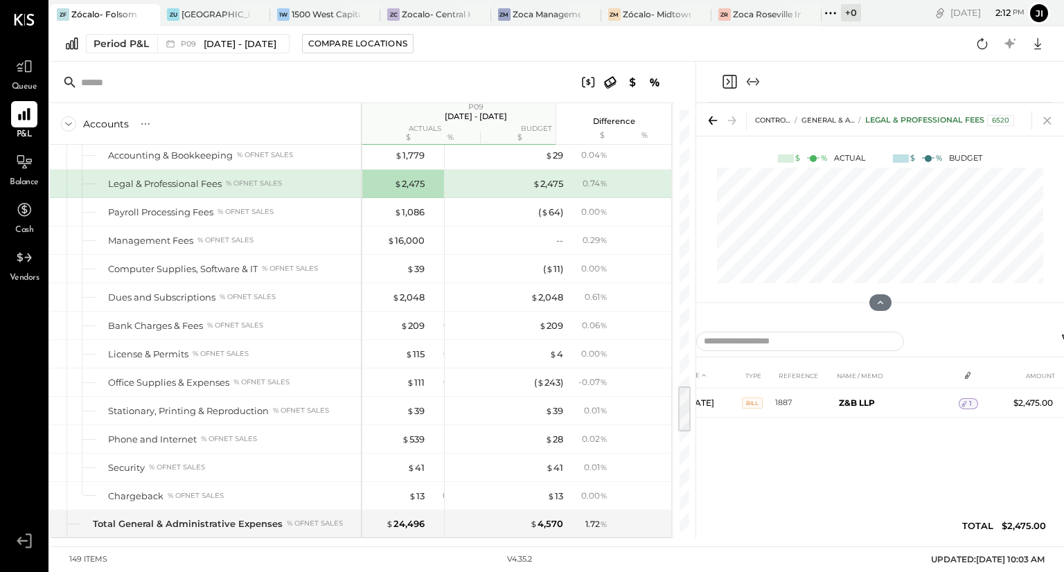
click at [1045, 123] on icon at bounding box center [1047, 120] width 19 height 19
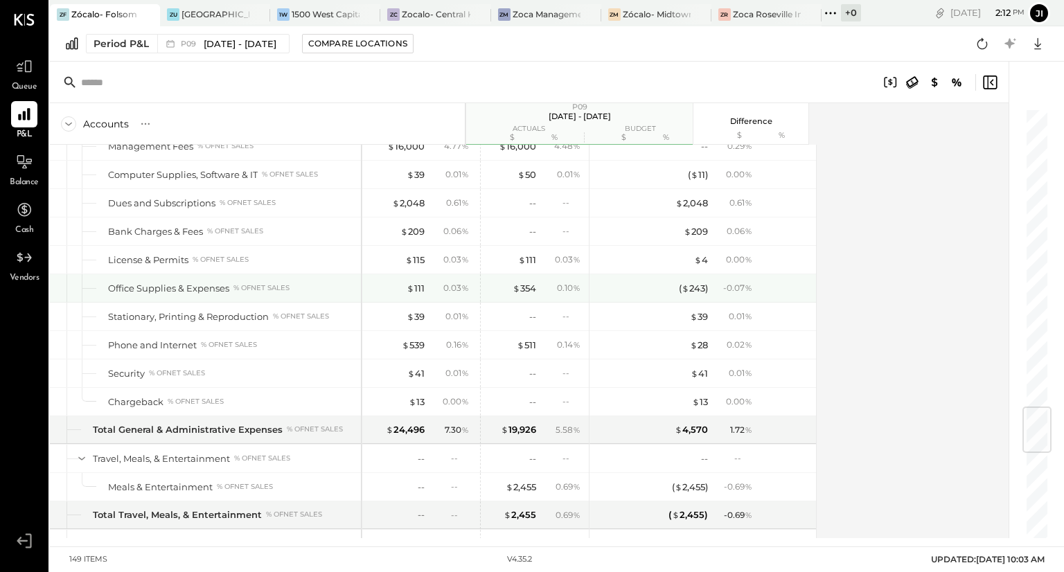
scroll to position [2512, 0]
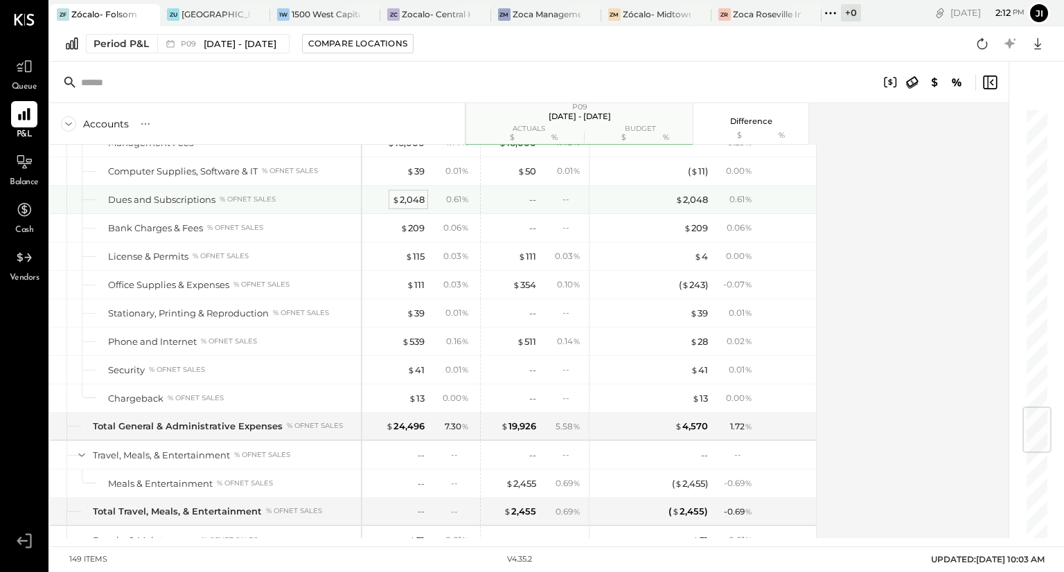
click at [411, 193] on div "$ 2,048" at bounding box center [408, 199] width 33 height 13
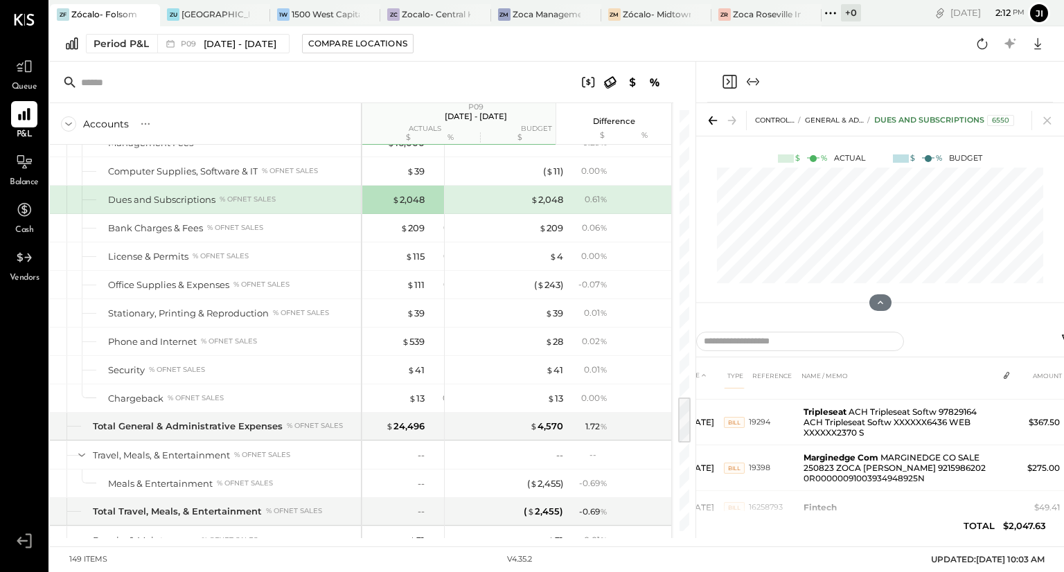
scroll to position [220, 0]
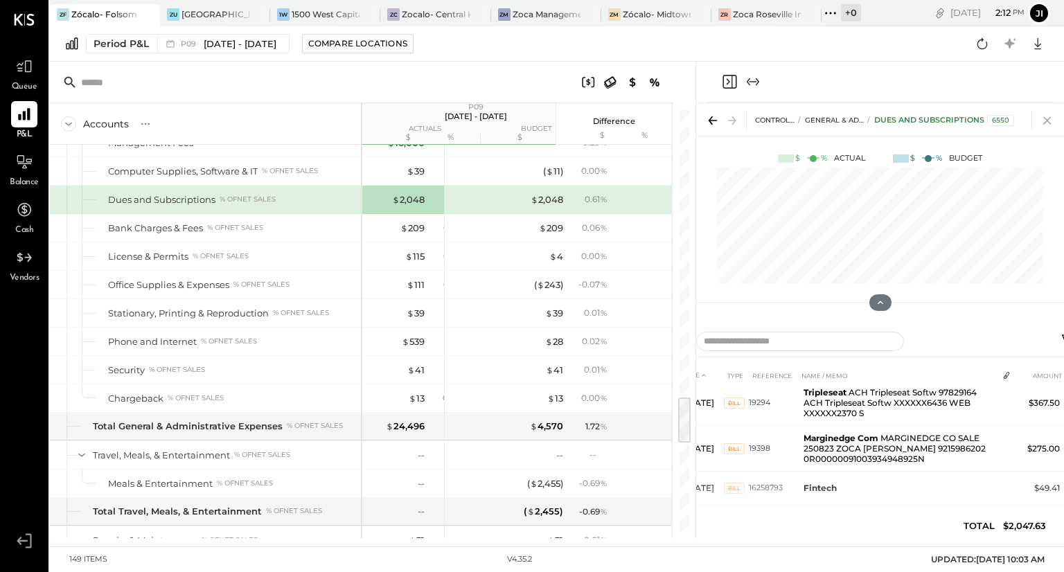
click at [1050, 121] on icon at bounding box center [1047, 120] width 19 height 19
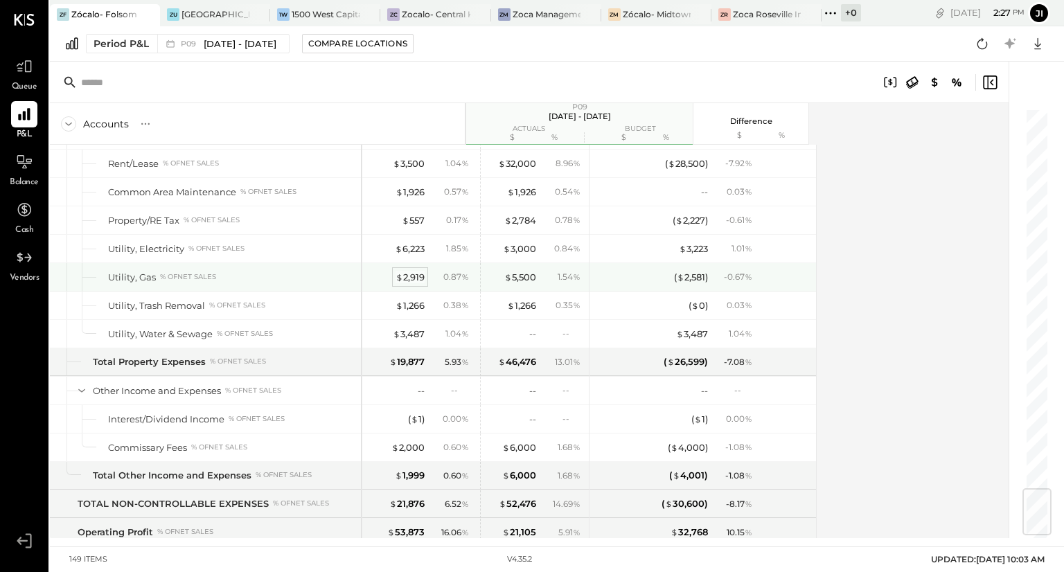
scroll to position [3226, 0]
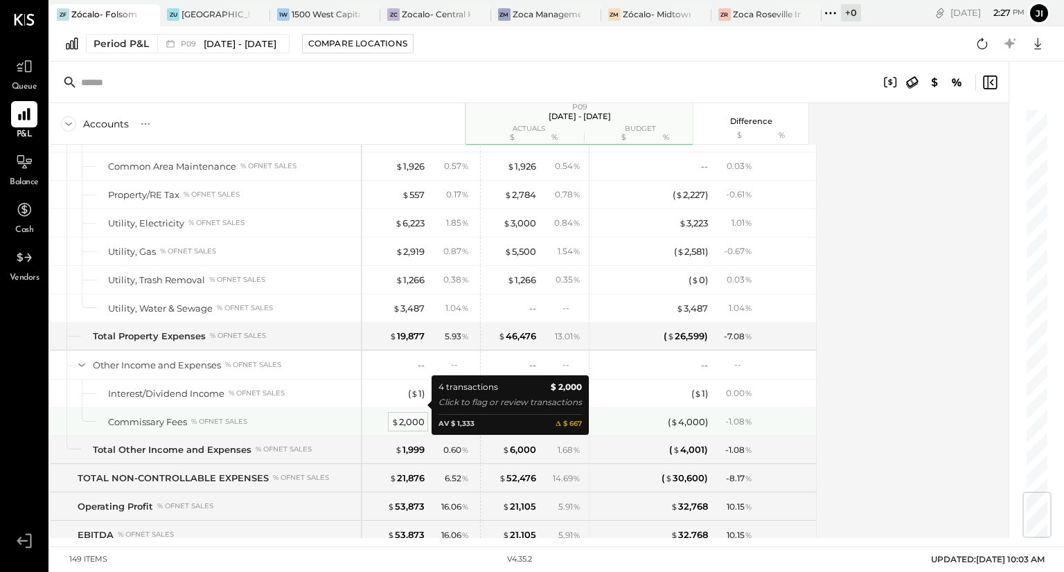
click at [413, 416] on div "$ 2,000" at bounding box center [407, 422] width 33 height 13
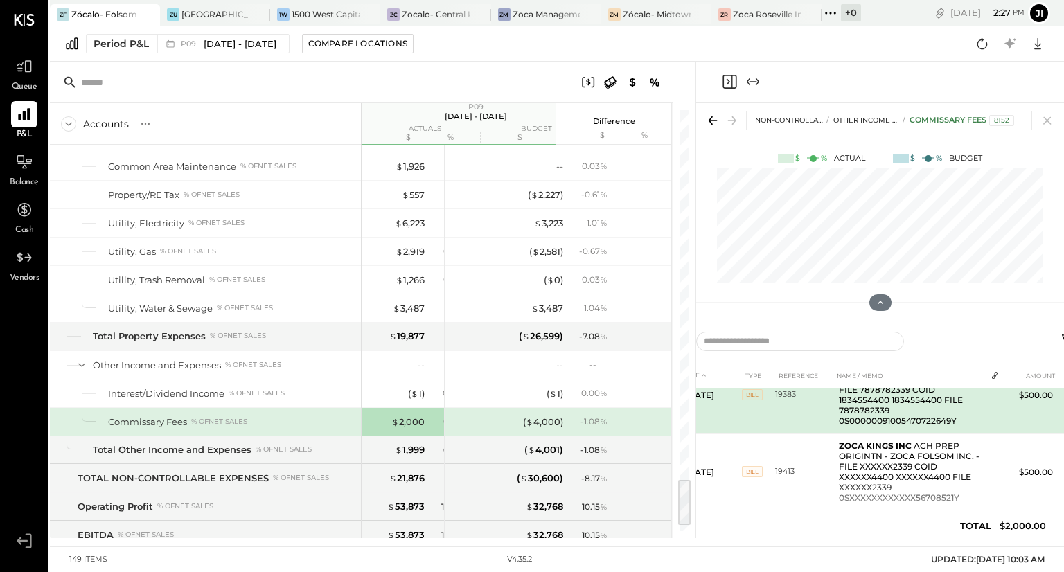
scroll to position [185, 0]
click at [790, 417] on td "19383" at bounding box center [804, 395] width 58 height 77
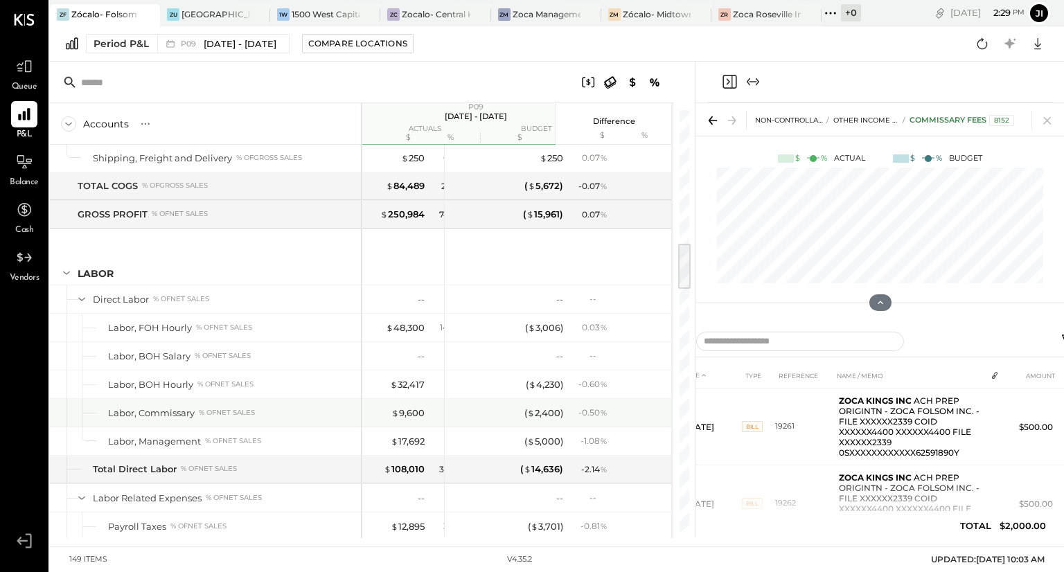
scroll to position [1164, 0]
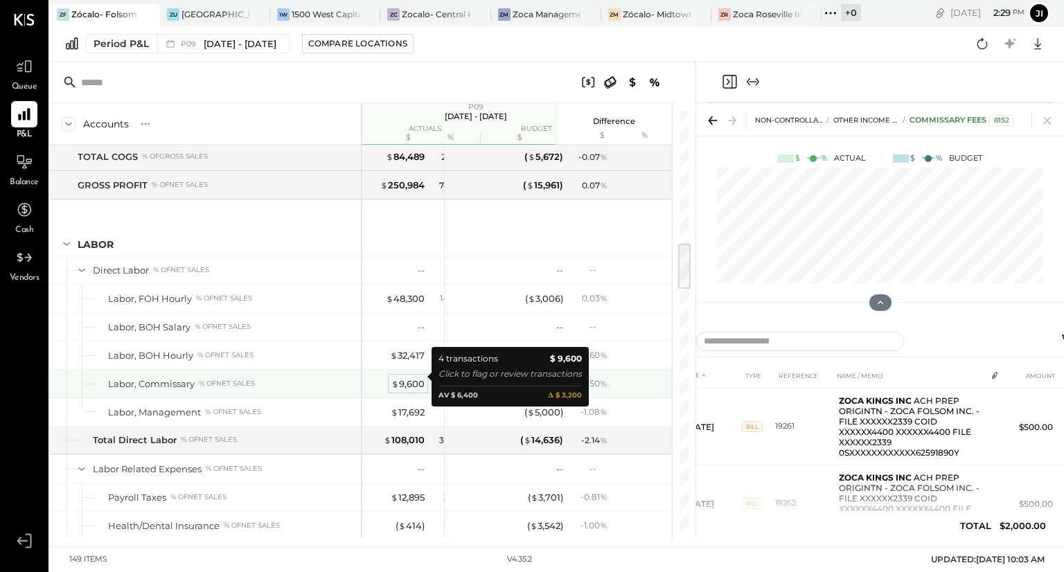
click at [424, 380] on div "$ 9,600" at bounding box center [407, 384] width 33 height 13
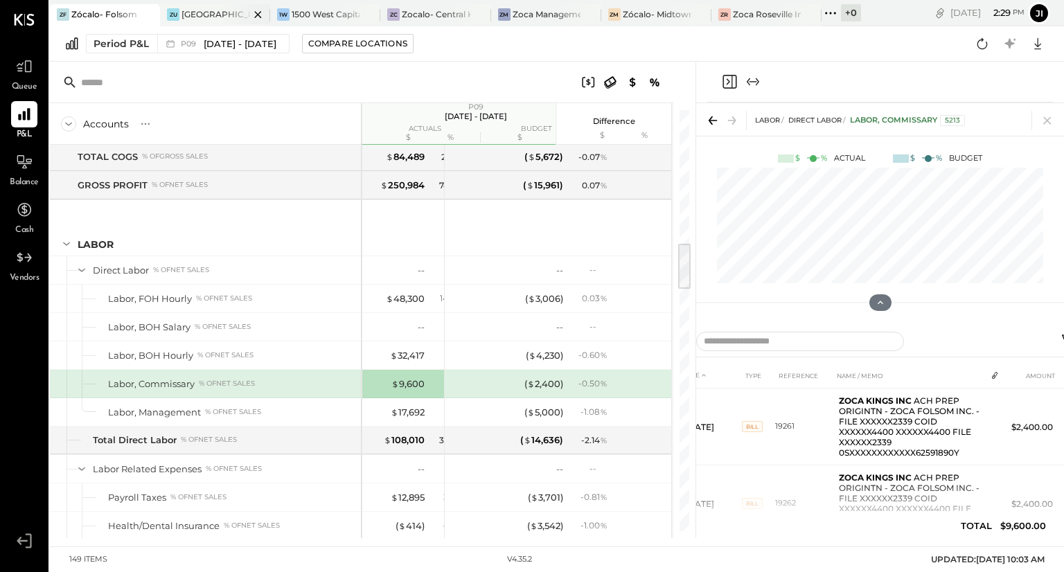
click at [231, 9] on div at bounding box center [246, 14] width 48 height 20
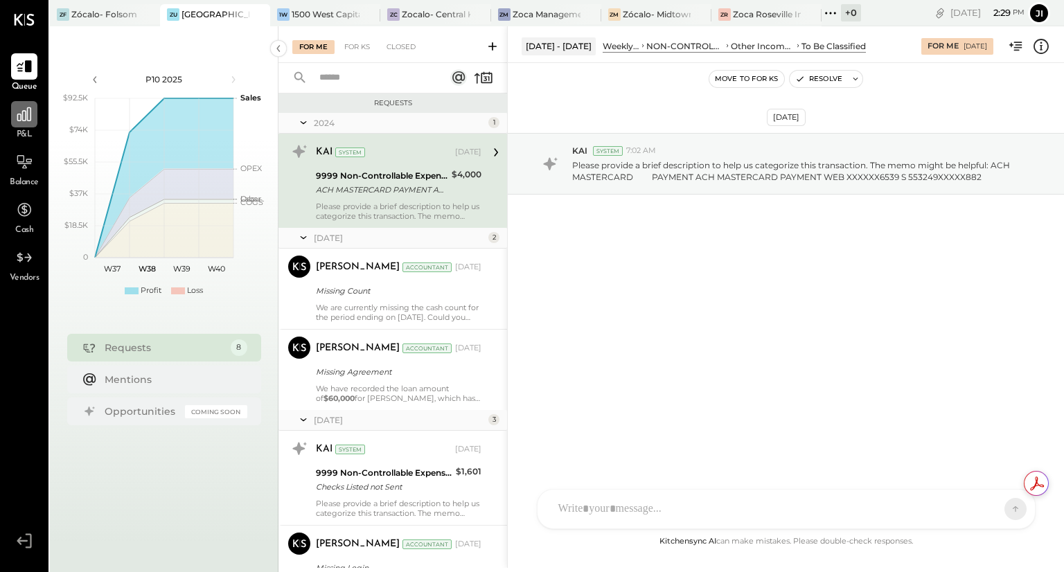
click at [24, 127] on div at bounding box center [24, 114] width 26 height 26
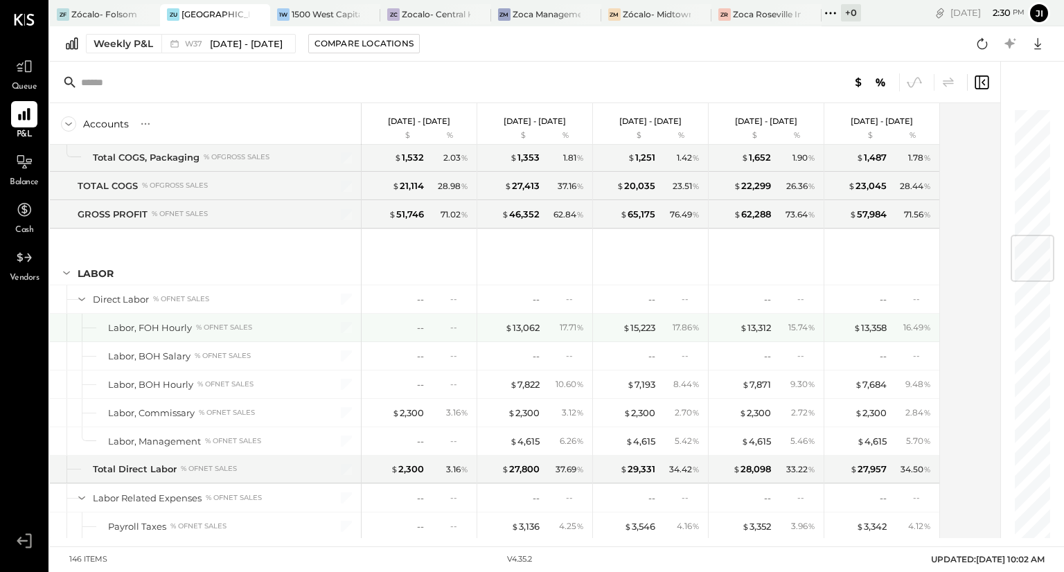
scroll to position [1078, 0]
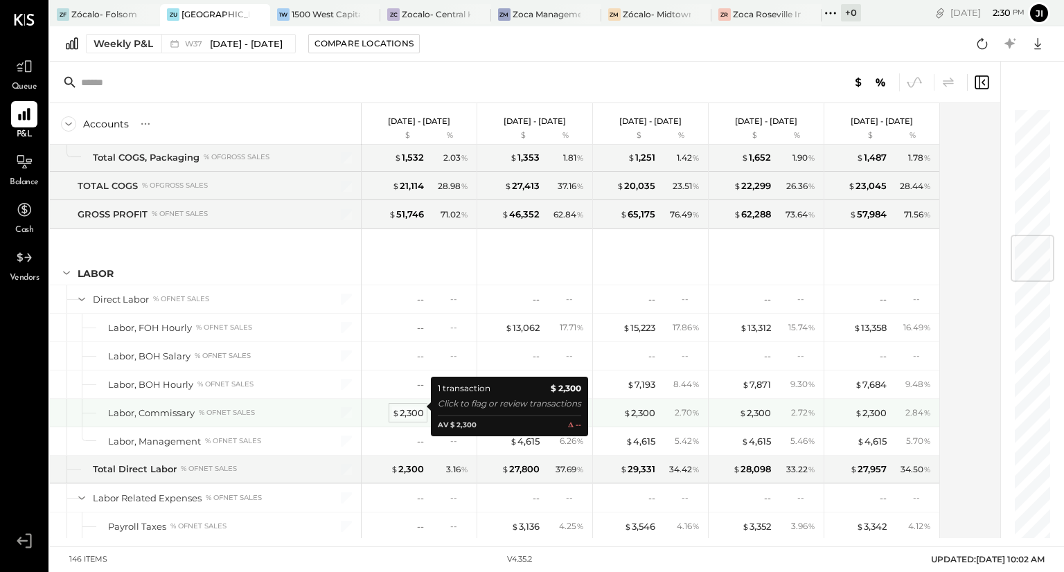
click at [418, 411] on div "$ 2,300" at bounding box center [408, 413] width 32 height 13
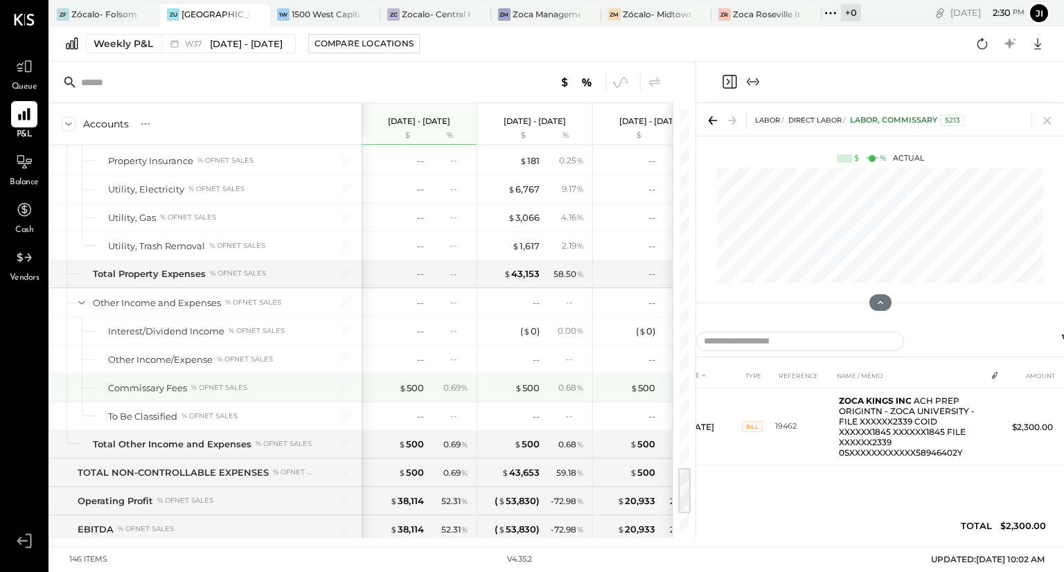
scroll to position [3128, 0]
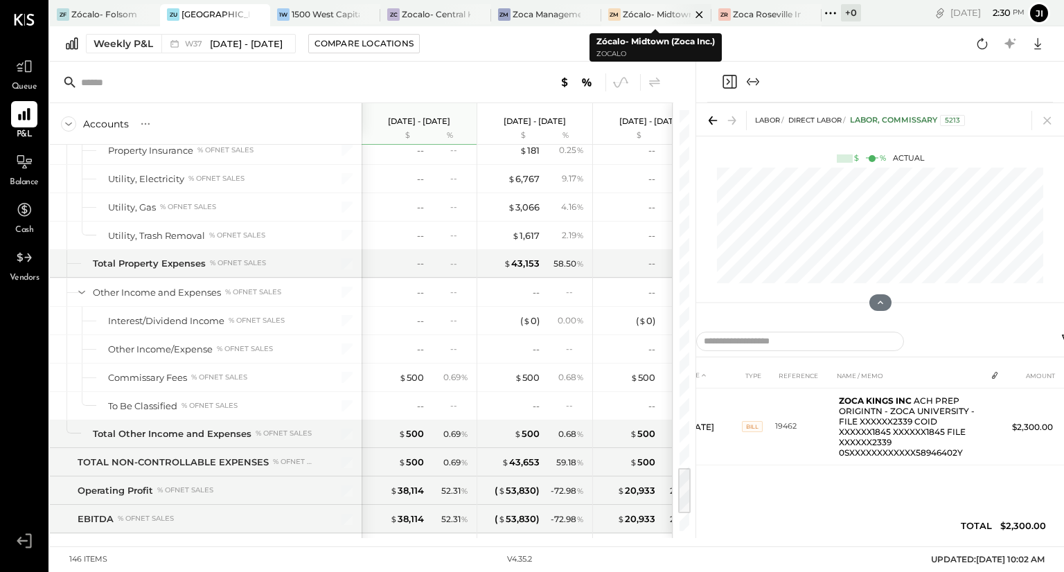
click at [650, 15] on div "Zócalo- Midtown (Zoca Inc.)" at bounding box center [657, 14] width 68 height 12
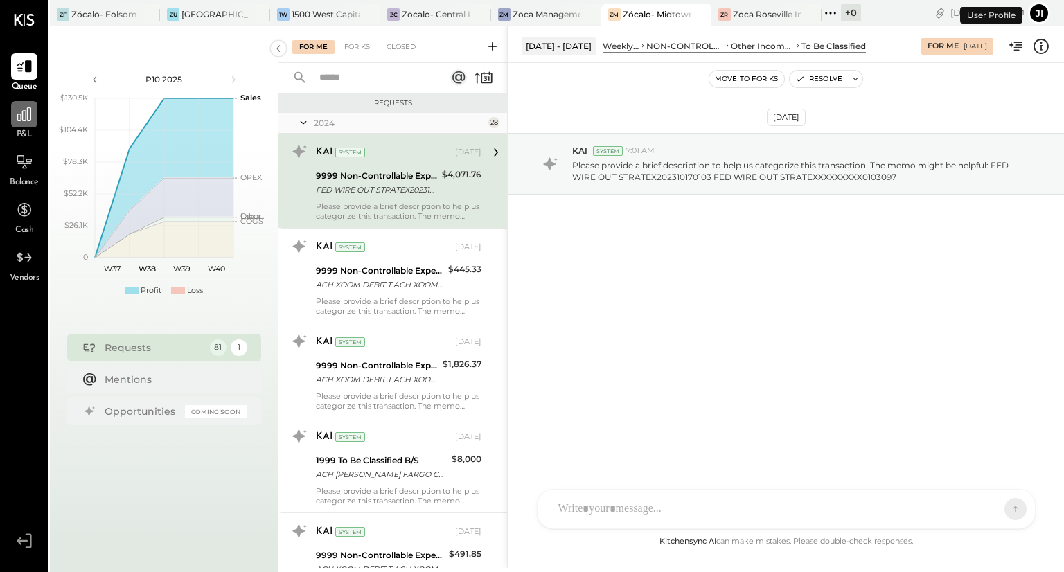
click at [29, 114] on icon at bounding box center [24, 114] width 18 height 18
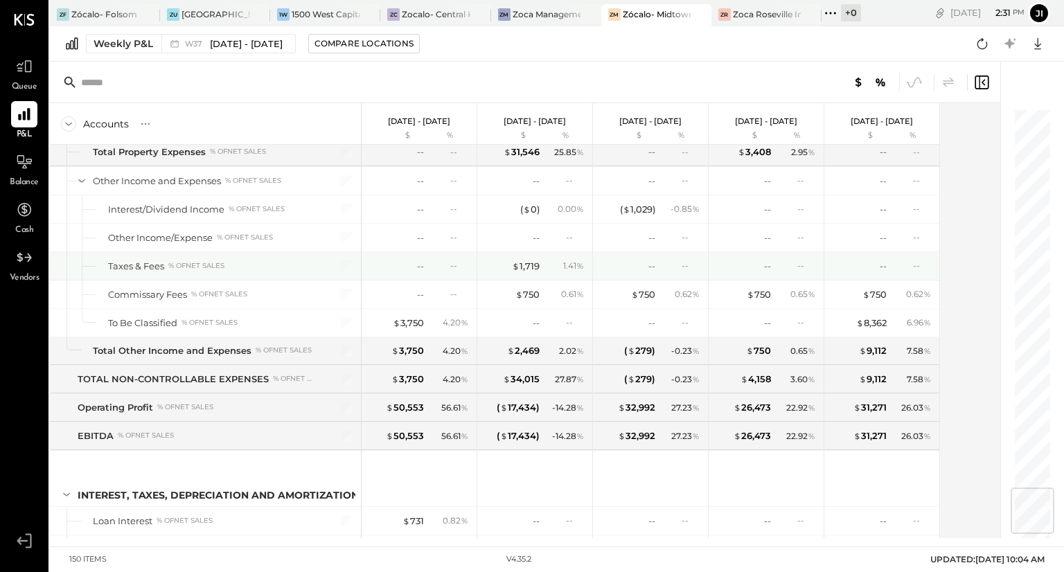
scroll to position [3205, 0]
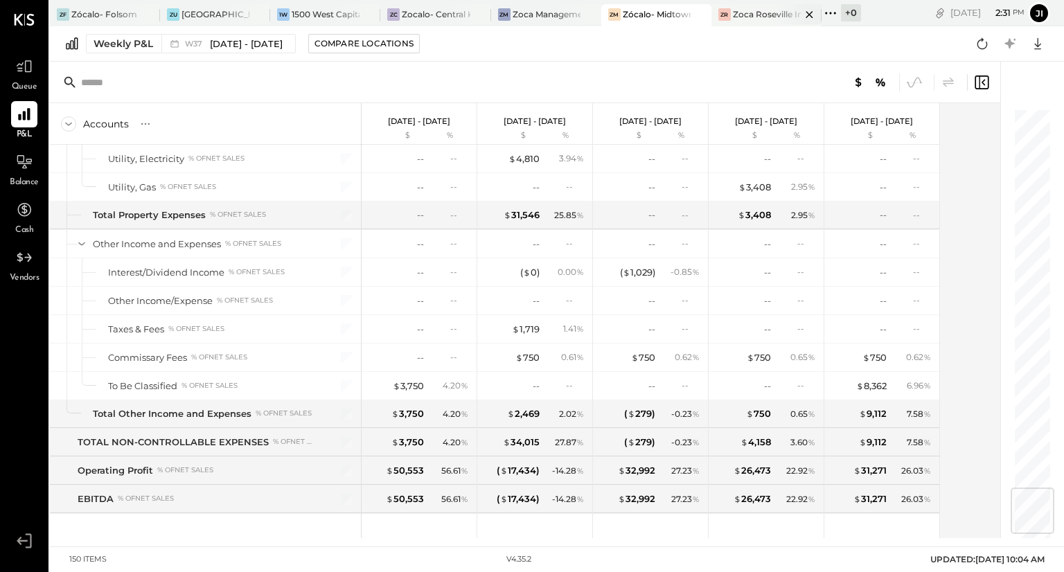
click at [778, 21] on div at bounding box center [797, 14] width 48 height 20
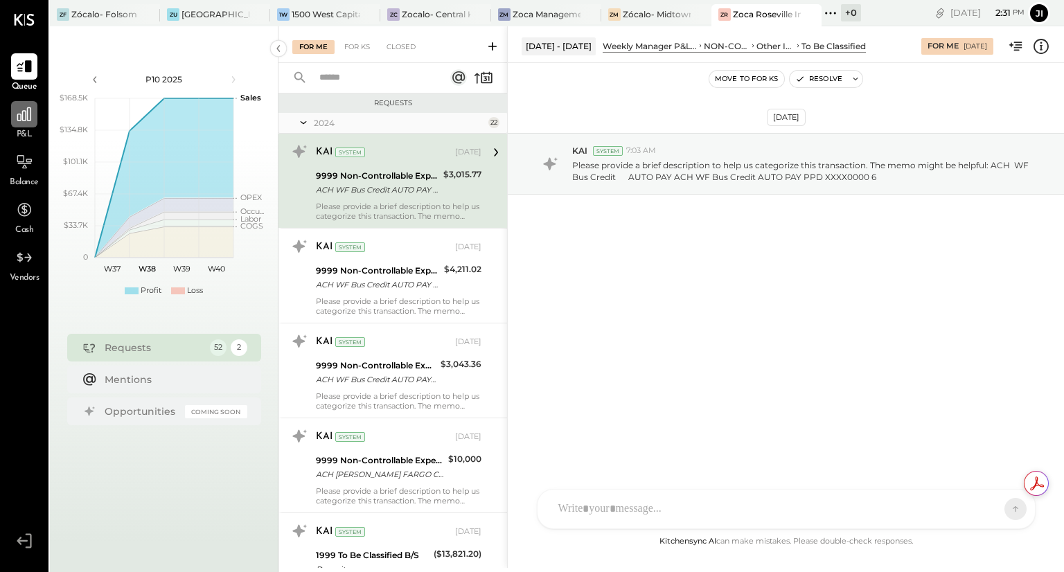
click at [35, 119] on div at bounding box center [24, 114] width 26 height 26
